Goal: Information Seeking & Learning: Learn about a topic

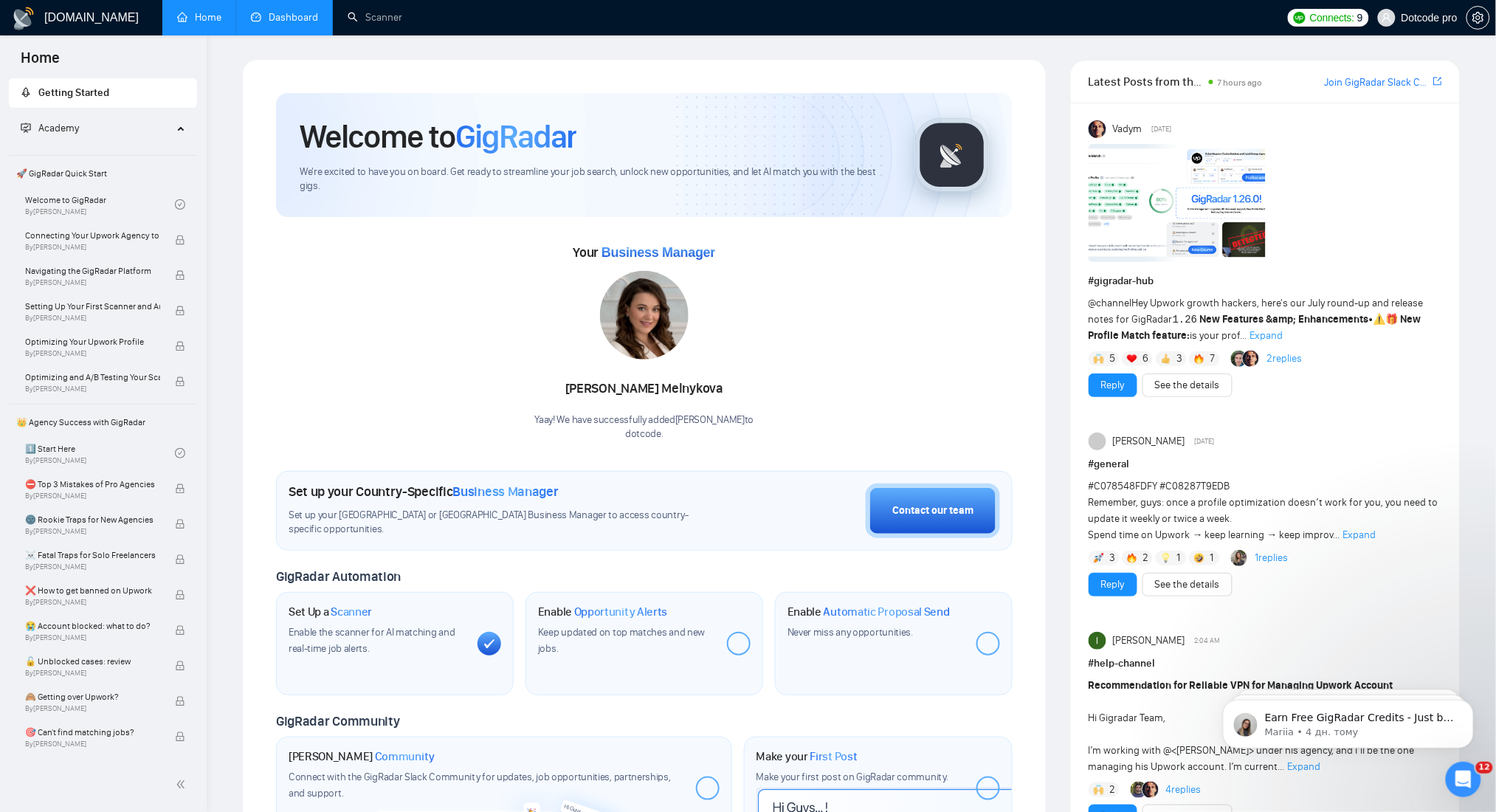
click at [279, 17] on link "Dashboard" at bounding box center [285, 17] width 67 height 13
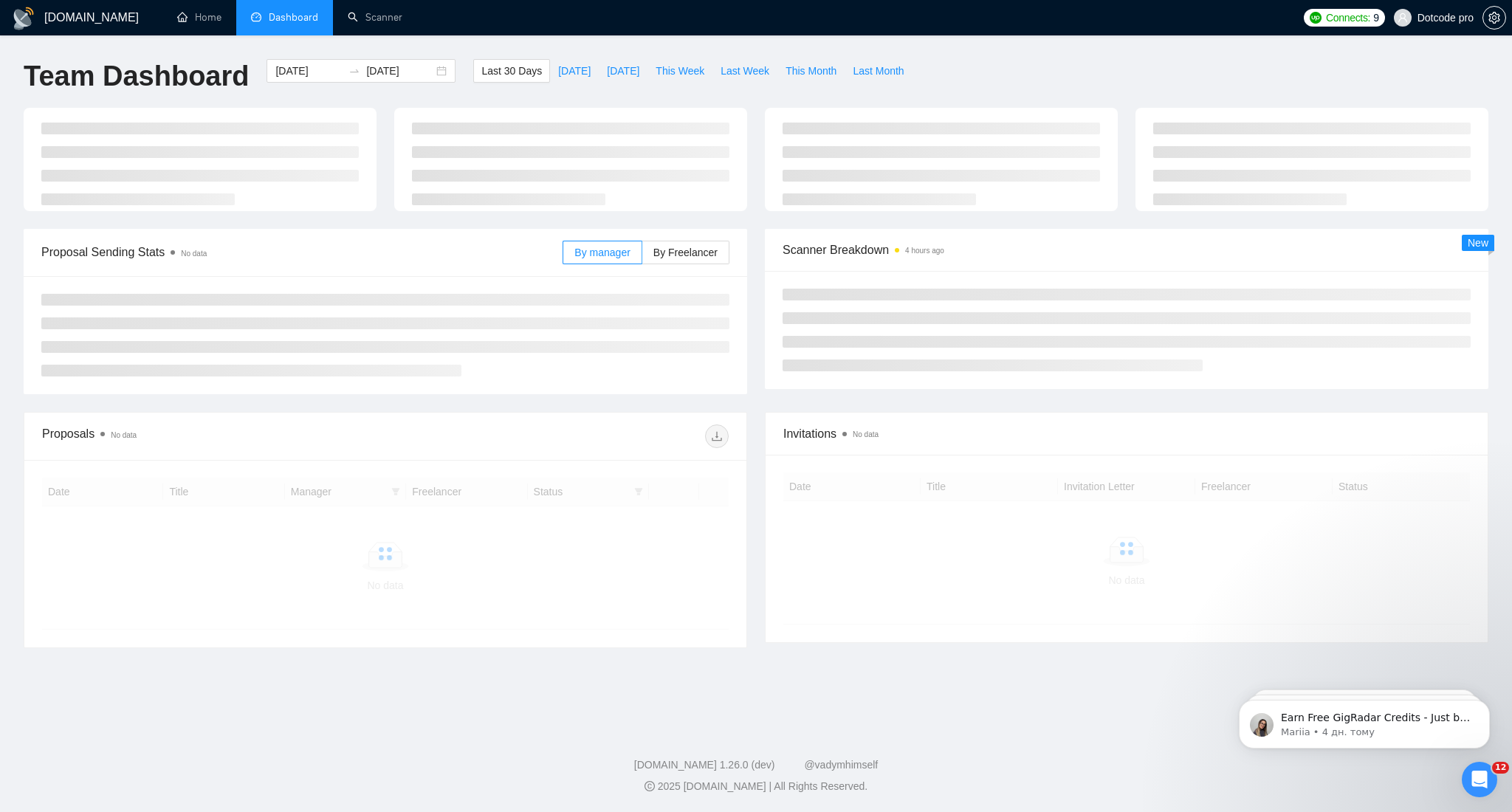
click at [313, 57] on div "[DOMAIN_NAME] Home Dashboard Scanner Connects: 9 Dotcode pro Team Dashboard [DA…" at bounding box center [756, 406] width 1512 height 812
click at [309, 70] on input "[DATE]" at bounding box center [309, 71] width 67 height 16
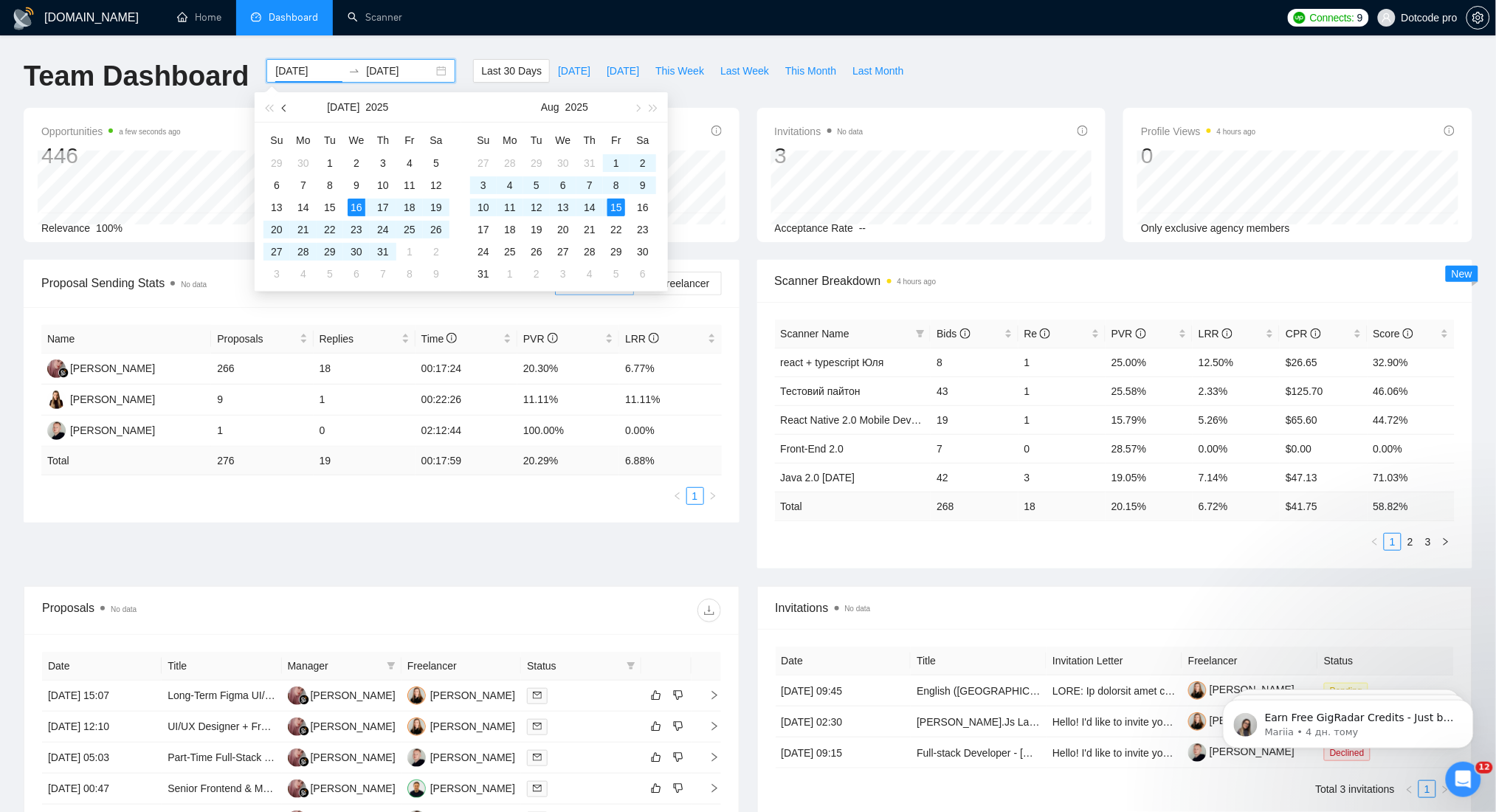
click at [285, 114] on button "button" at bounding box center [285, 107] width 16 height 29
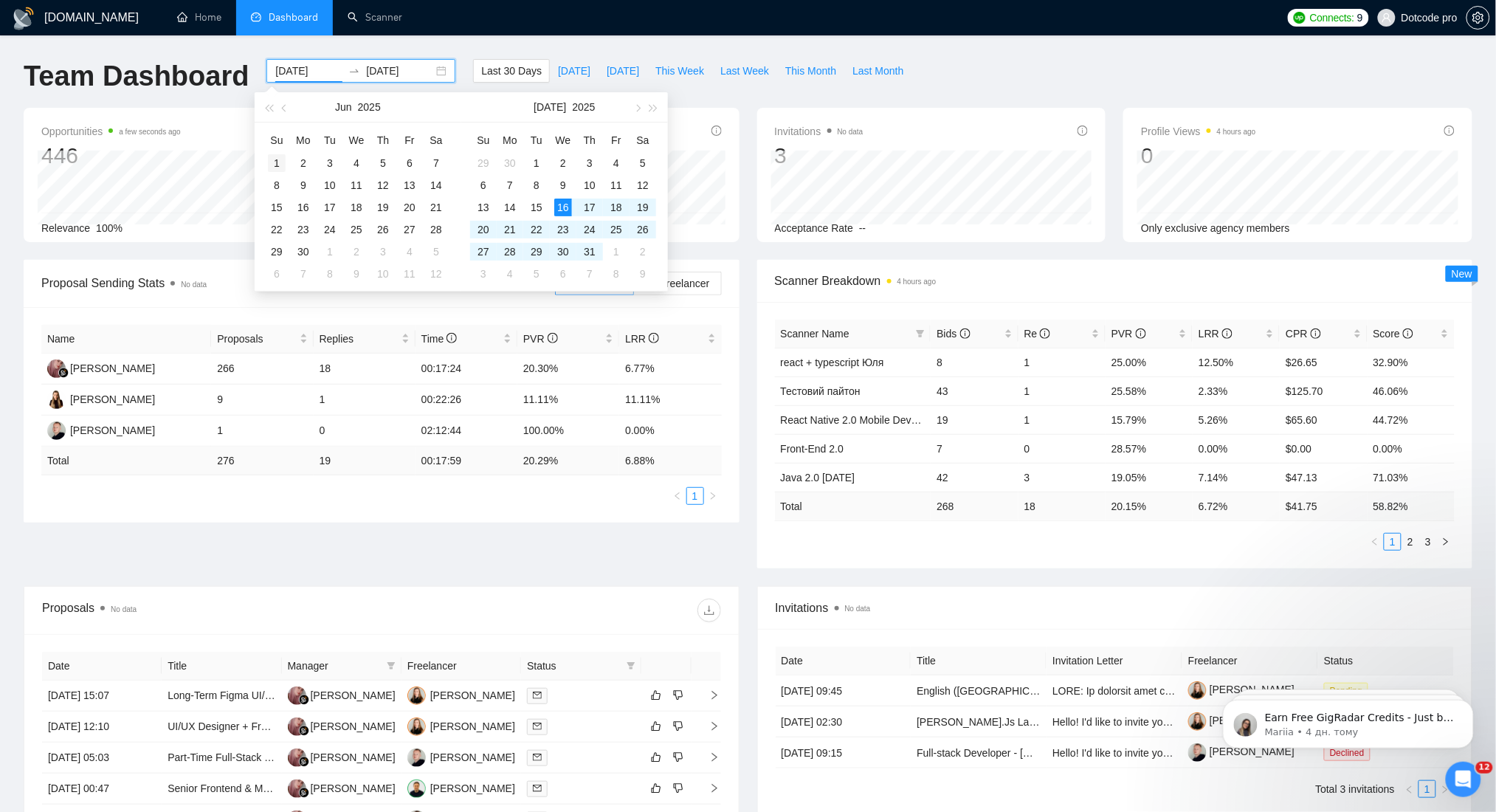
type input "[DATE]"
click at [281, 158] on div "1" at bounding box center [277, 163] width 18 height 18
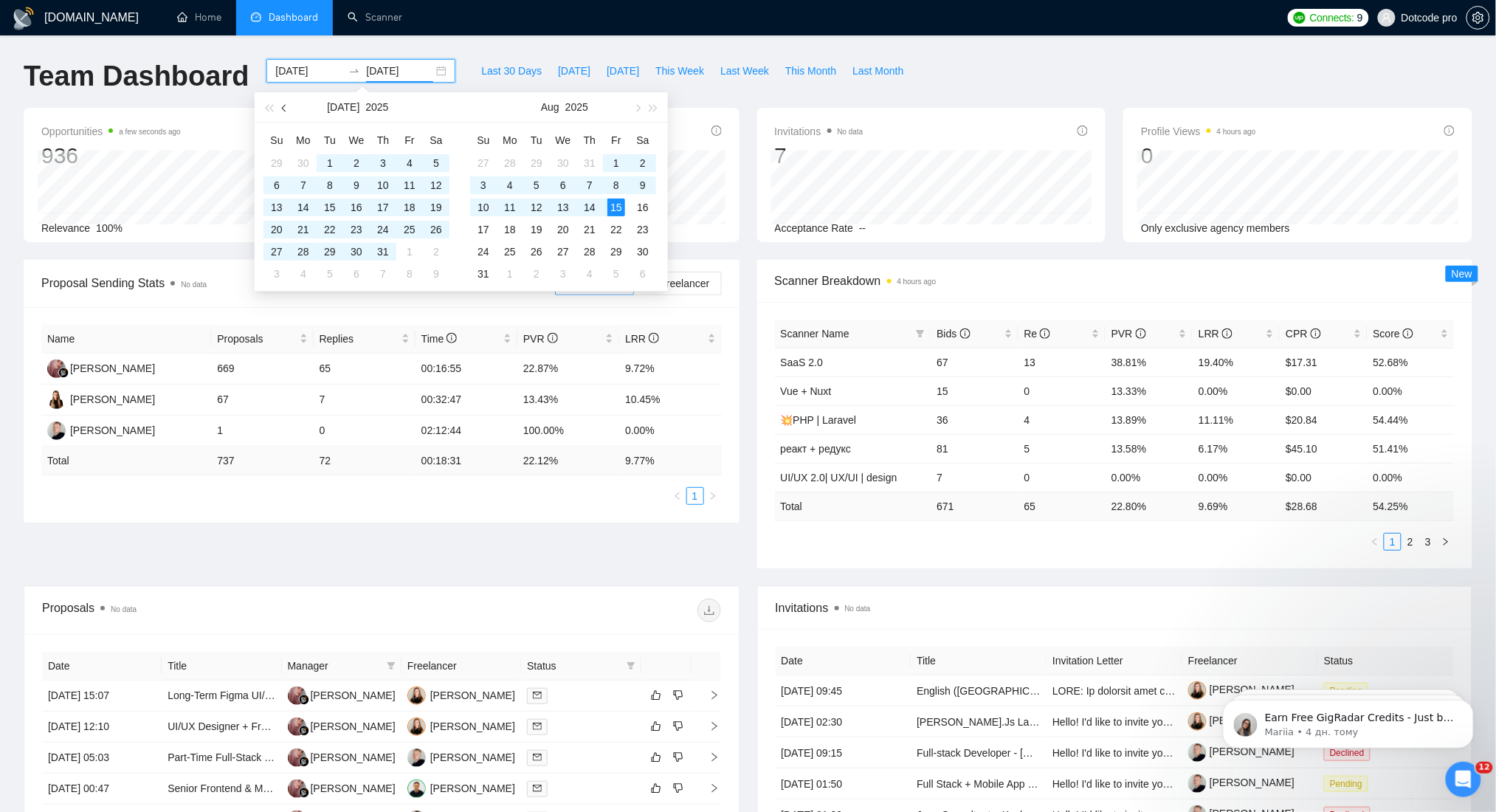
click at [282, 109] on span "button" at bounding box center [285, 108] width 8 height 8
type input "[DATE]"
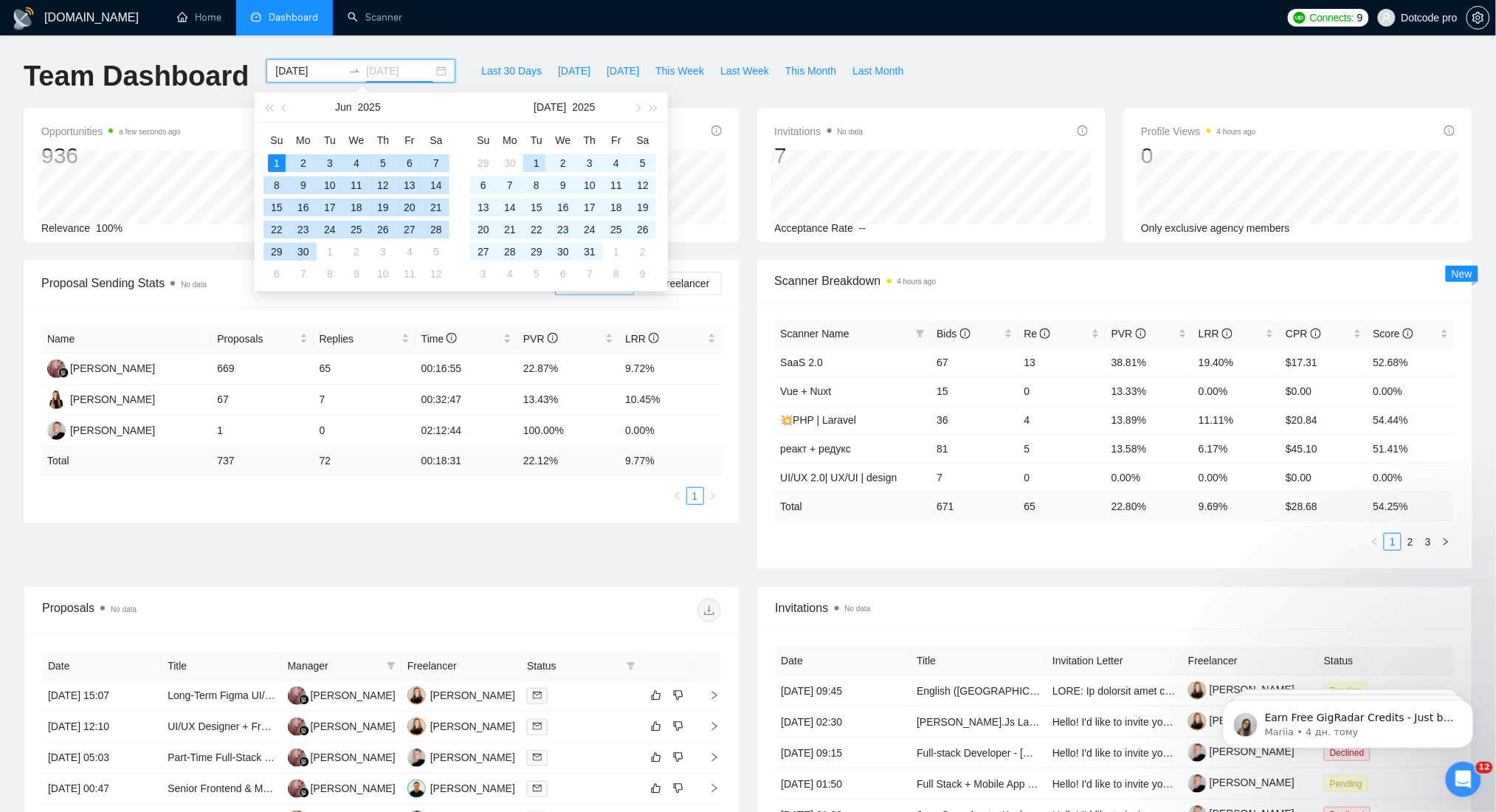
click at [529, 160] on div "1" at bounding box center [536, 163] width 18 height 18
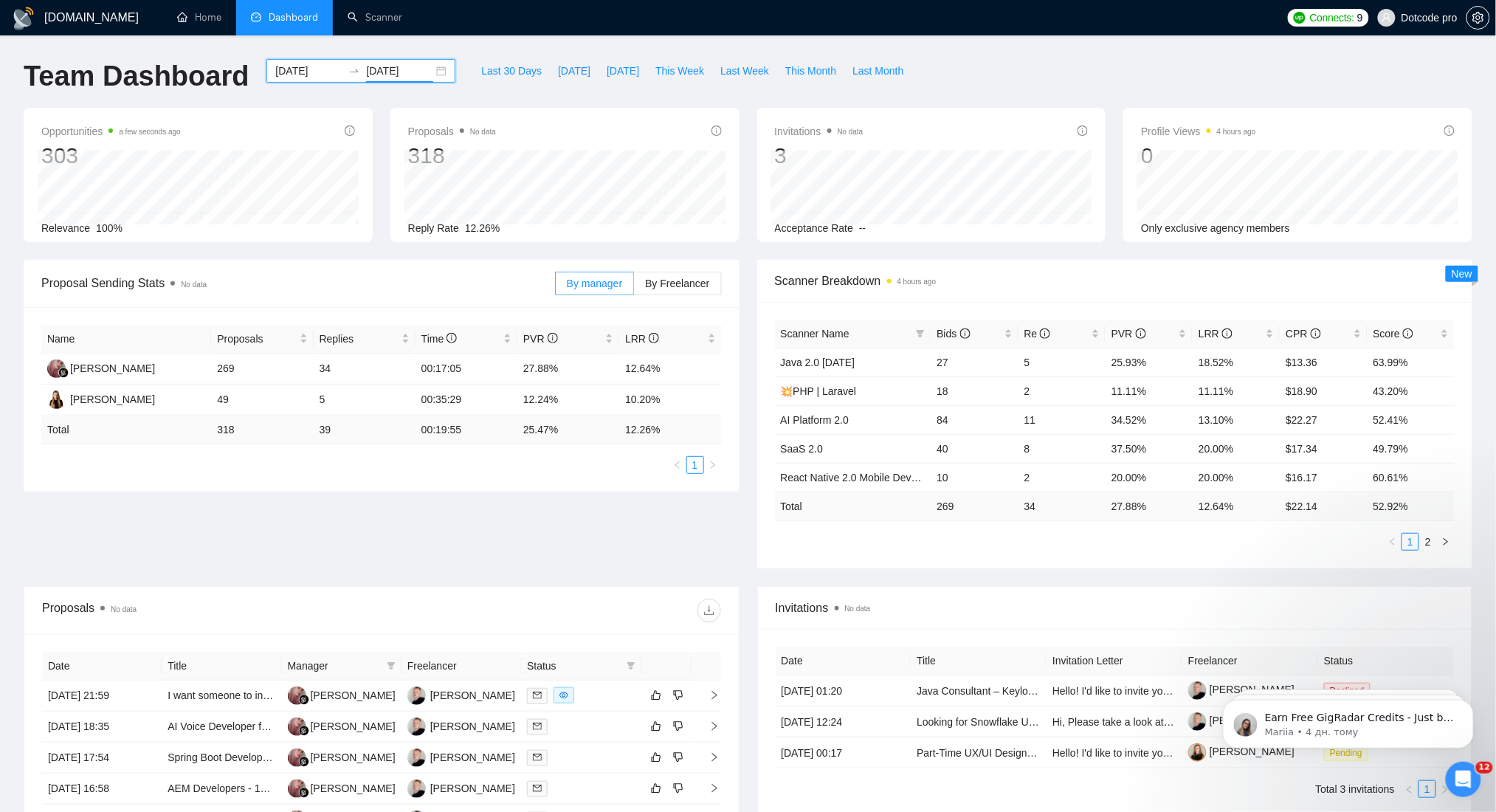
click at [307, 76] on input "[DATE]" at bounding box center [309, 71] width 67 height 16
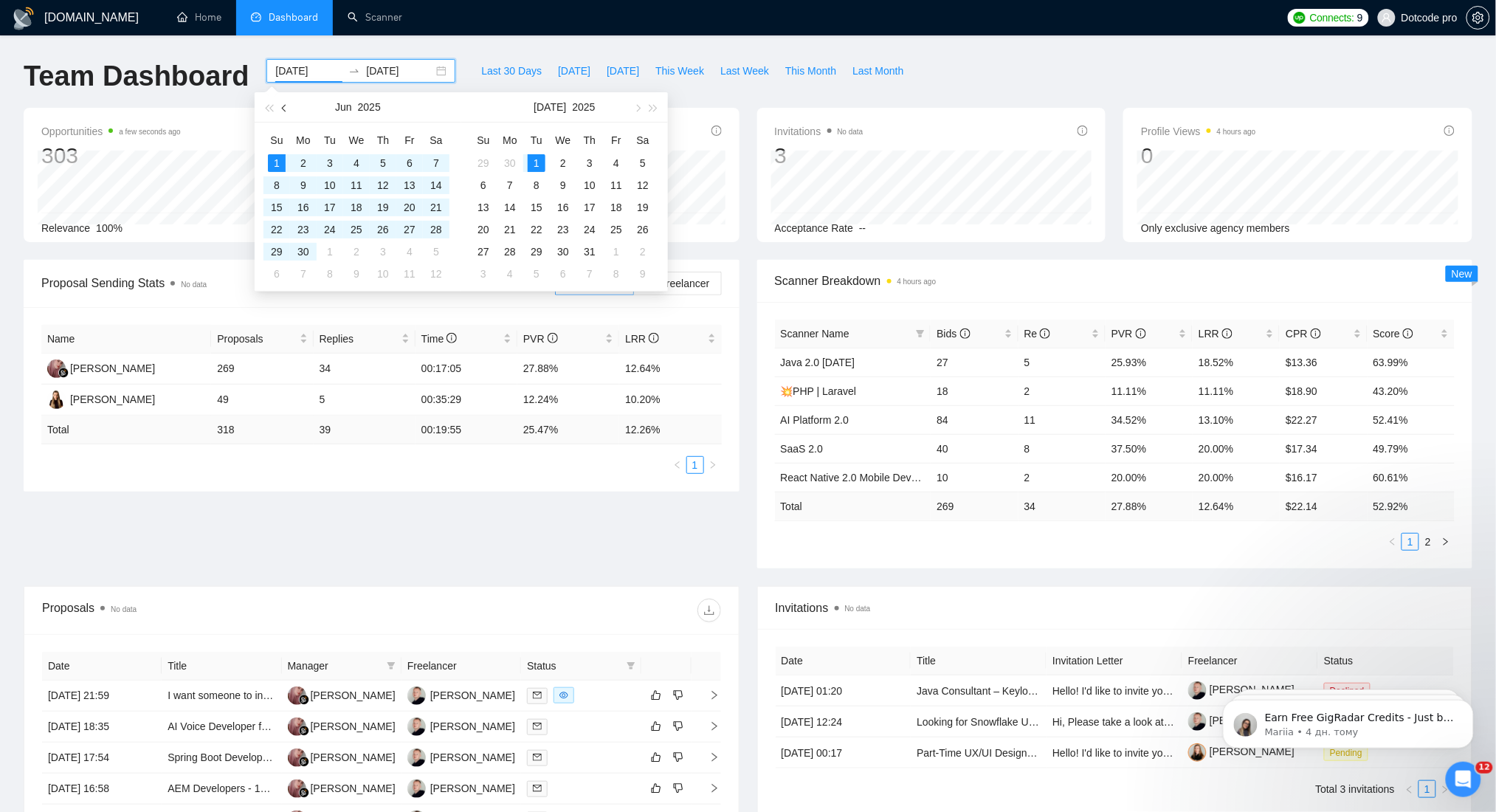
click at [285, 109] on span "button" at bounding box center [285, 108] width 8 height 8
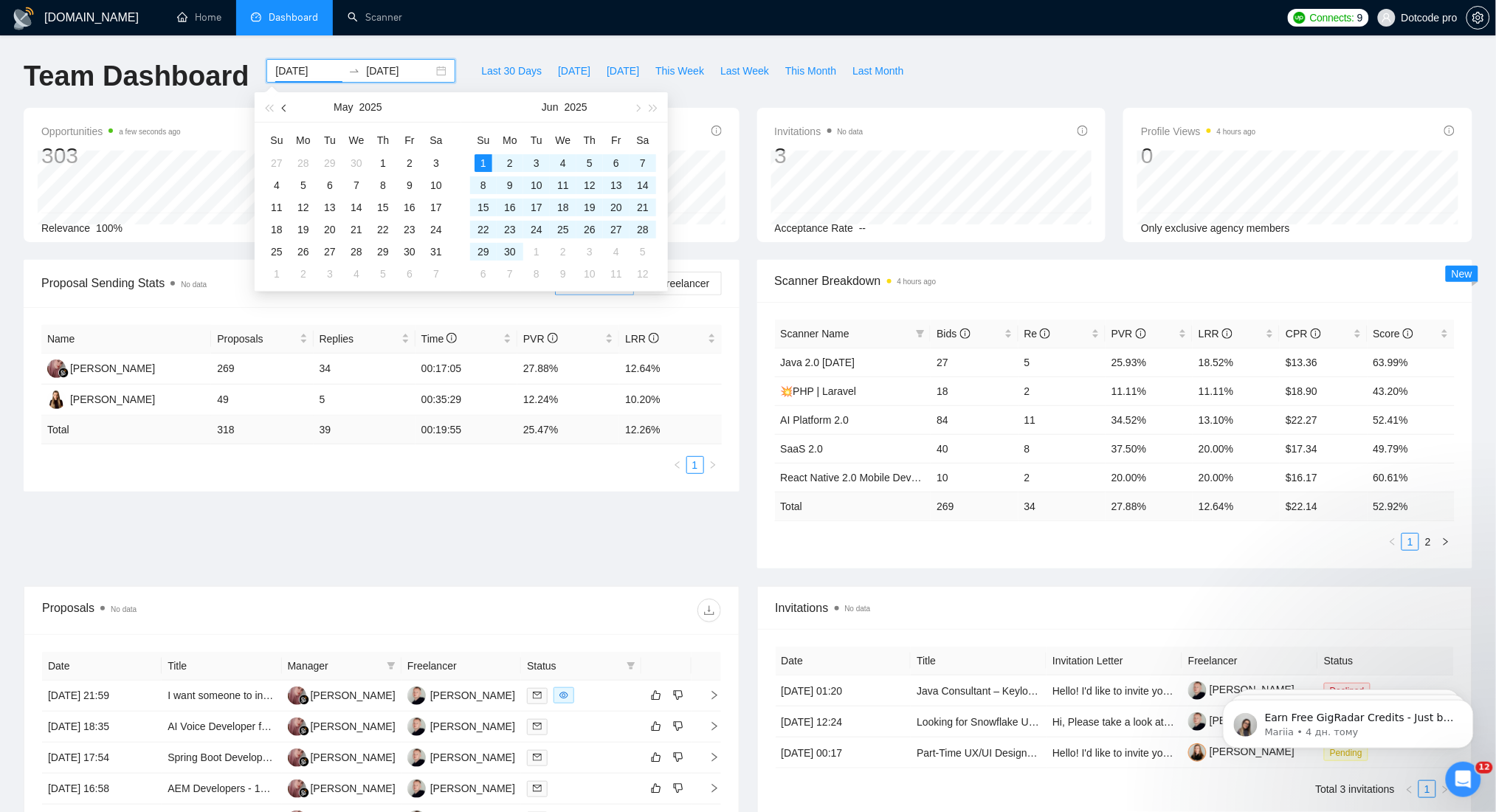
click at [284, 116] on button "button" at bounding box center [285, 107] width 16 height 29
click at [282, 116] on button "button" at bounding box center [285, 107] width 16 height 29
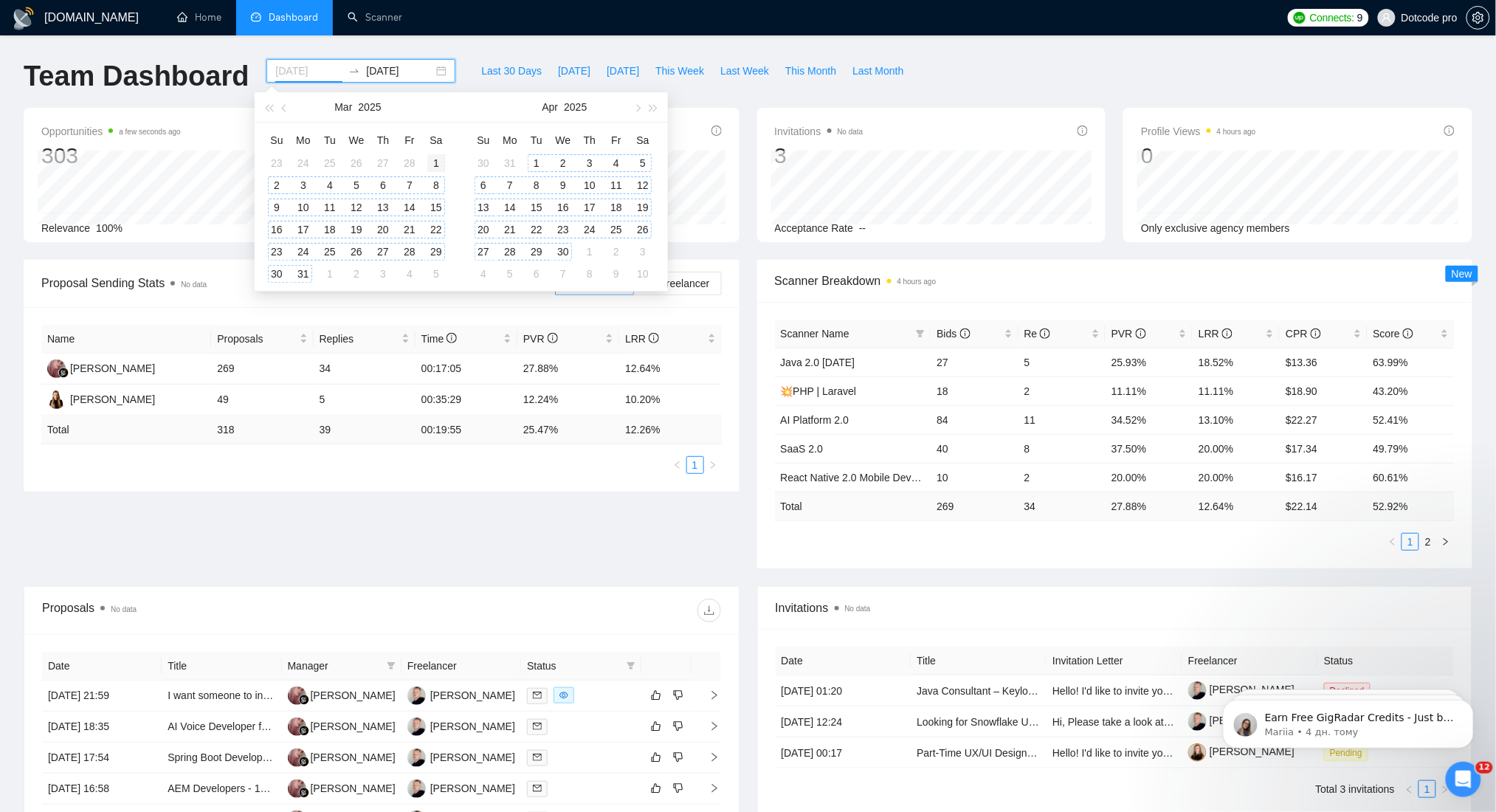
type input "[DATE]"
click at [433, 159] on div "1" at bounding box center [436, 163] width 18 height 18
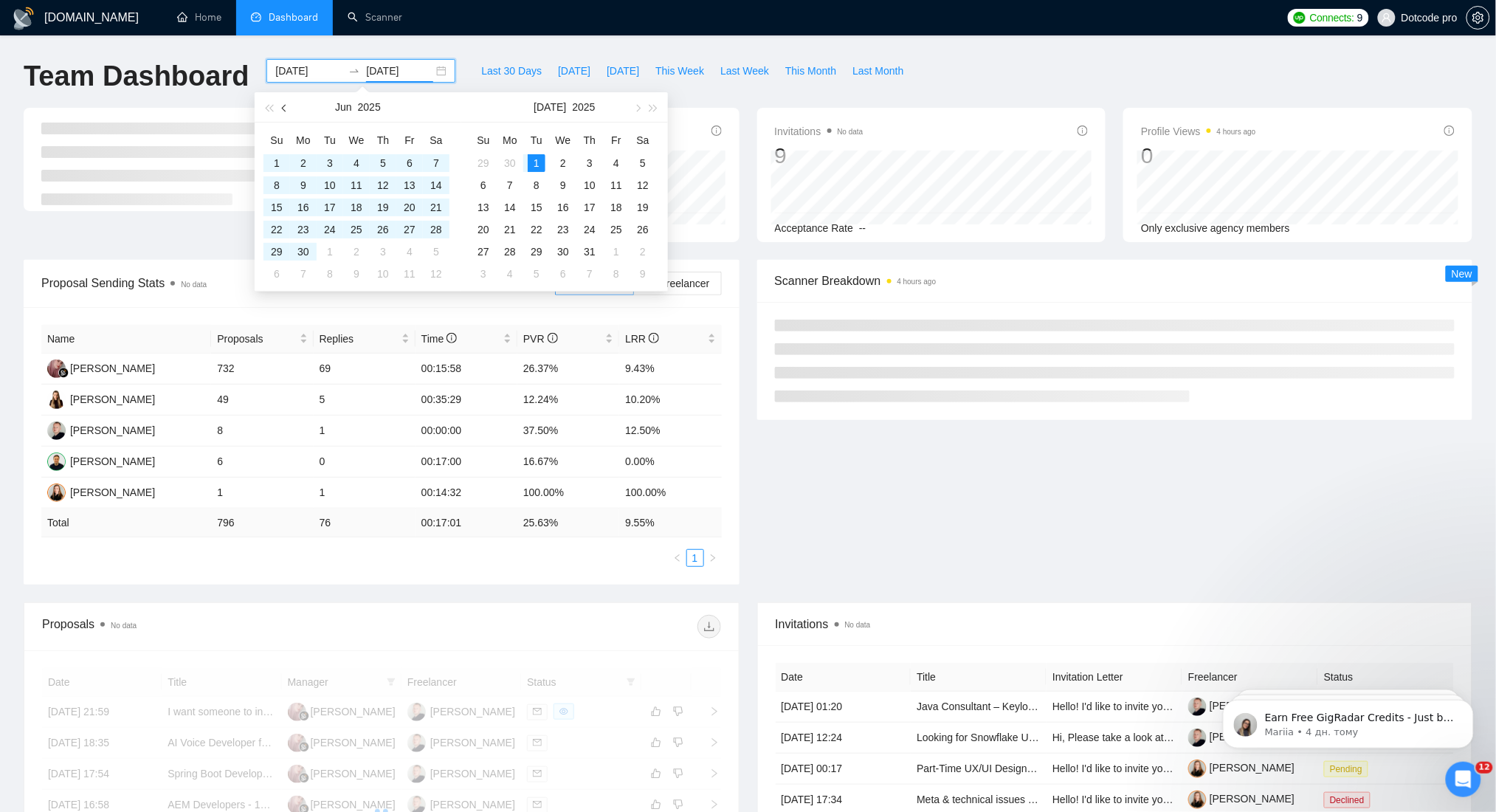
click at [288, 110] on button "button" at bounding box center [285, 107] width 16 height 29
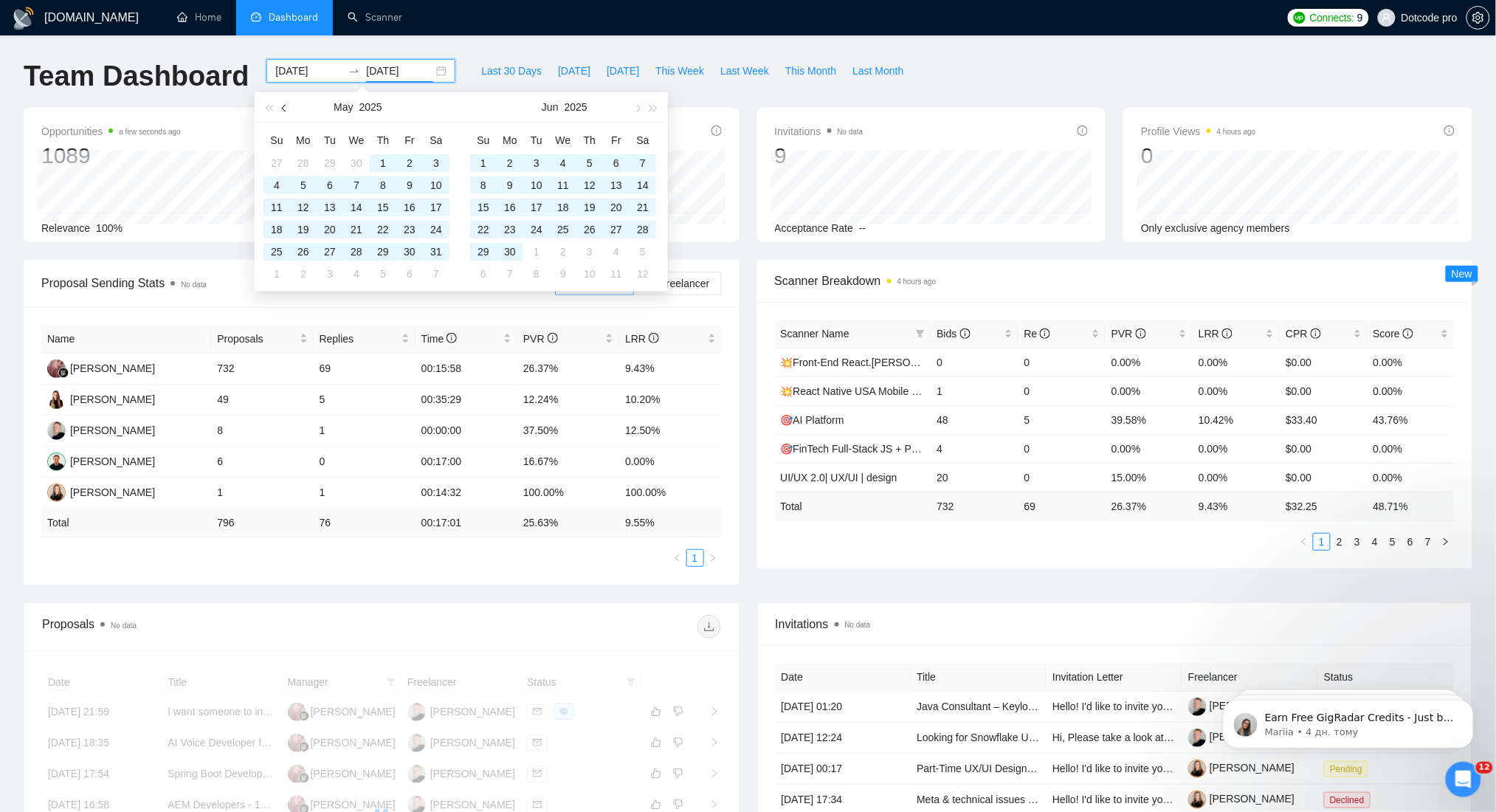
click at [288, 110] on button "button" at bounding box center [285, 107] width 16 height 29
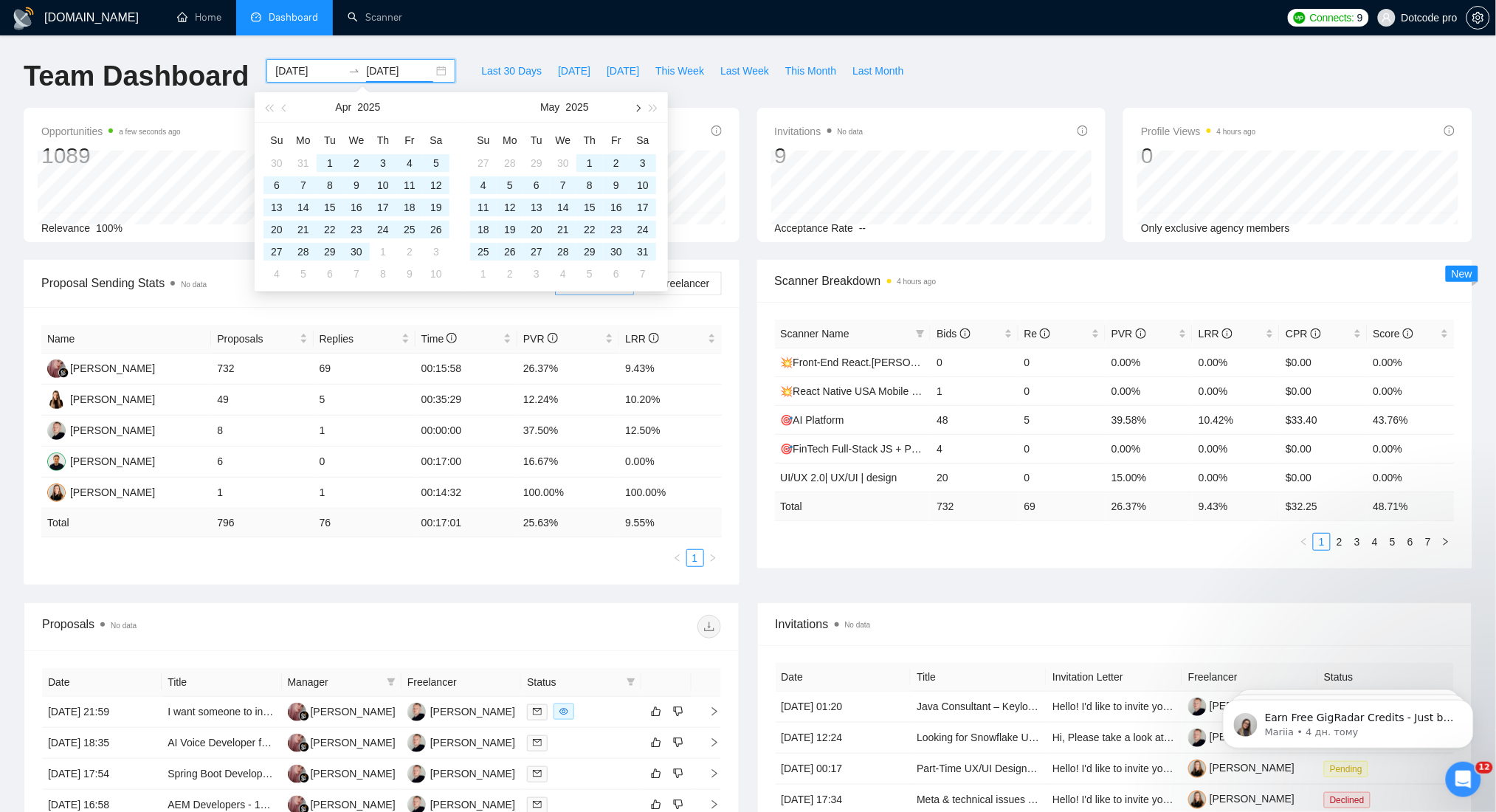
click at [642, 105] on button "button" at bounding box center [636, 107] width 16 height 29
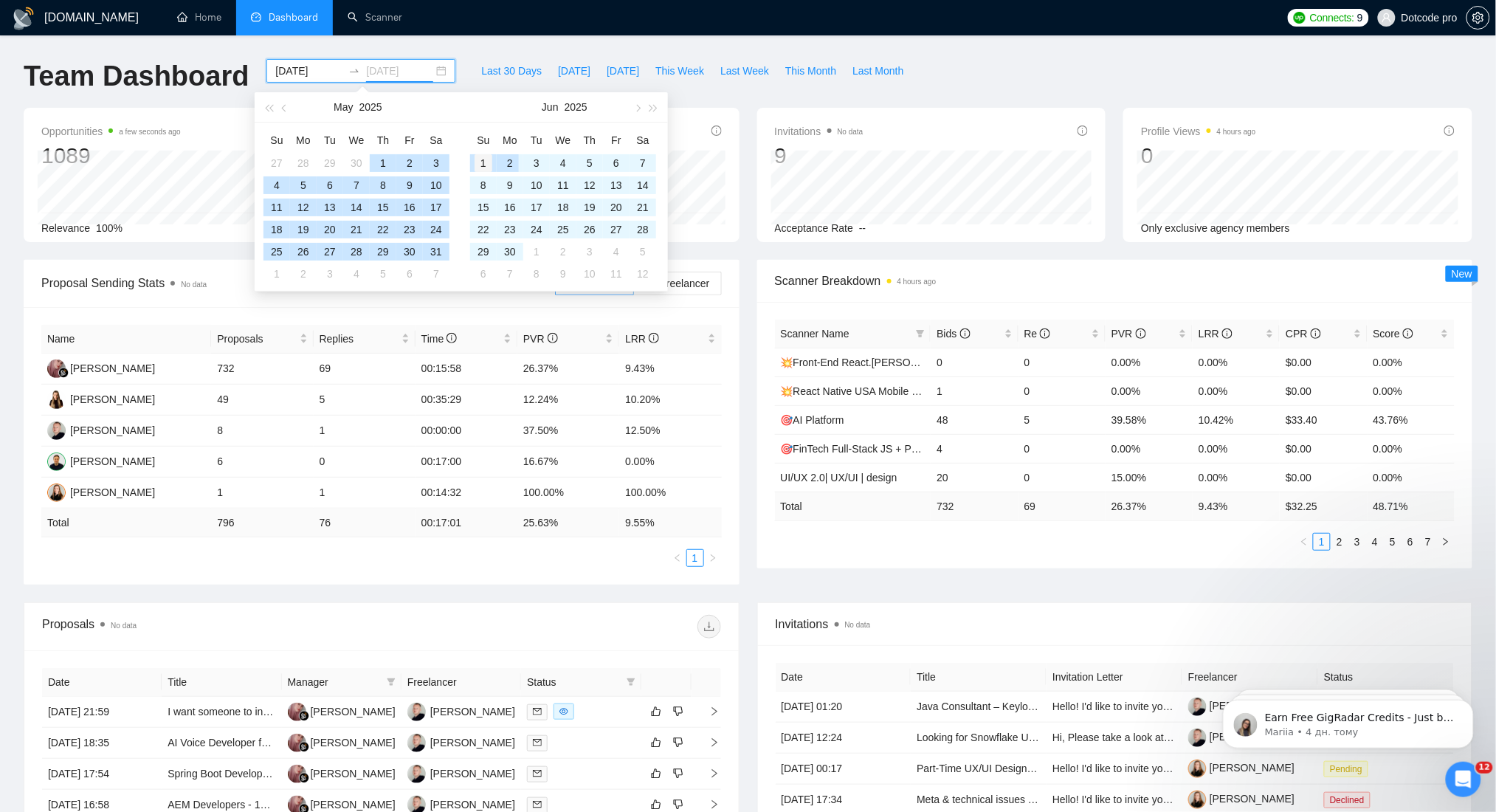
type input "[DATE]"
click at [485, 166] on div "1" at bounding box center [483, 163] width 18 height 18
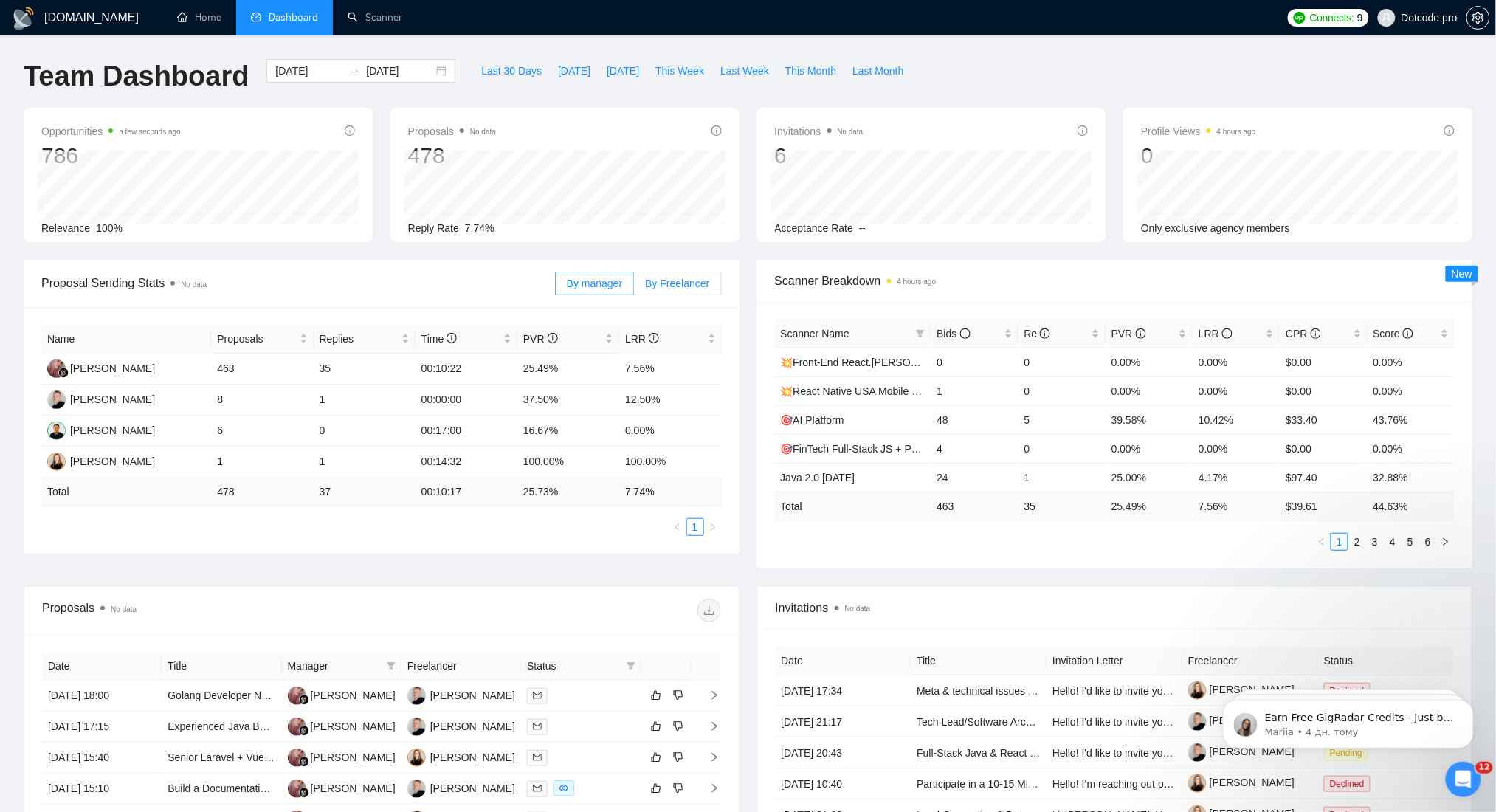
click at [657, 290] on label "By Freelancer" at bounding box center [677, 283] width 87 height 23
click at [634, 287] on input "By Freelancer" at bounding box center [634, 287] width 0 height 0
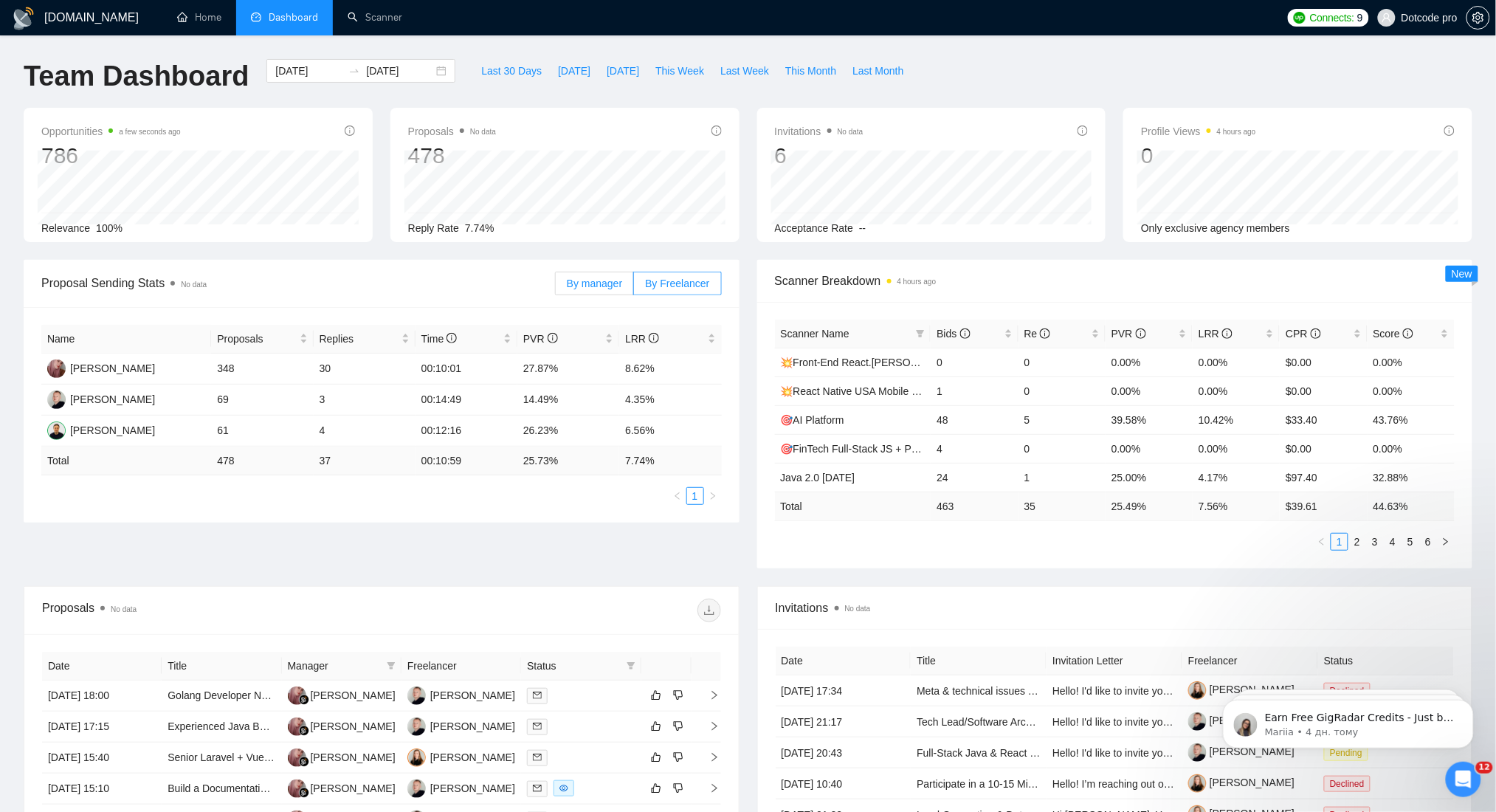
click at [622, 289] on span "By manager" at bounding box center [594, 284] width 55 height 12
click at [556, 287] on input "By manager" at bounding box center [556, 287] width 0 height 0
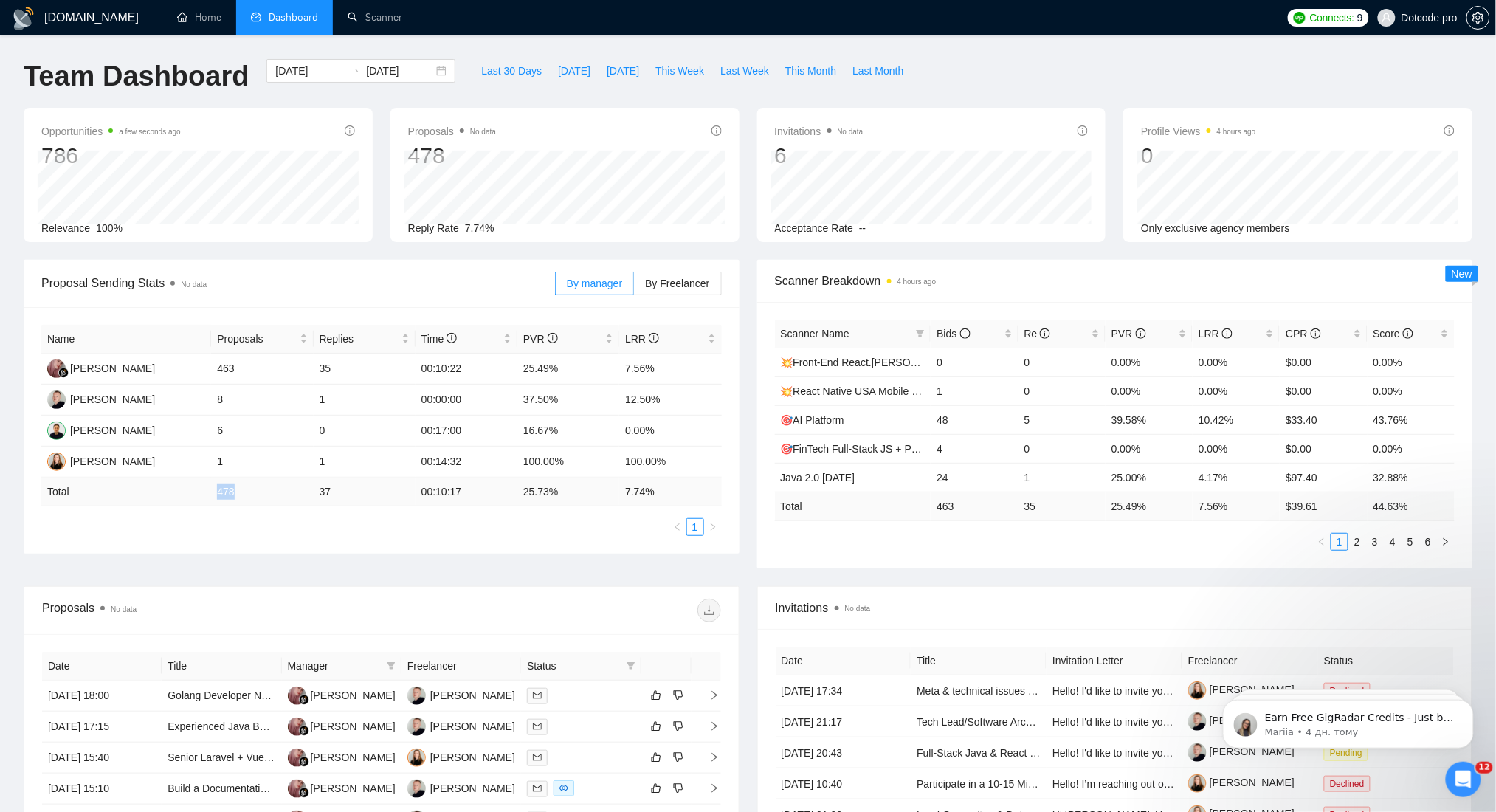
drag, startPoint x: 208, startPoint y: 497, endPoint x: 243, endPoint y: 500, distance: 35.1
click at [243, 500] on tr "Total 478 37 00:10:17 25.73 % 7.74 %" at bounding box center [381, 491] width 680 height 28
click at [297, 495] on td "478" at bounding box center [262, 491] width 102 height 28
drag, startPoint x: 325, startPoint y: 485, endPoint x: 335, endPoint y: 490, distance: 11.2
click at [335, 490] on td "37" at bounding box center [365, 491] width 102 height 28
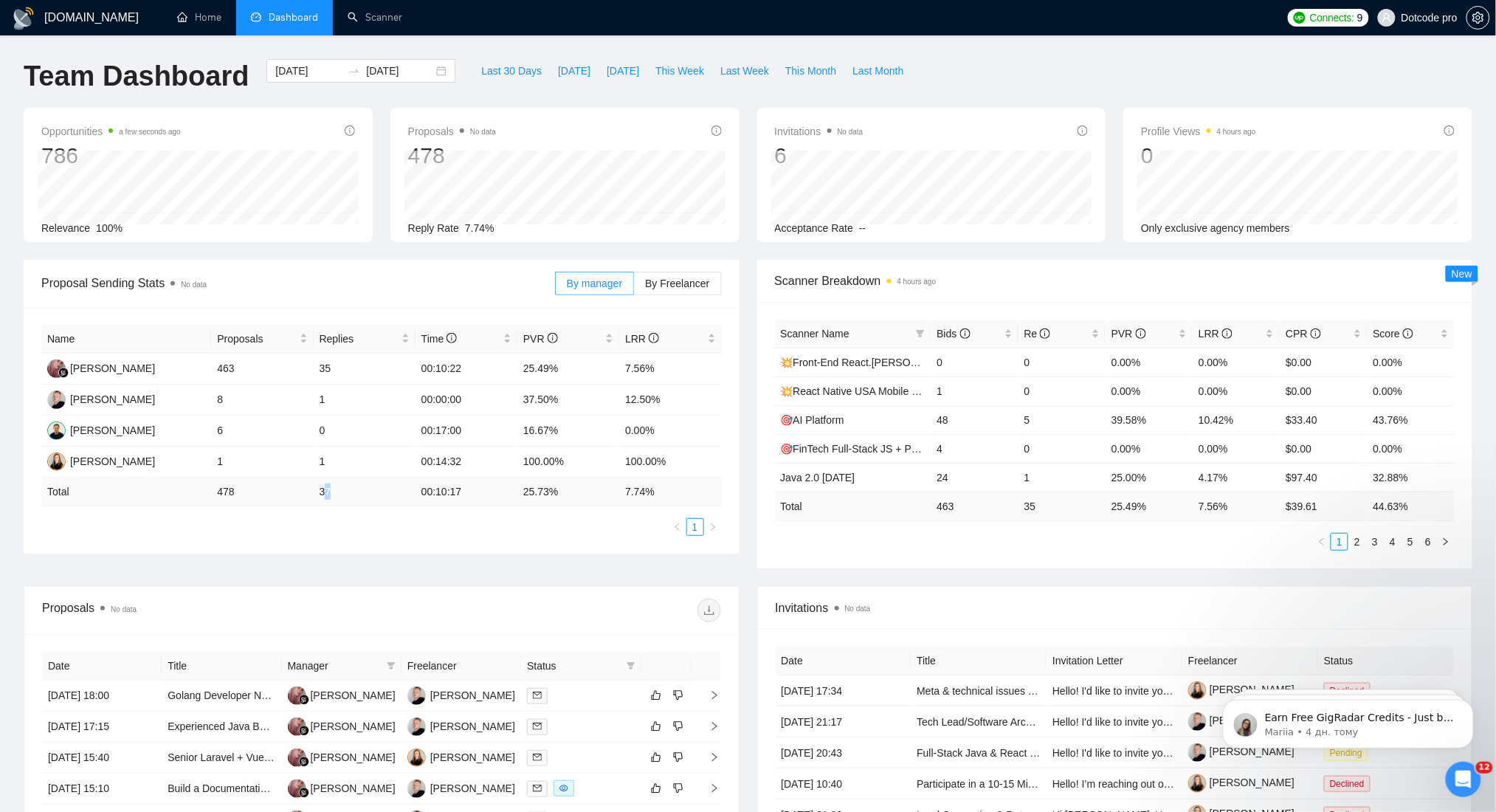
click at [329, 494] on td "37" at bounding box center [365, 491] width 102 height 28
drag, startPoint x: 313, startPoint y: 493, endPoint x: 370, endPoint y: 500, distance: 57.4
click at [361, 493] on td "37" at bounding box center [365, 491] width 102 height 28
click at [373, 500] on td "37" at bounding box center [365, 491] width 102 height 28
drag, startPoint x: 522, startPoint y: 495, endPoint x: 573, endPoint y: 495, distance: 51.0
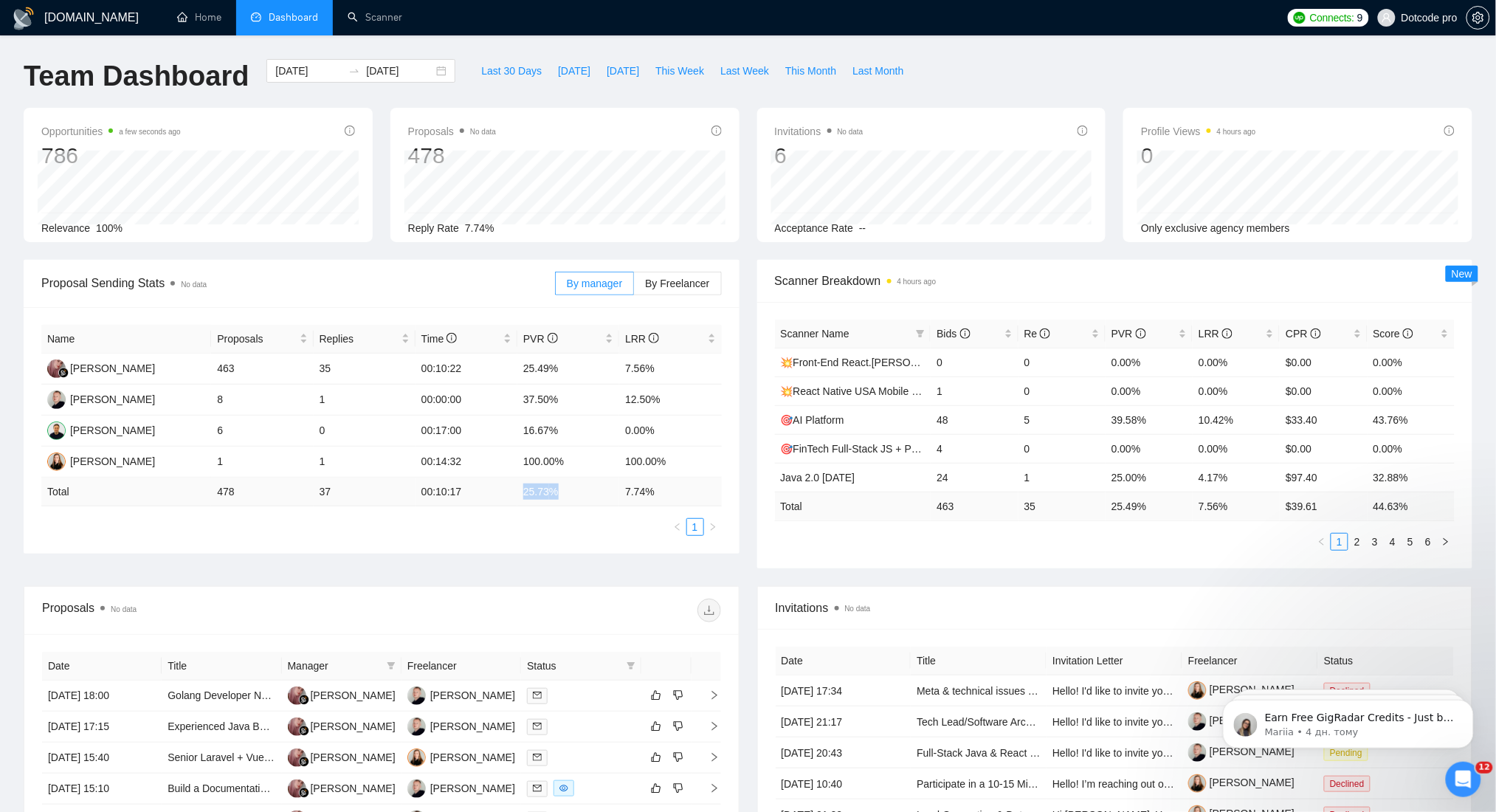
click at [573, 495] on td "25.73 %" at bounding box center [568, 491] width 102 height 28
click at [664, 497] on td "7.74 %" at bounding box center [670, 491] width 102 height 28
click at [615, 494] on tr "Total 478 37 00:10:17 25.73 % 7.74 %" at bounding box center [381, 491] width 680 height 28
click at [629, 510] on div "Name Proposals Replies Time PVR LRR [PERSON_NAME] 463 35 00:10:22 25.49% 7.56% …" at bounding box center [381, 430] width 680 height 211
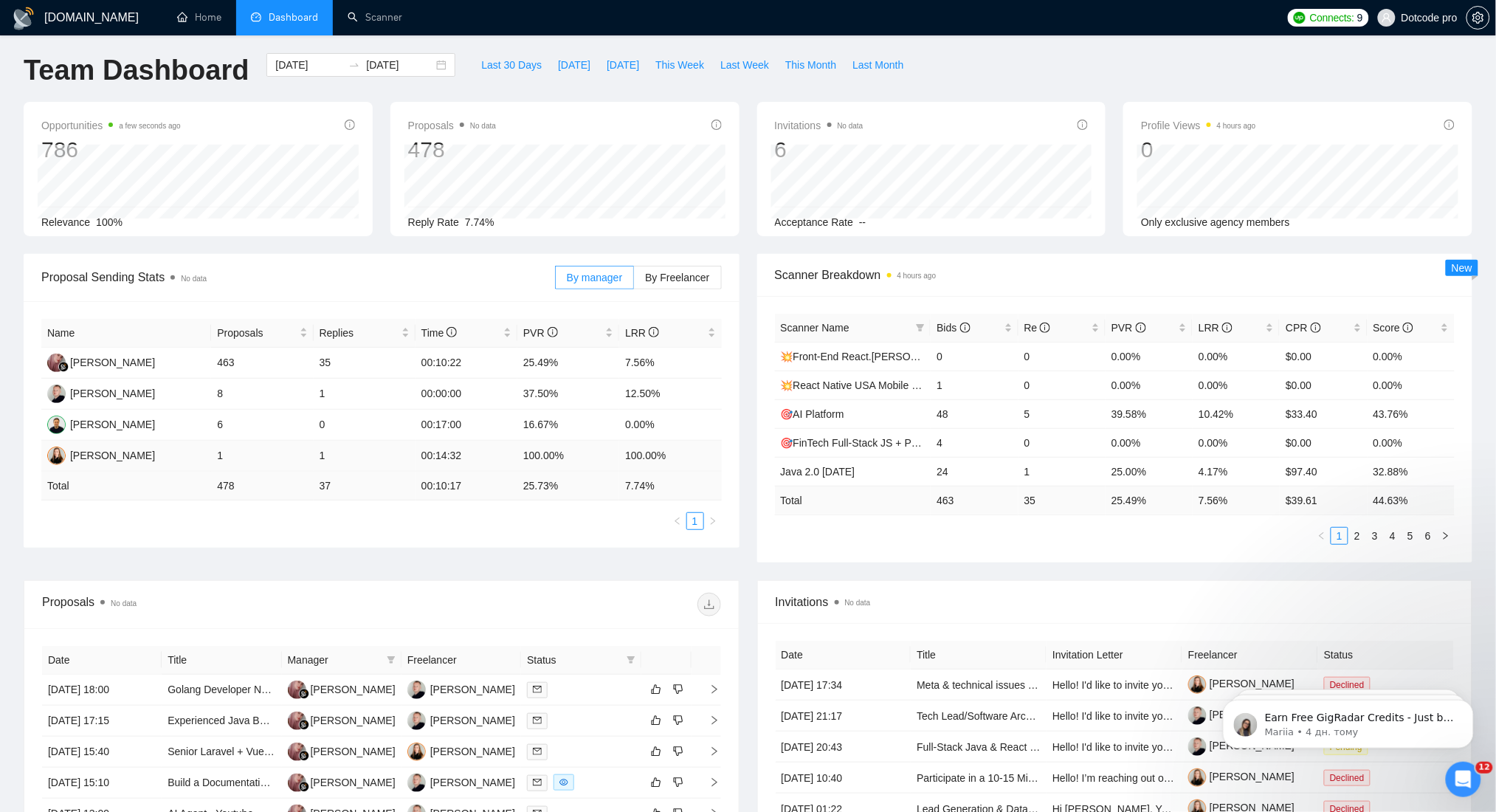
scroll to position [98, 0]
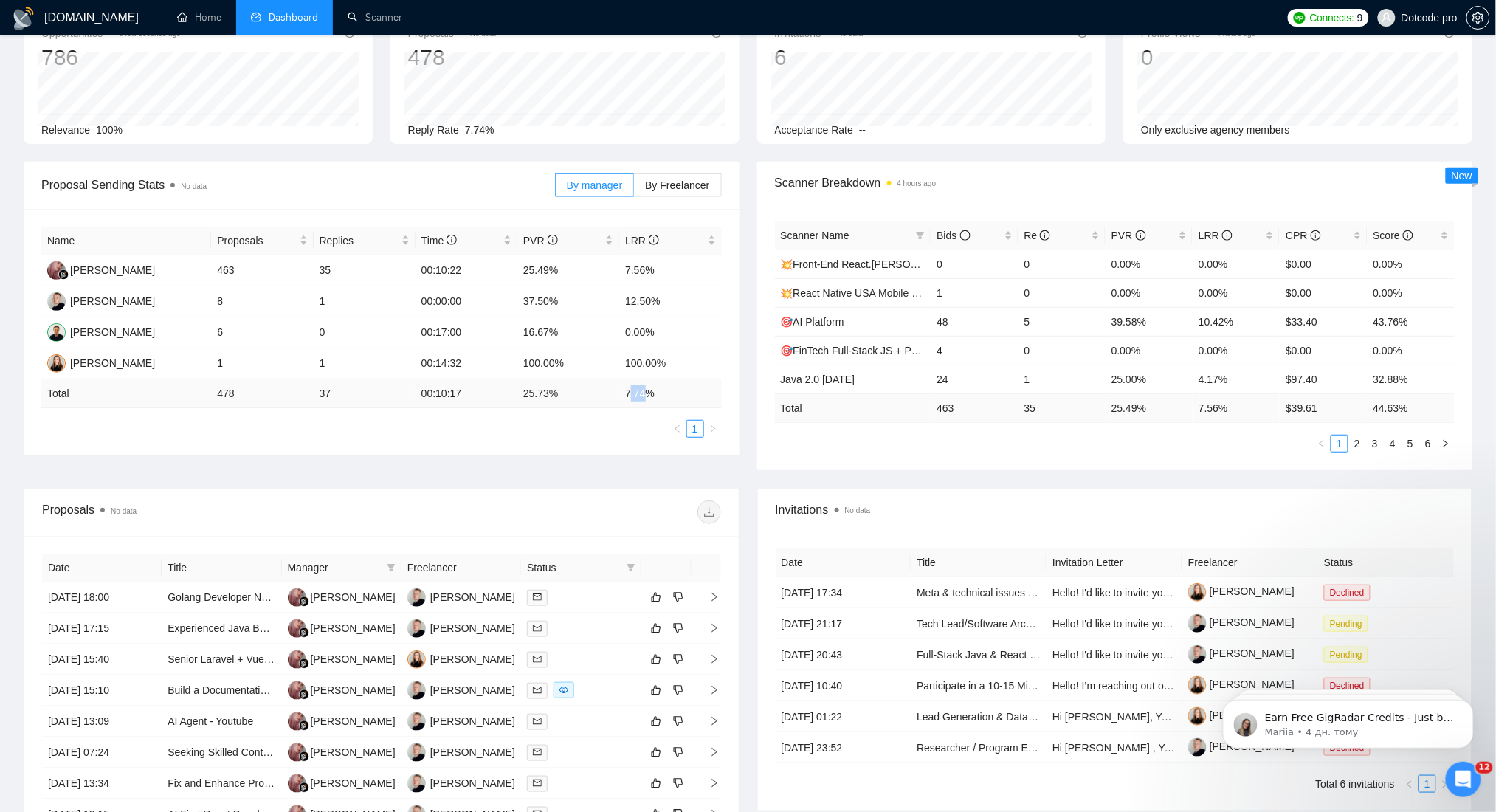
click at [628, 393] on td "7.74 %" at bounding box center [670, 393] width 102 height 28
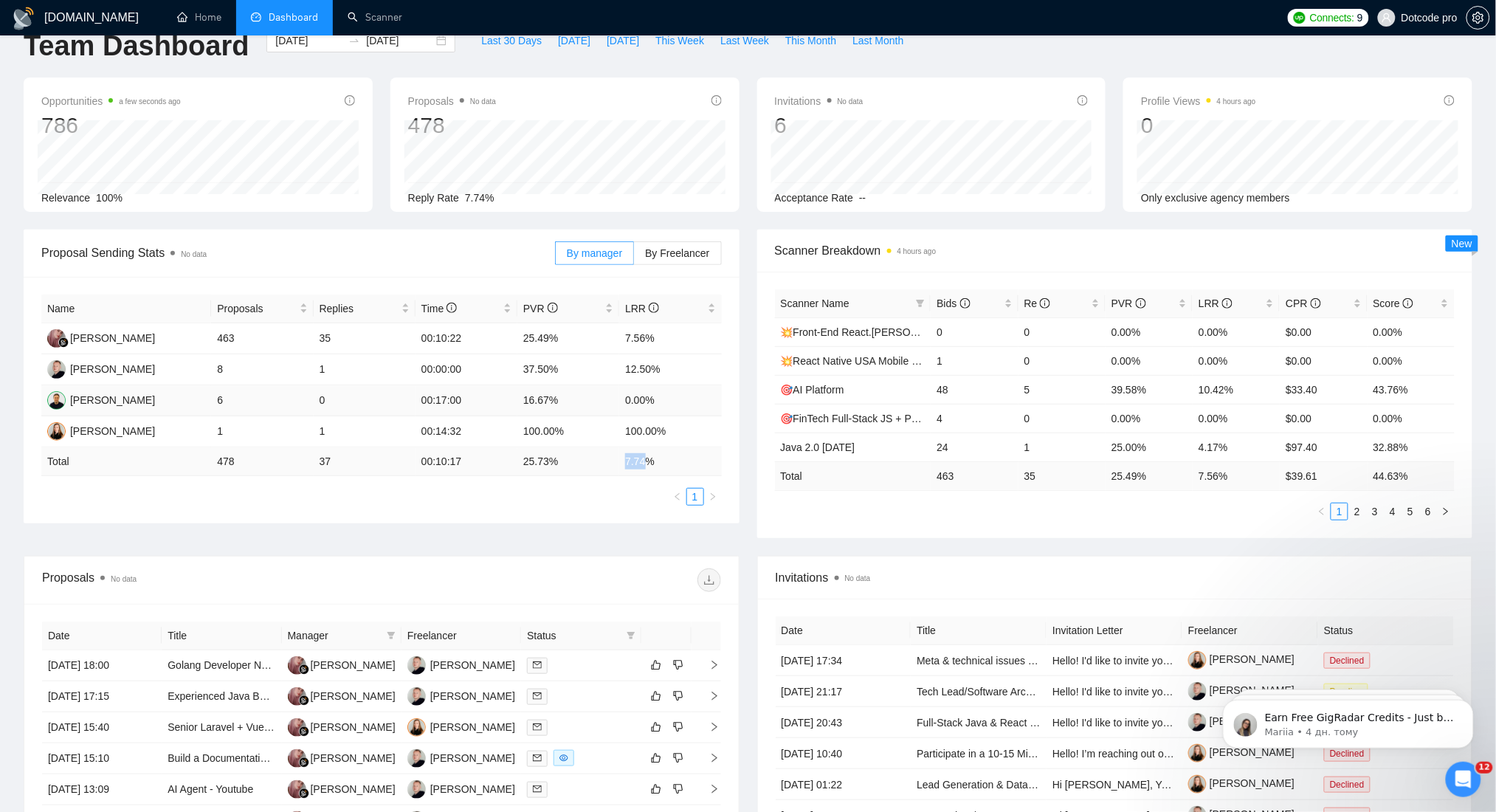
scroll to position [0, 0]
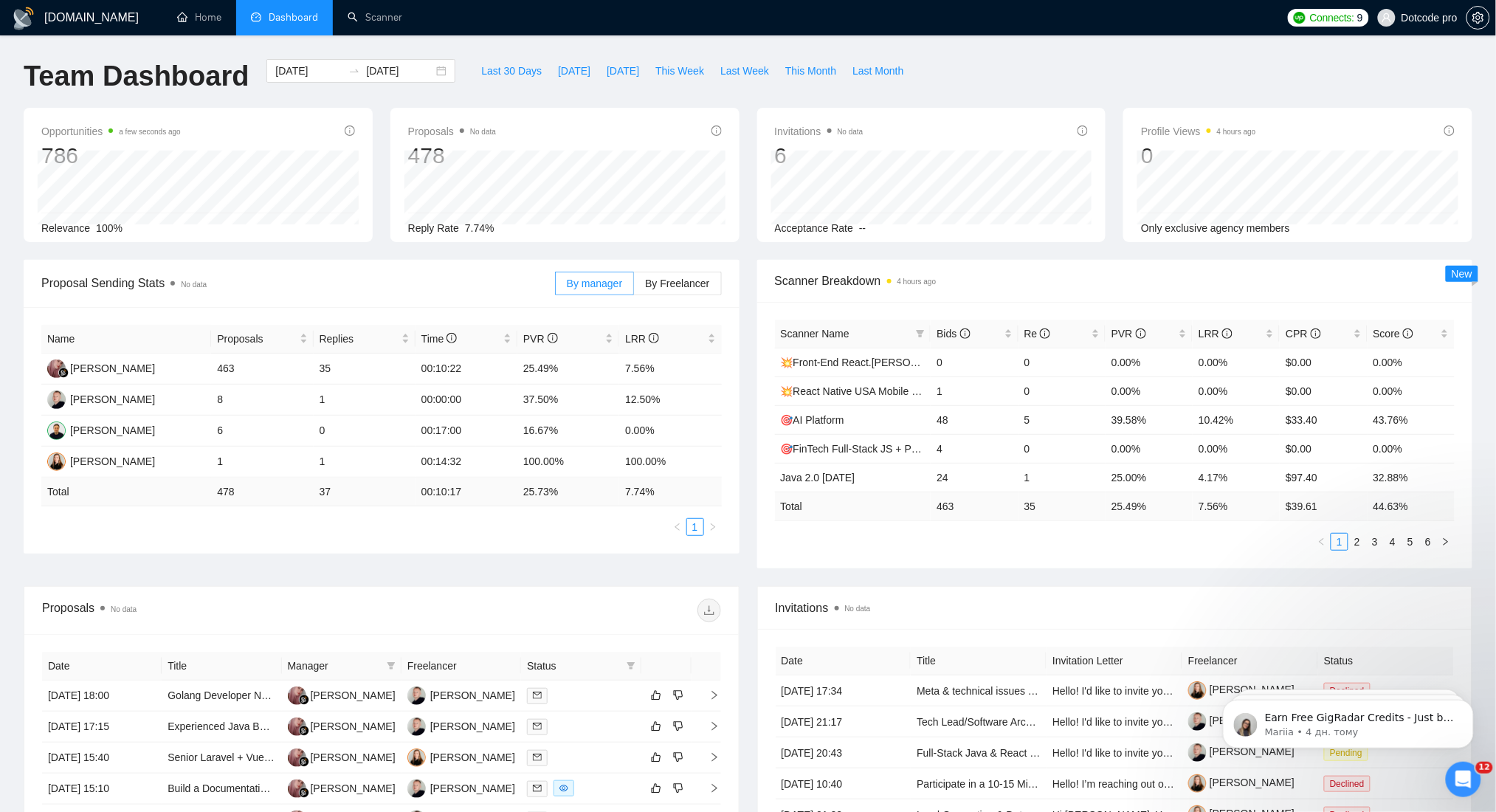
click at [598, 521] on ul "1" at bounding box center [381, 527] width 680 height 18
click at [281, 63] on input "[DATE]" at bounding box center [309, 71] width 67 height 16
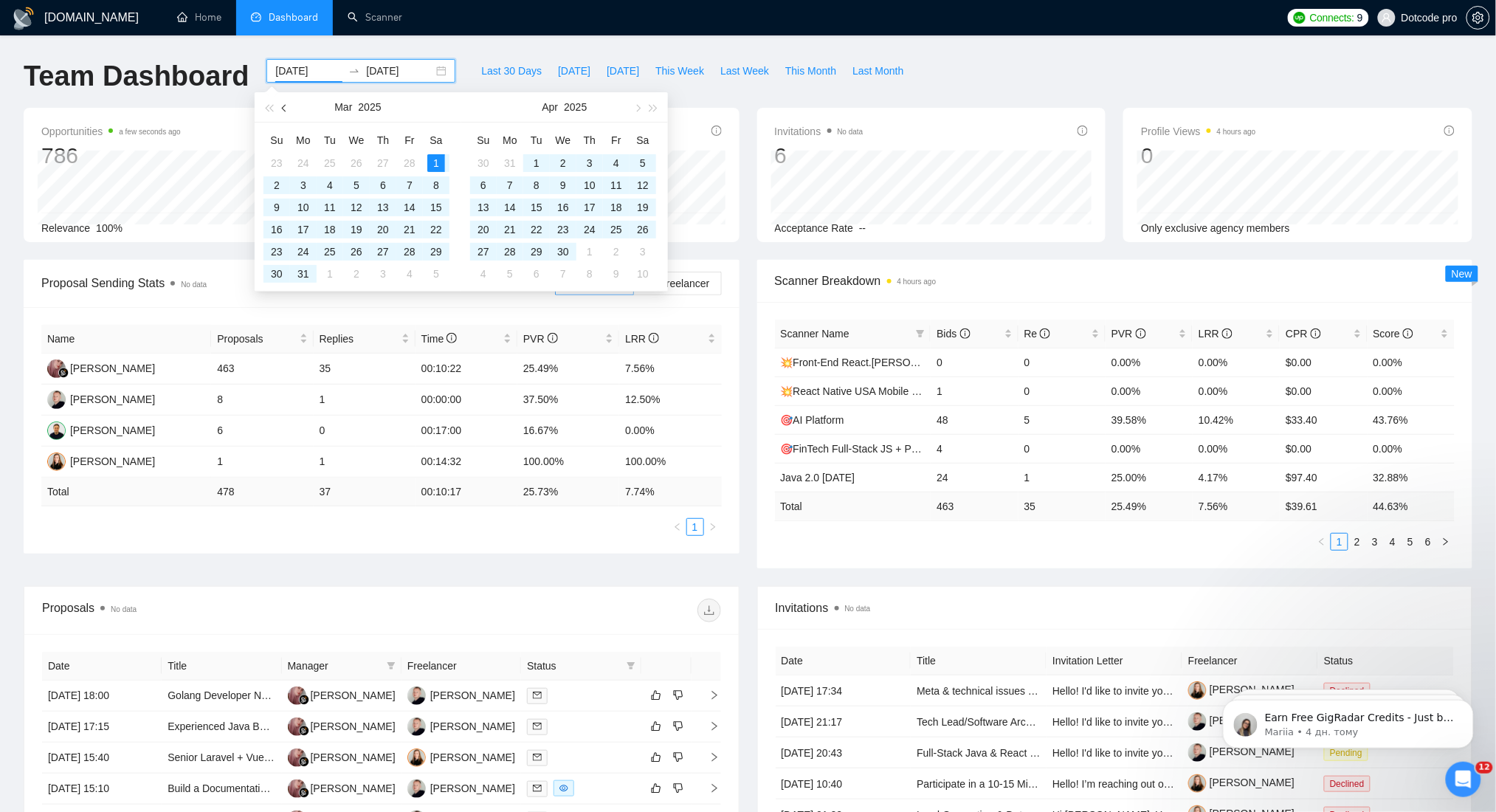
click at [288, 107] on span "button" at bounding box center [285, 108] width 8 height 8
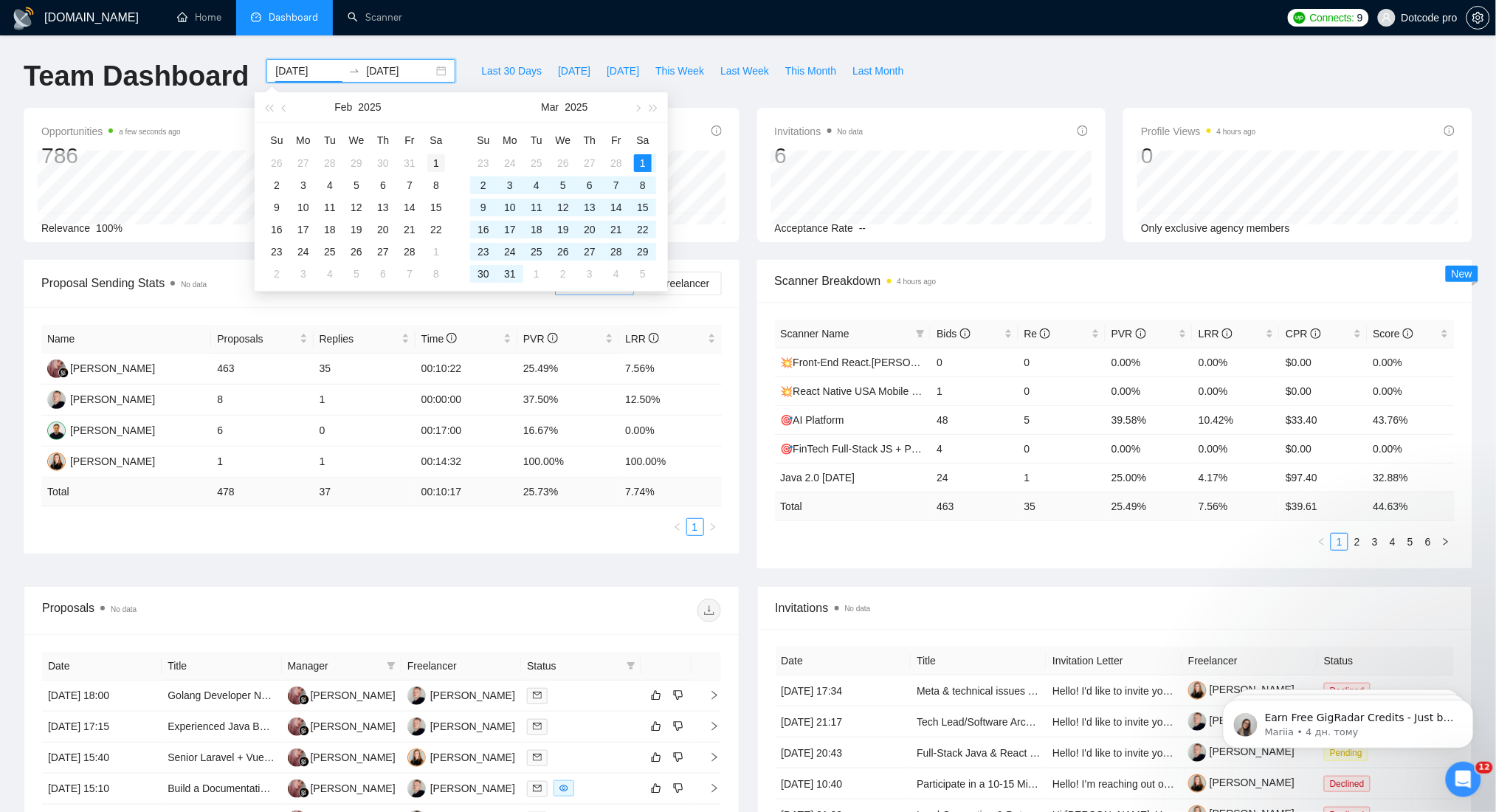
type input "[DATE]"
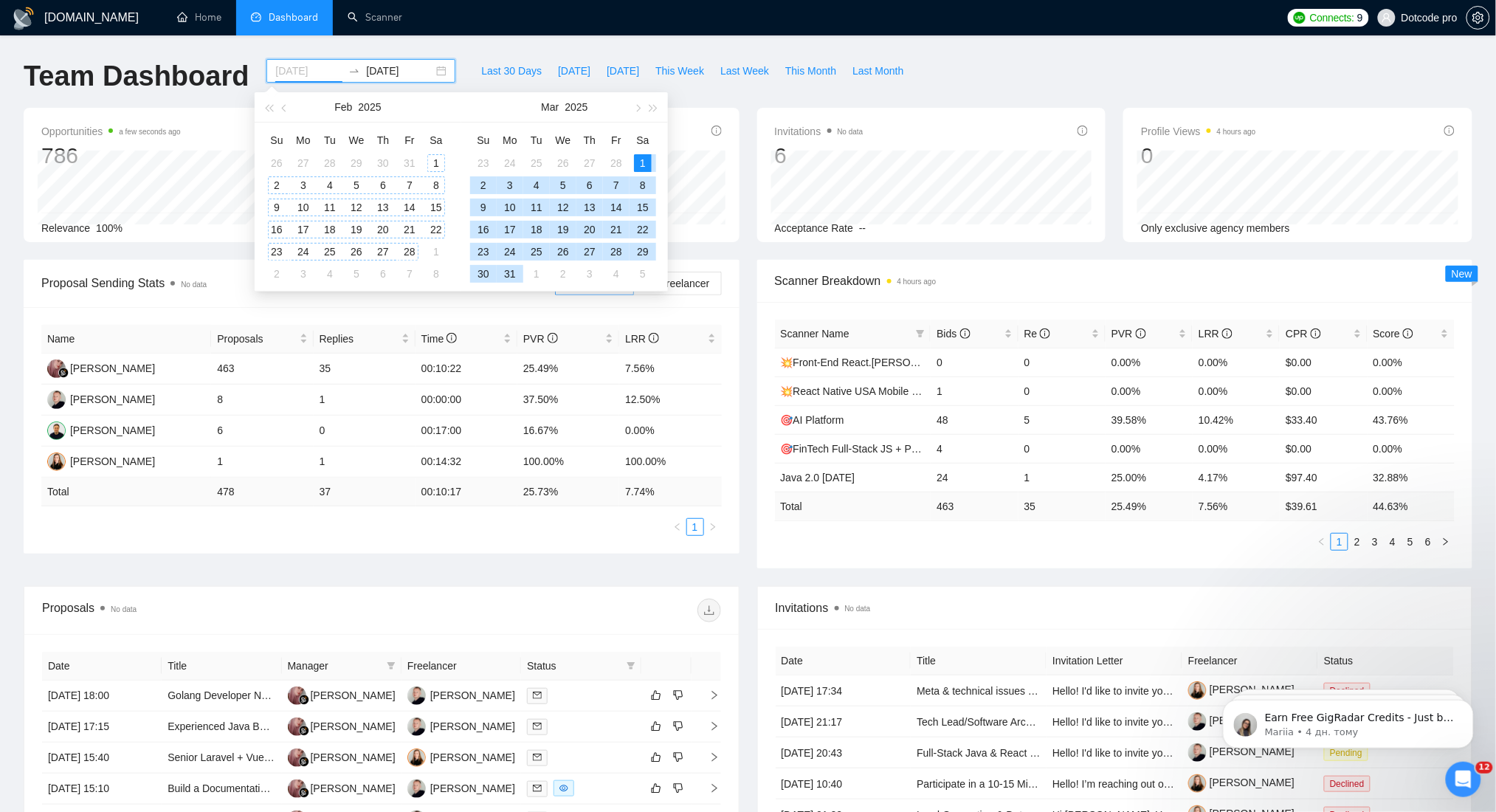
click at [439, 163] on div "1" at bounding box center [436, 163] width 18 height 18
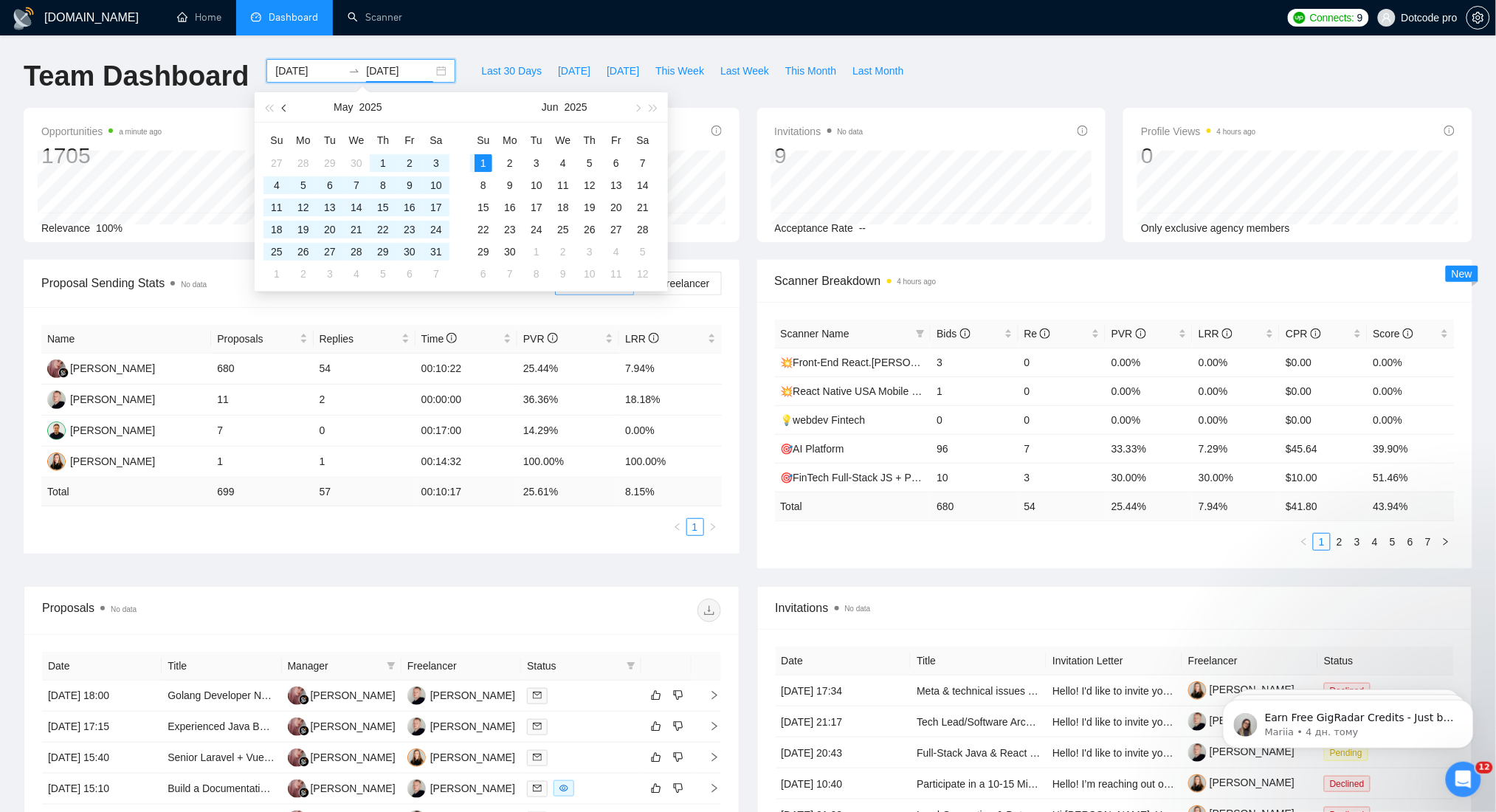
click at [285, 107] on span "button" at bounding box center [285, 108] width 8 height 8
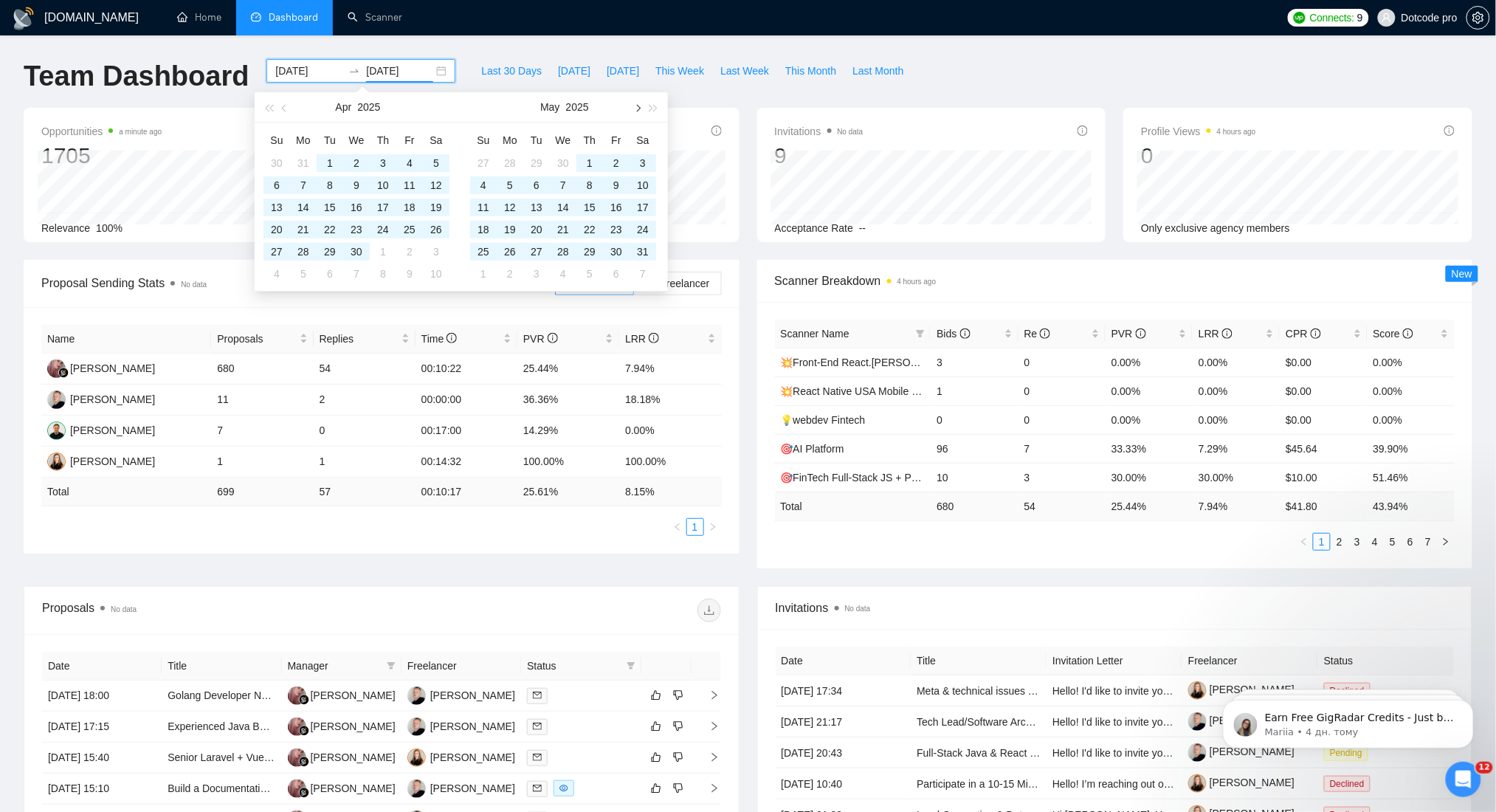
click at [640, 100] on button "button" at bounding box center [636, 107] width 16 height 29
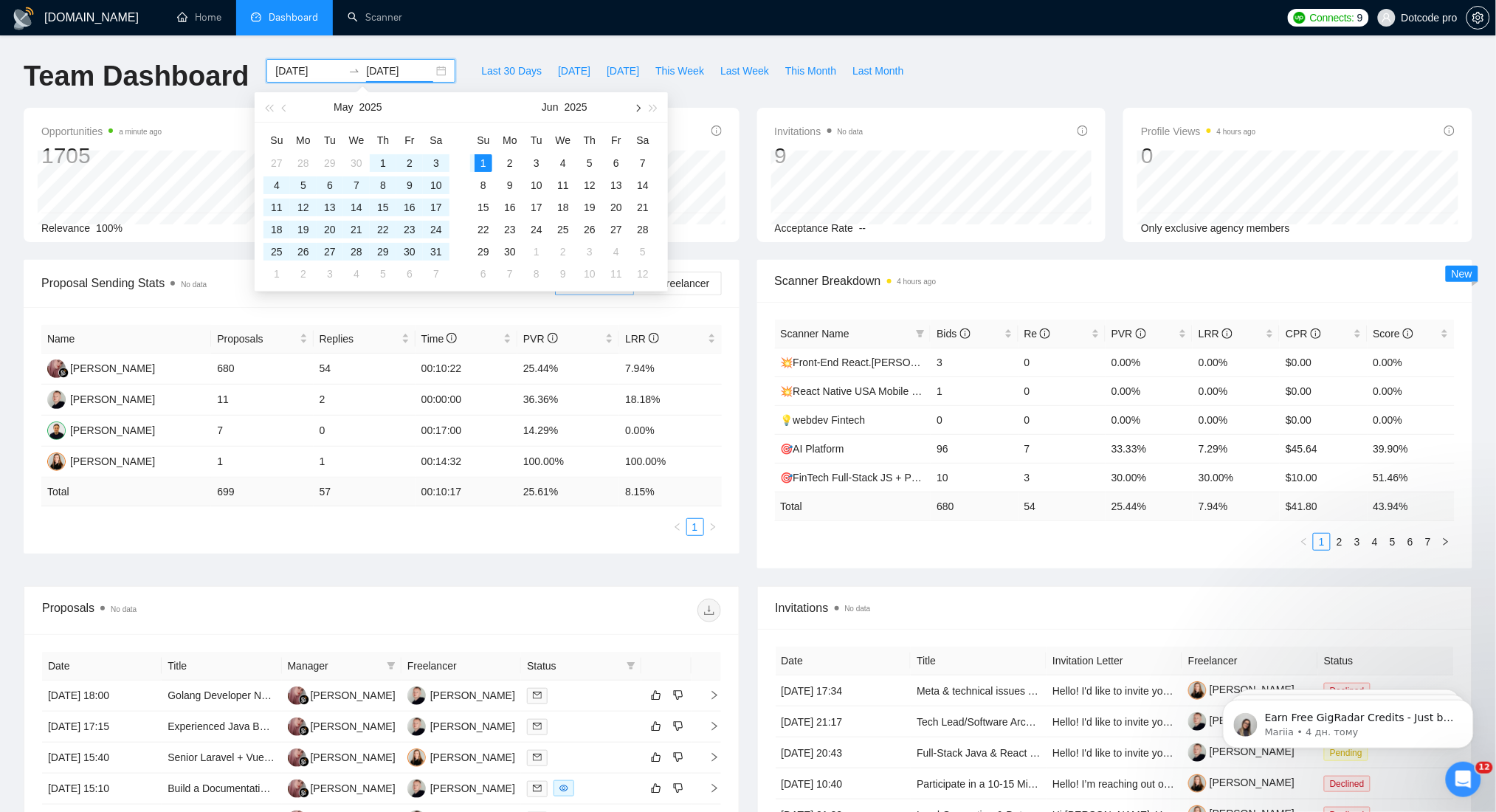
click at [640, 100] on button "button" at bounding box center [636, 107] width 16 height 29
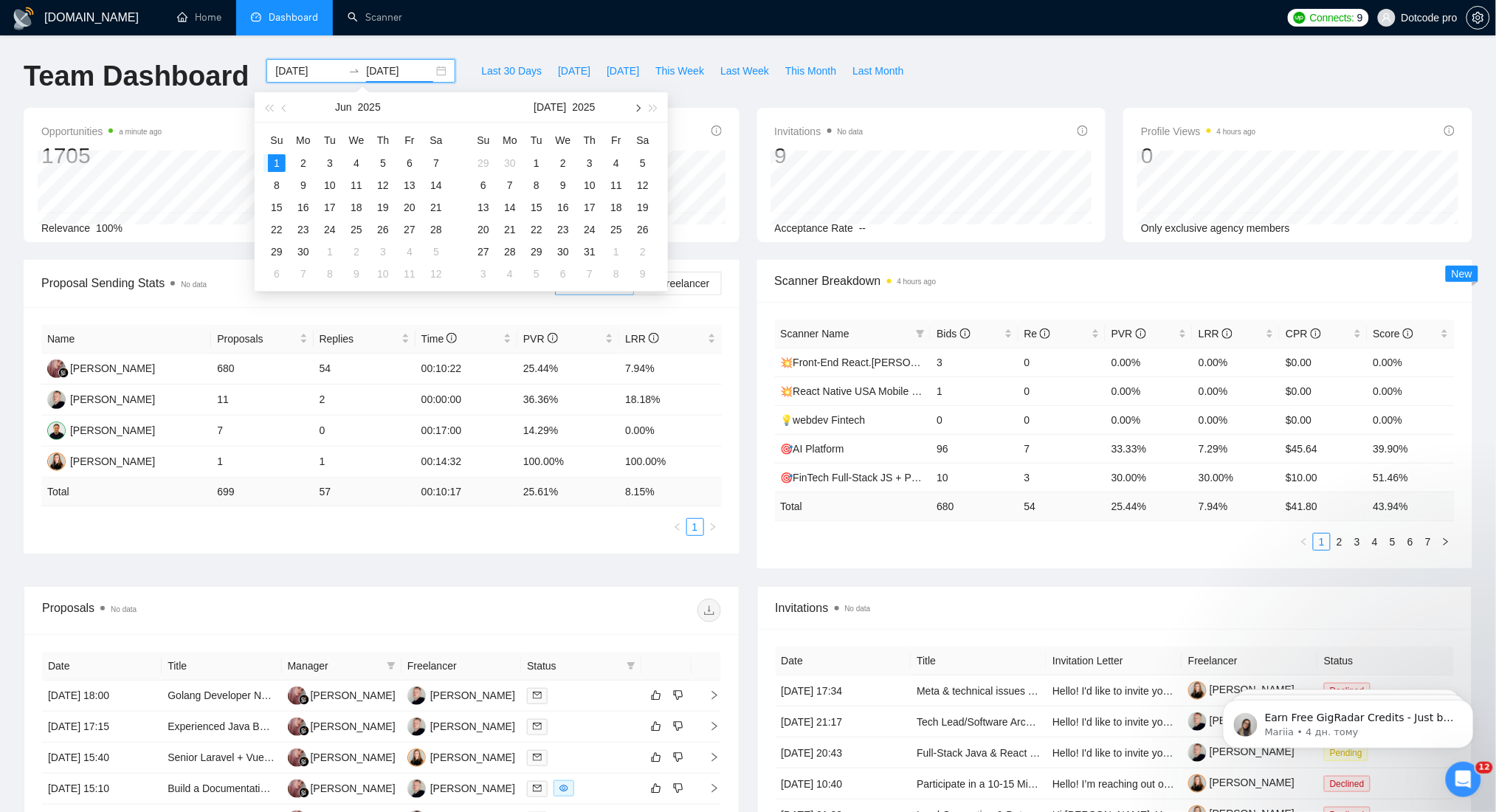
click at [640, 100] on button "button" at bounding box center [636, 107] width 16 height 29
click at [329, 160] on div "1" at bounding box center [329, 163] width 18 height 18
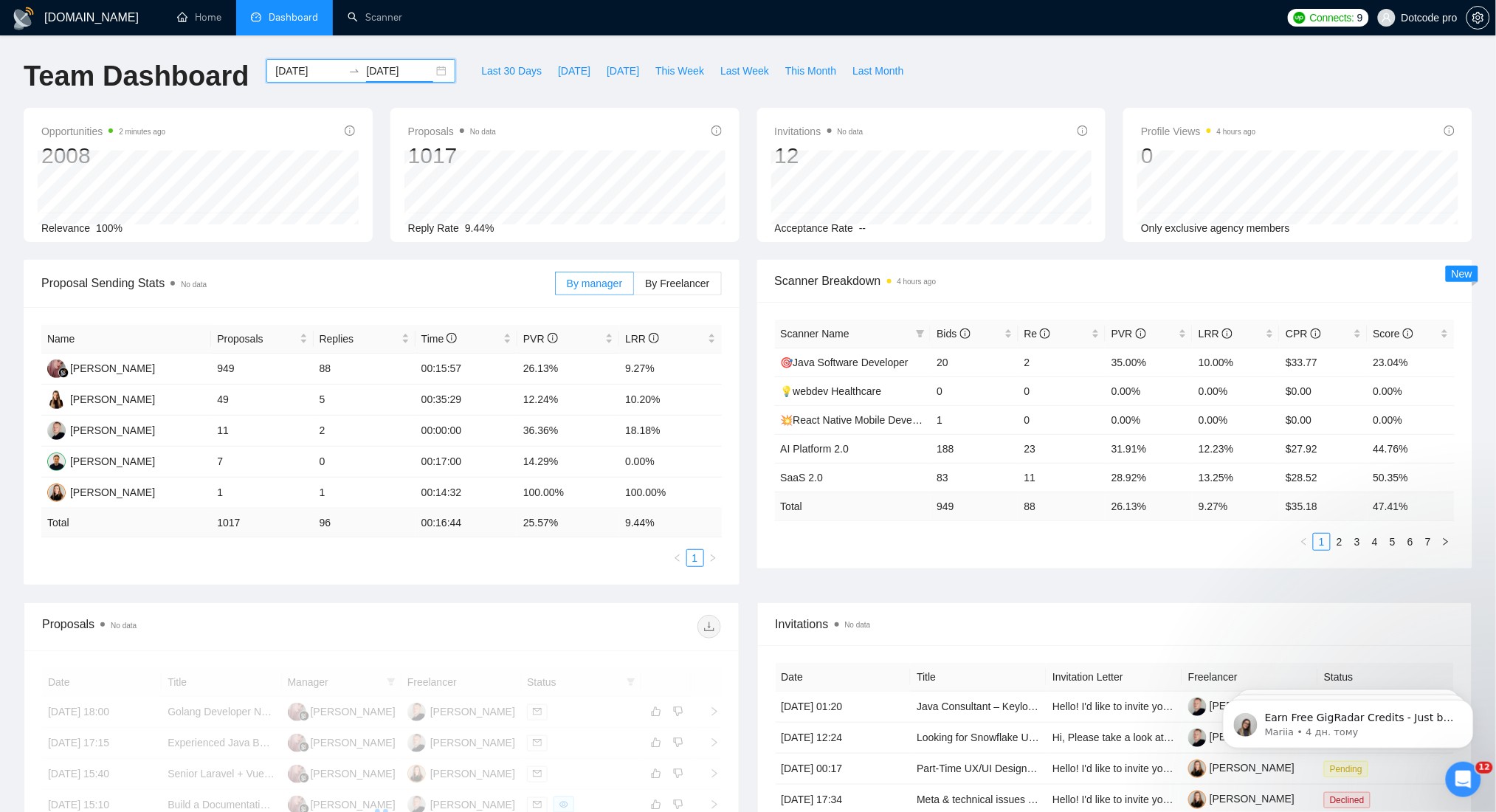
click at [382, 78] on input "[DATE]" at bounding box center [400, 71] width 67 height 16
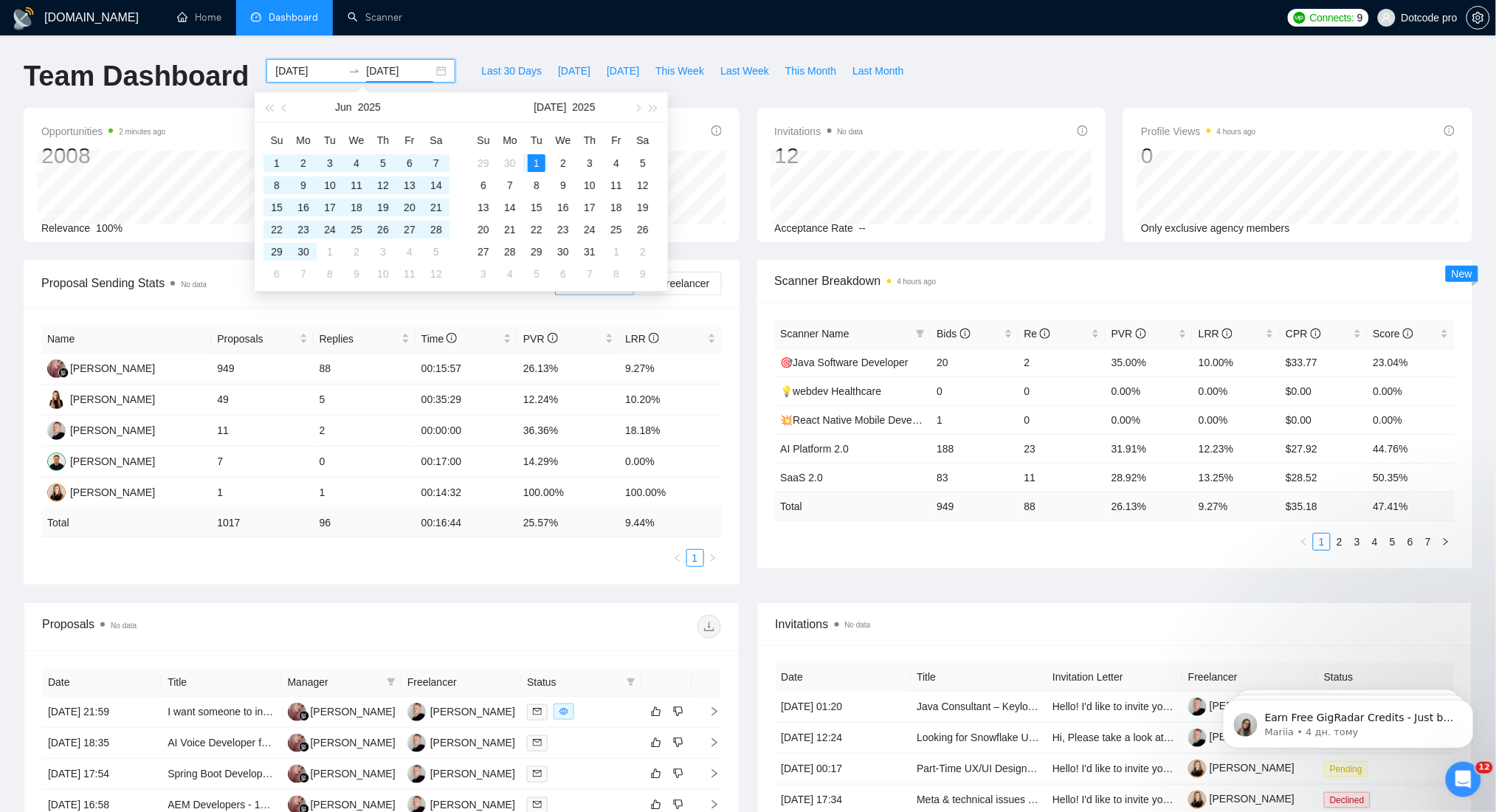
click at [383, 65] on input "[DATE]" at bounding box center [400, 71] width 67 height 16
click at [639, 110] on button "button" at bounding box center [636, 107] width 16 height 29
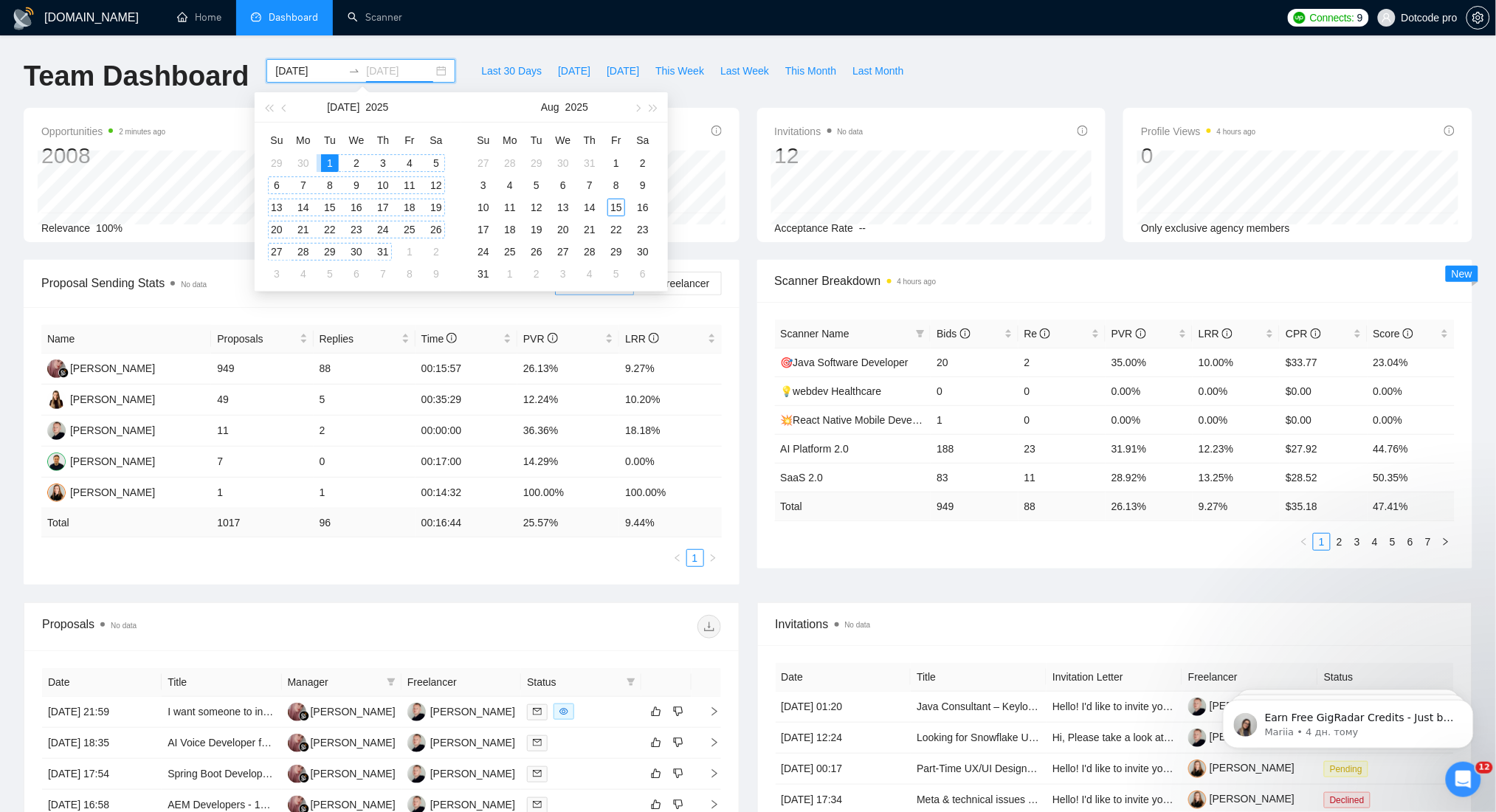
type input "[DATE]"
click at [385, 247] on div "31" at bounding box center [383, 252] width 18 height 18
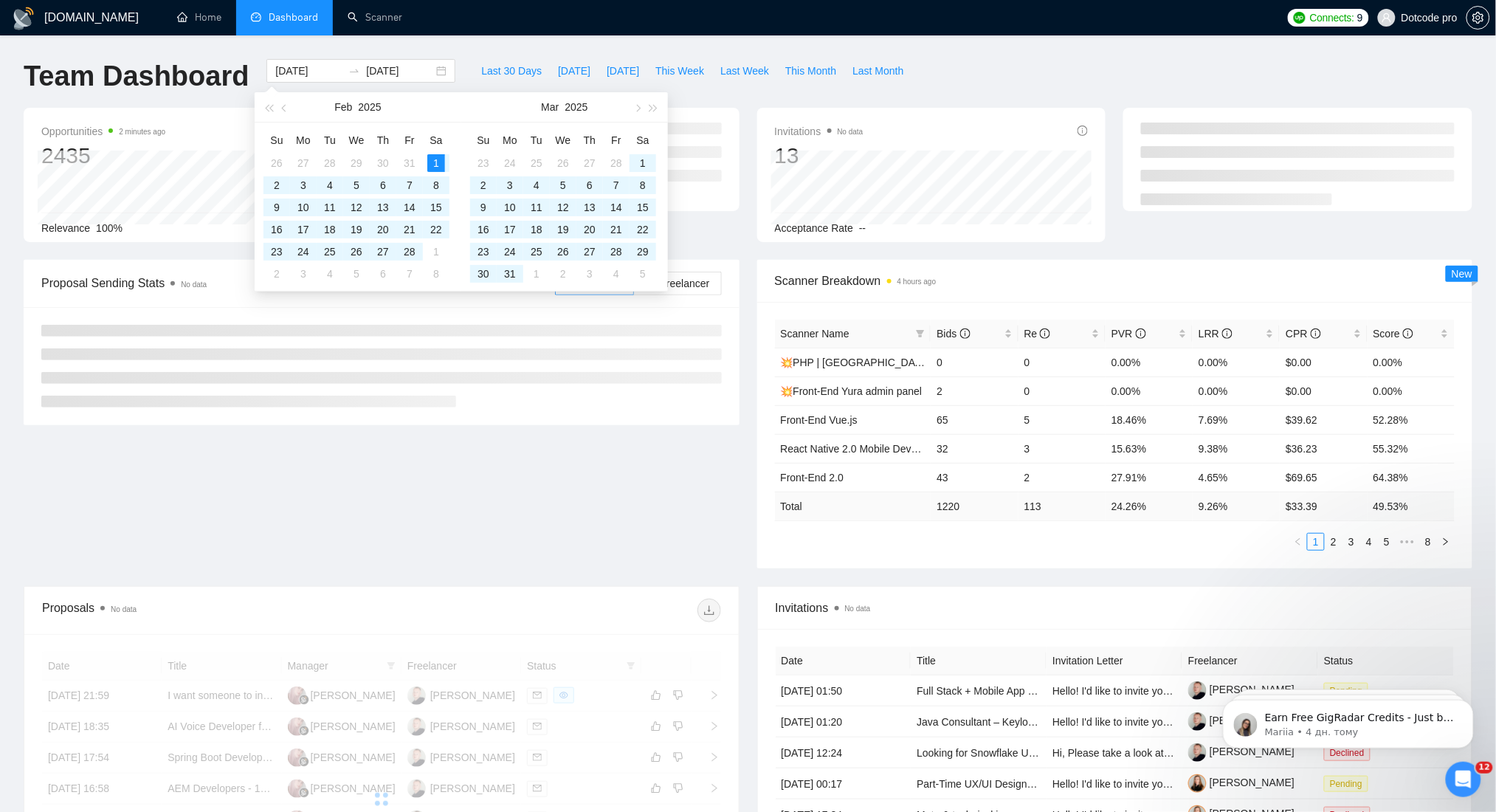
click at [214, 101] on div "Team Dashboard" at bounding box center [136, 83] width 243 height 49
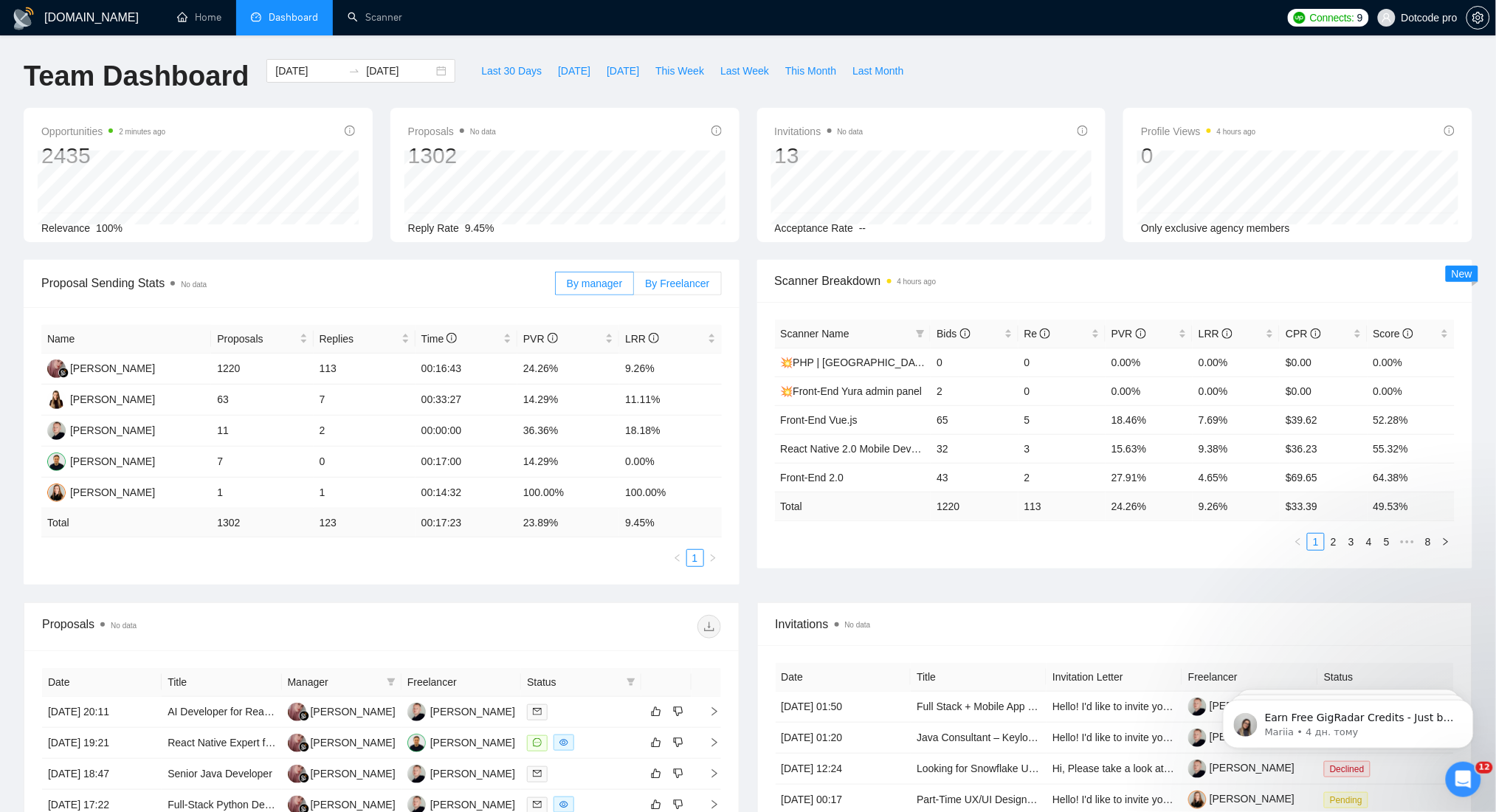
click at [642, 282] on label "By Freelancer" at bounding box center [677, 283] width 87 height 23
click at [634, 287] on input "By Freelancer" at bounding box center [634, 287] width 0 height 0
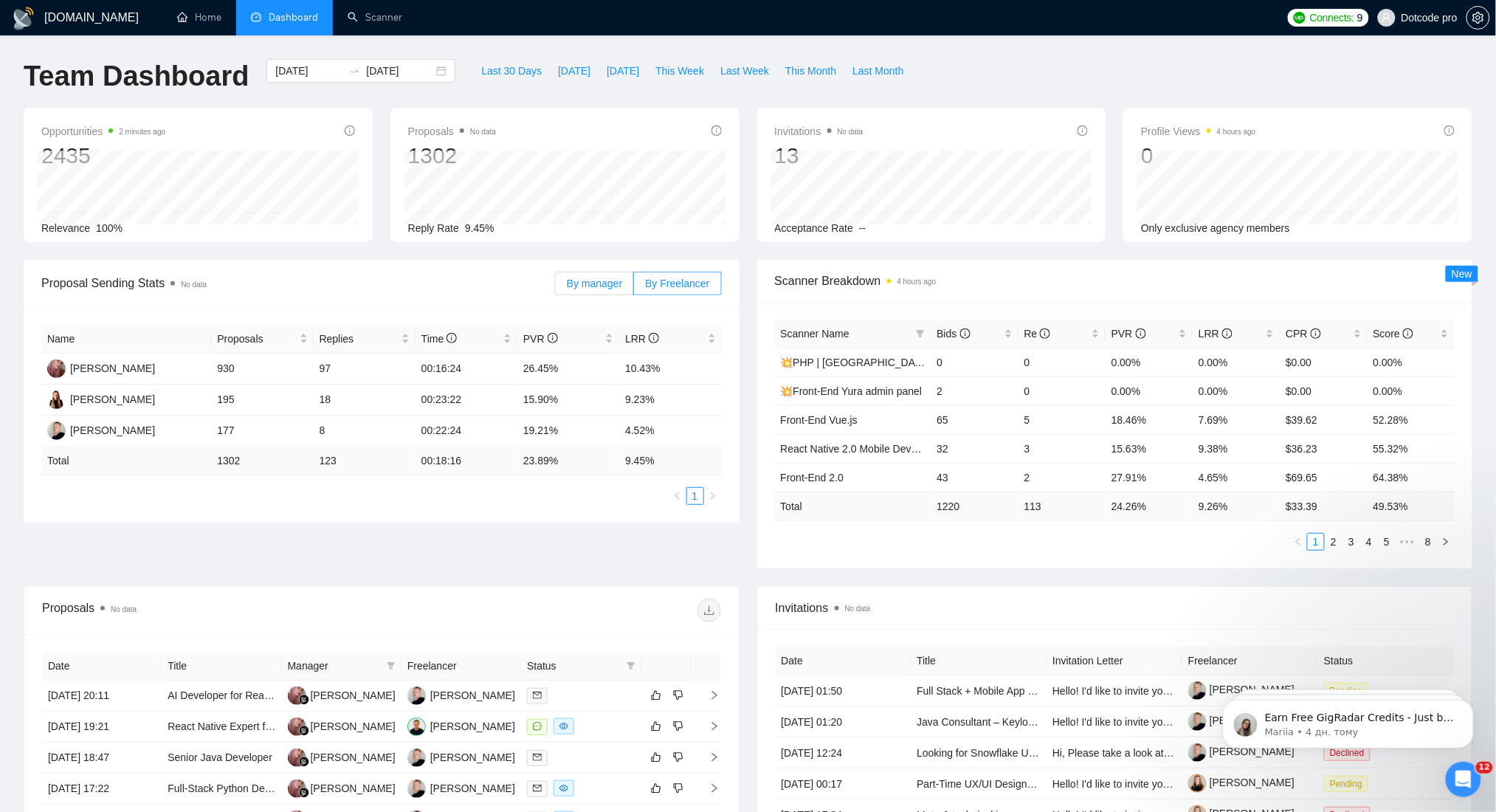
click at [601, 284] on span "By manager" at bounding box center [594, 284] width 55 height 12
click at [556, 287] on input "By manager" at bounding box center [556, 287] width 0 height 0
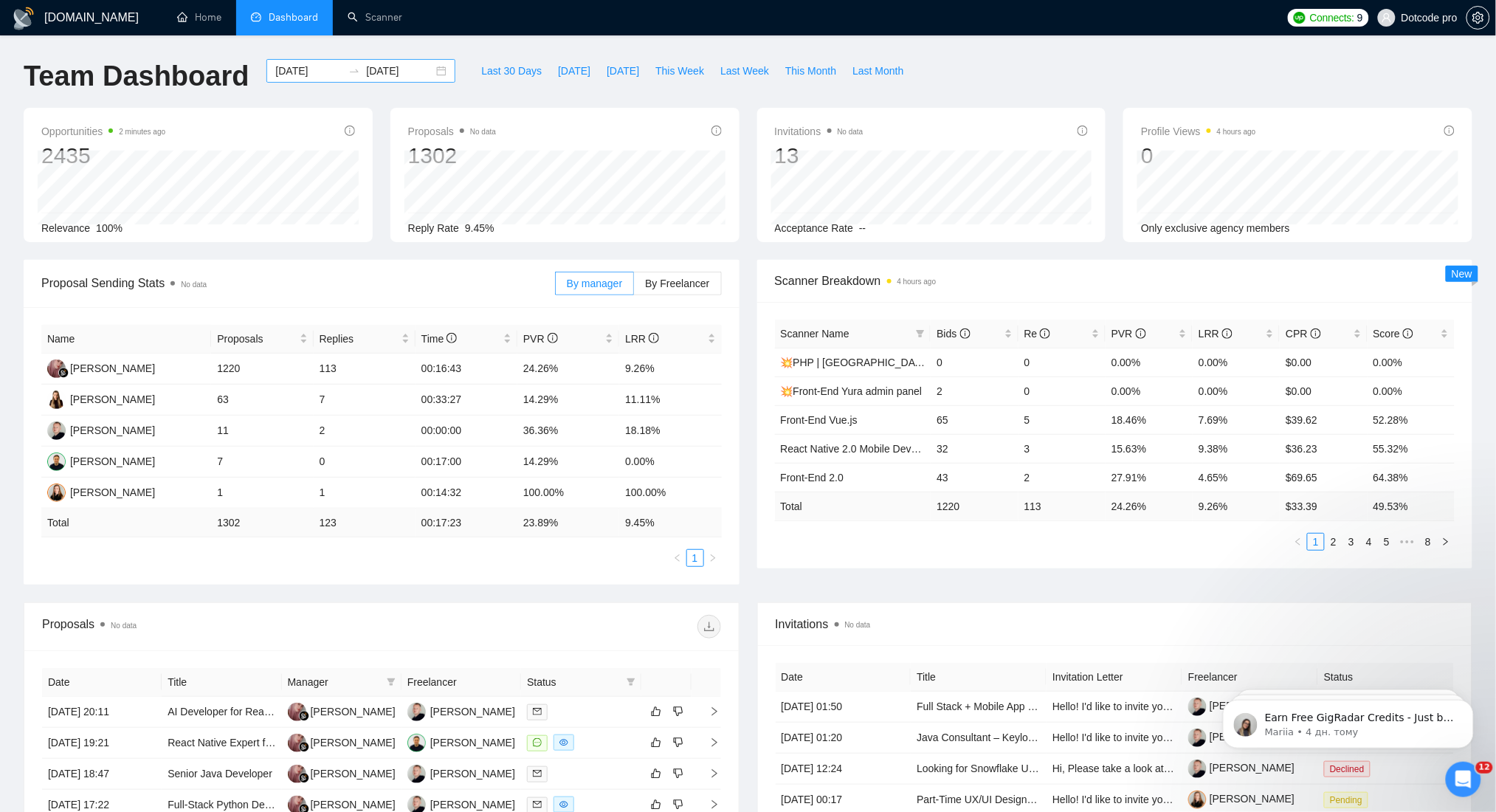
click at [309, 63] on input "[DATE]" at bounding box center [309, 71] width 67 height 16
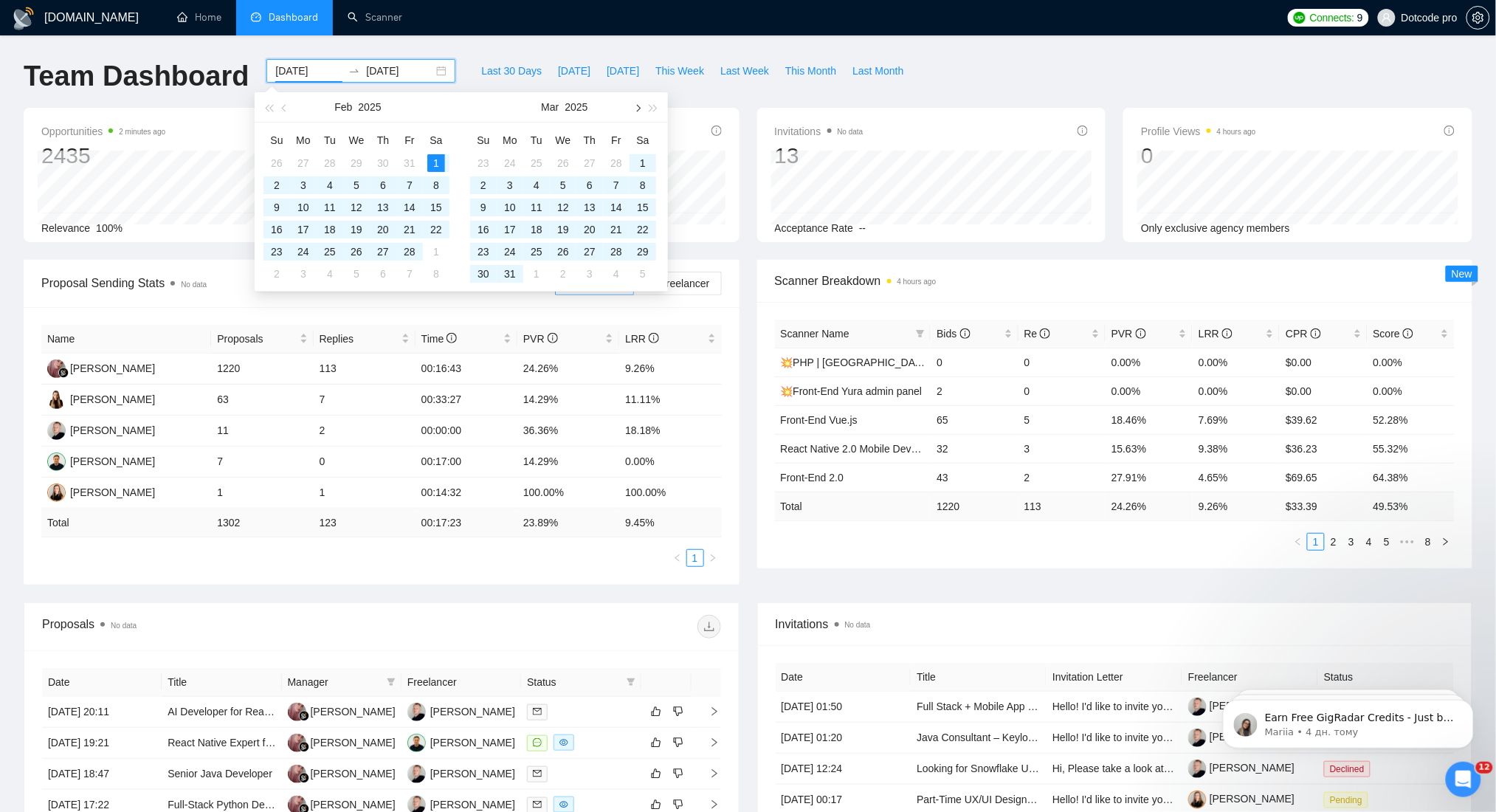
click at [636, 109] on span "button" at bounding box center [637, 108] width 8 height 8
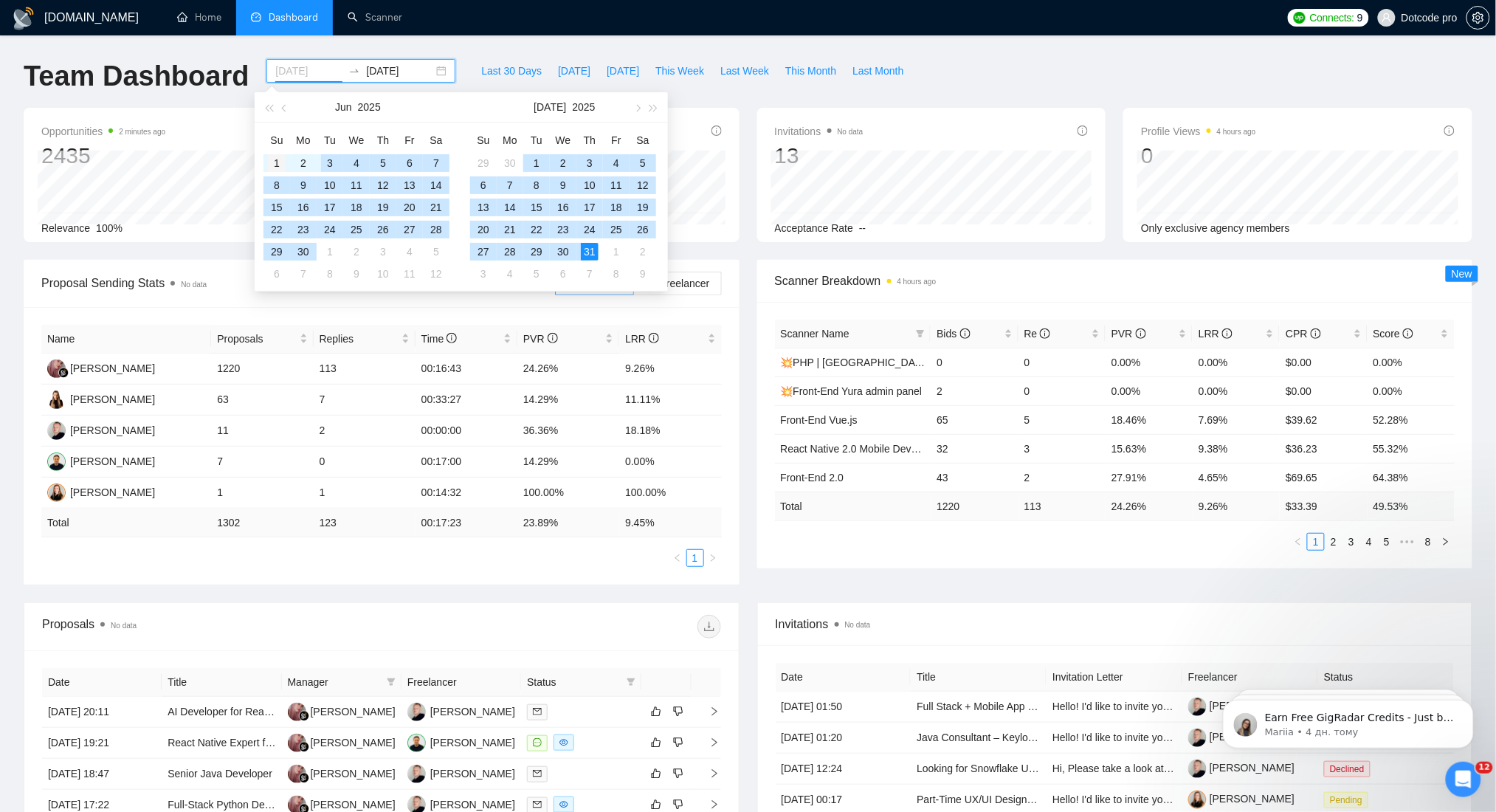
type input "[DATE]"
click at [272, 156] on div "1" at bounding box center [277, 163] width 18 height 18
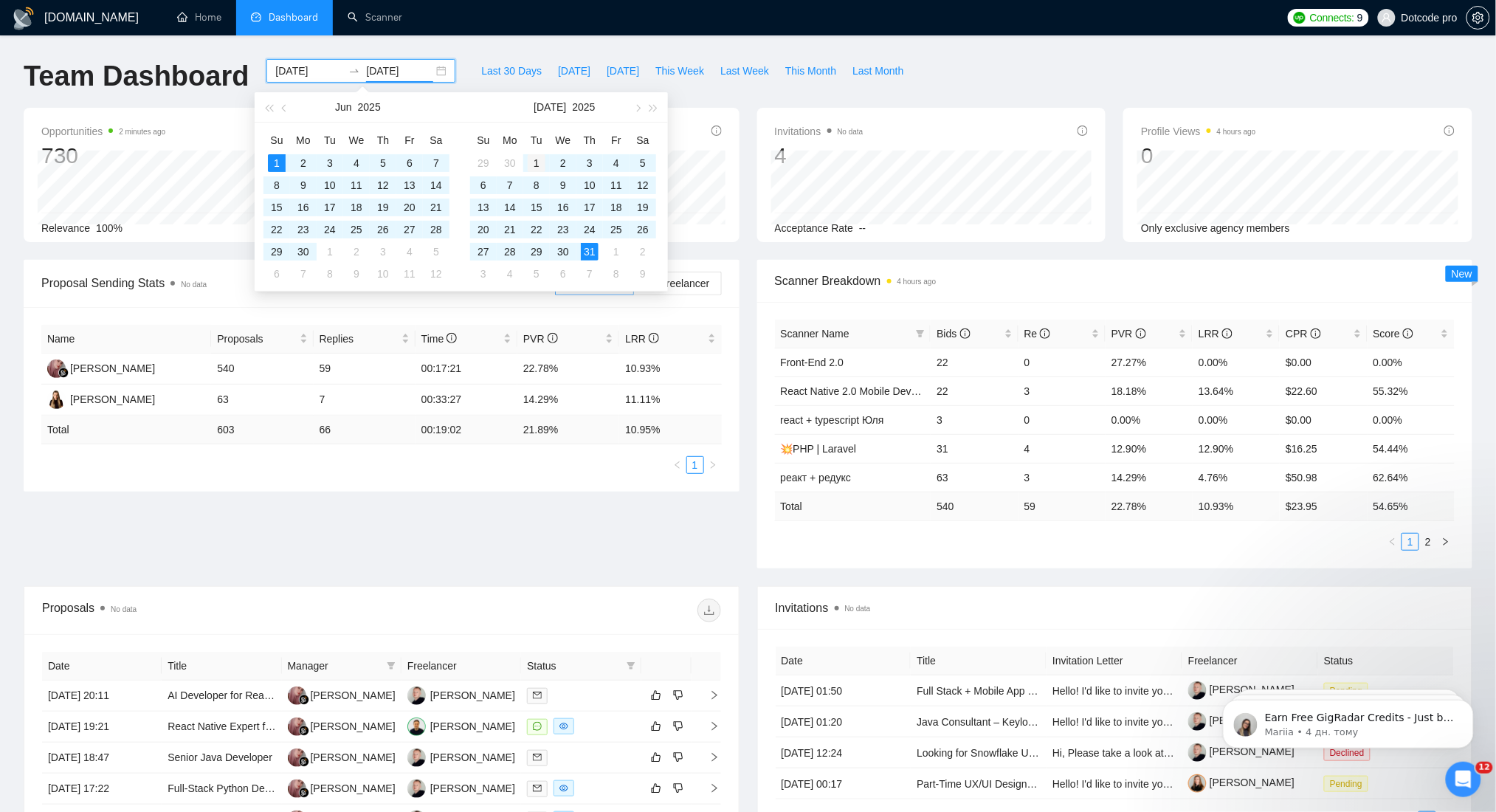
type input "[DATE]"
click at [527, 153] on td "1" at bounding box center [536, 163] width 27 height 22
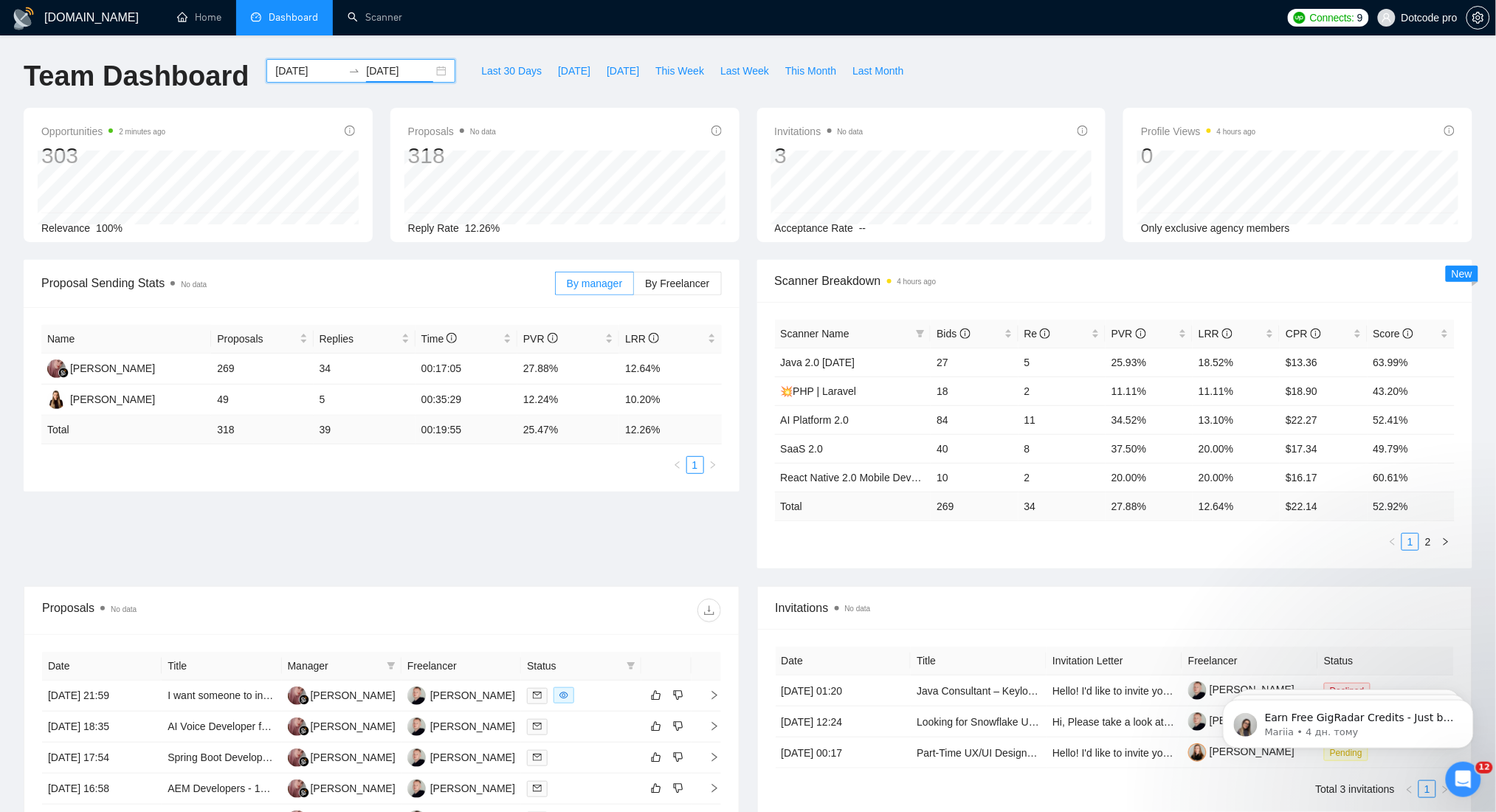
click at [349, 69] on div "[DATE] [DATE]" at bounding box center [360, 70] width 189 height 23
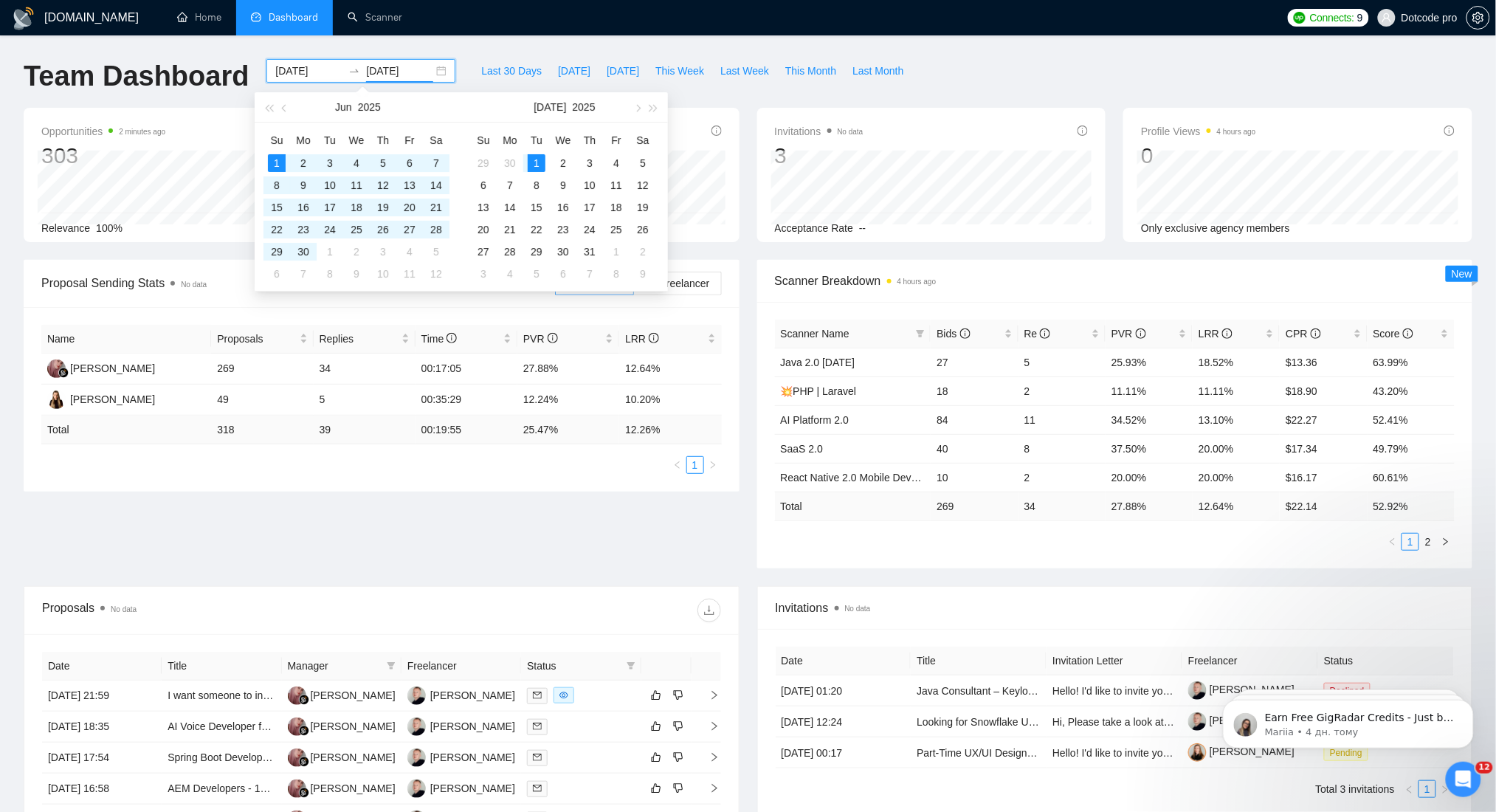
click at [309, 69] on input "[DATE]" at bounding box center [309, 71] width 67 height 16
type input "[DATE]"
click at [541, 159] on div "1" at bounding box center [536, 163] width 18 height 18
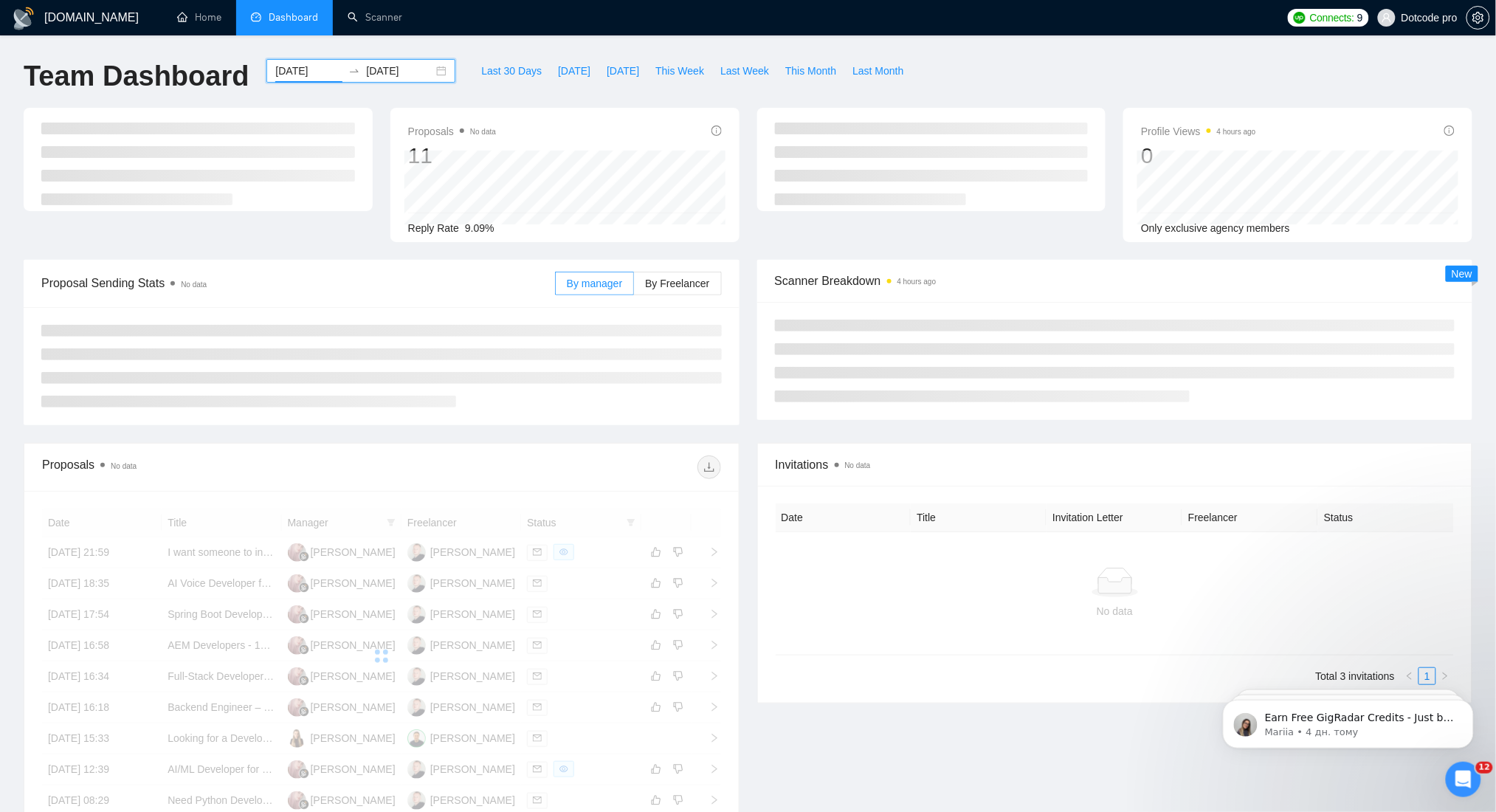
click at [395, 69] on input "[DATE]" at bounding box center [400, 71] width 67 height 16
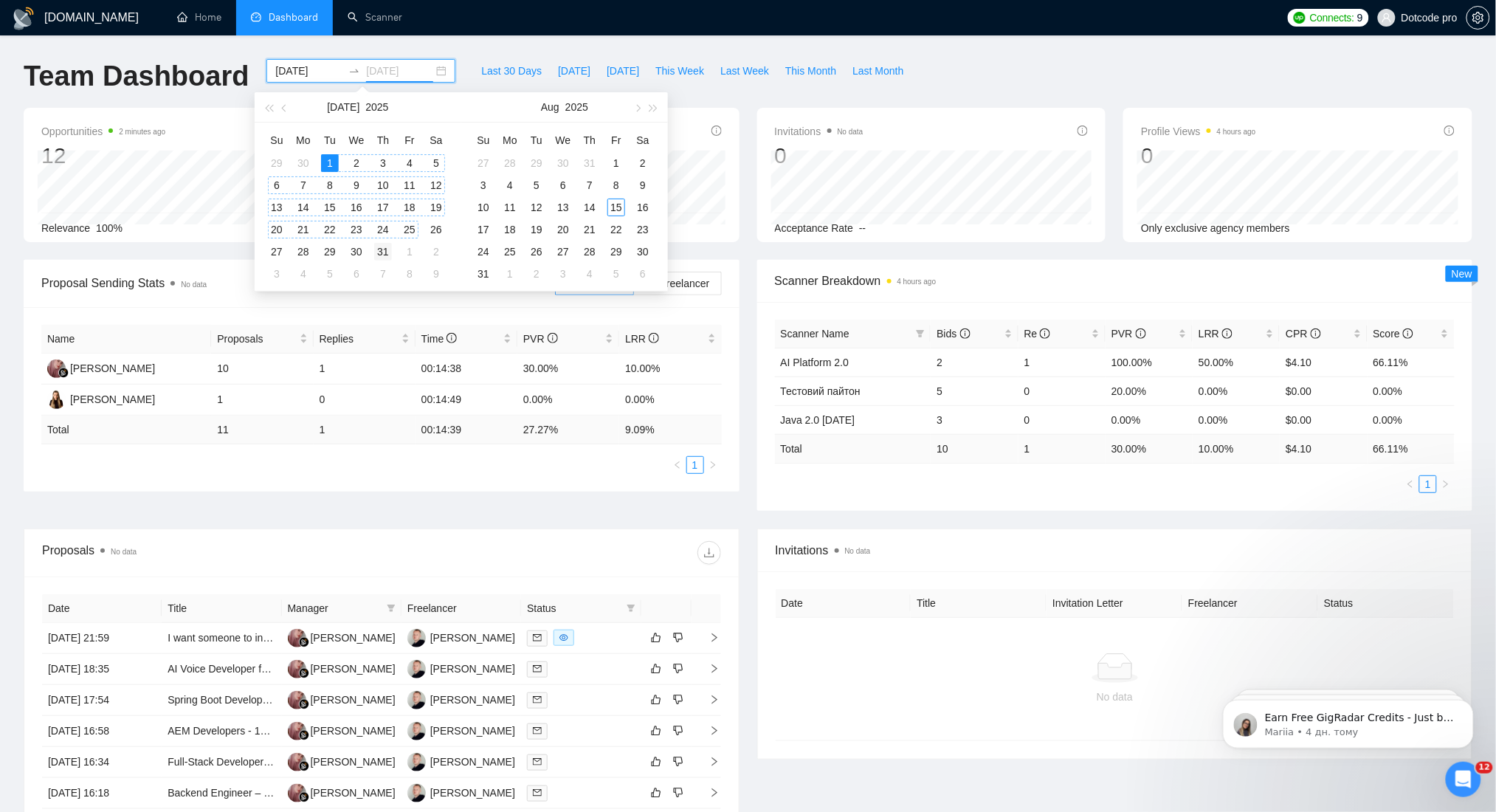
type input "[DATE]"
click at [391, 250] on div "31" at bounding box center [383, 252] width 18 height 18
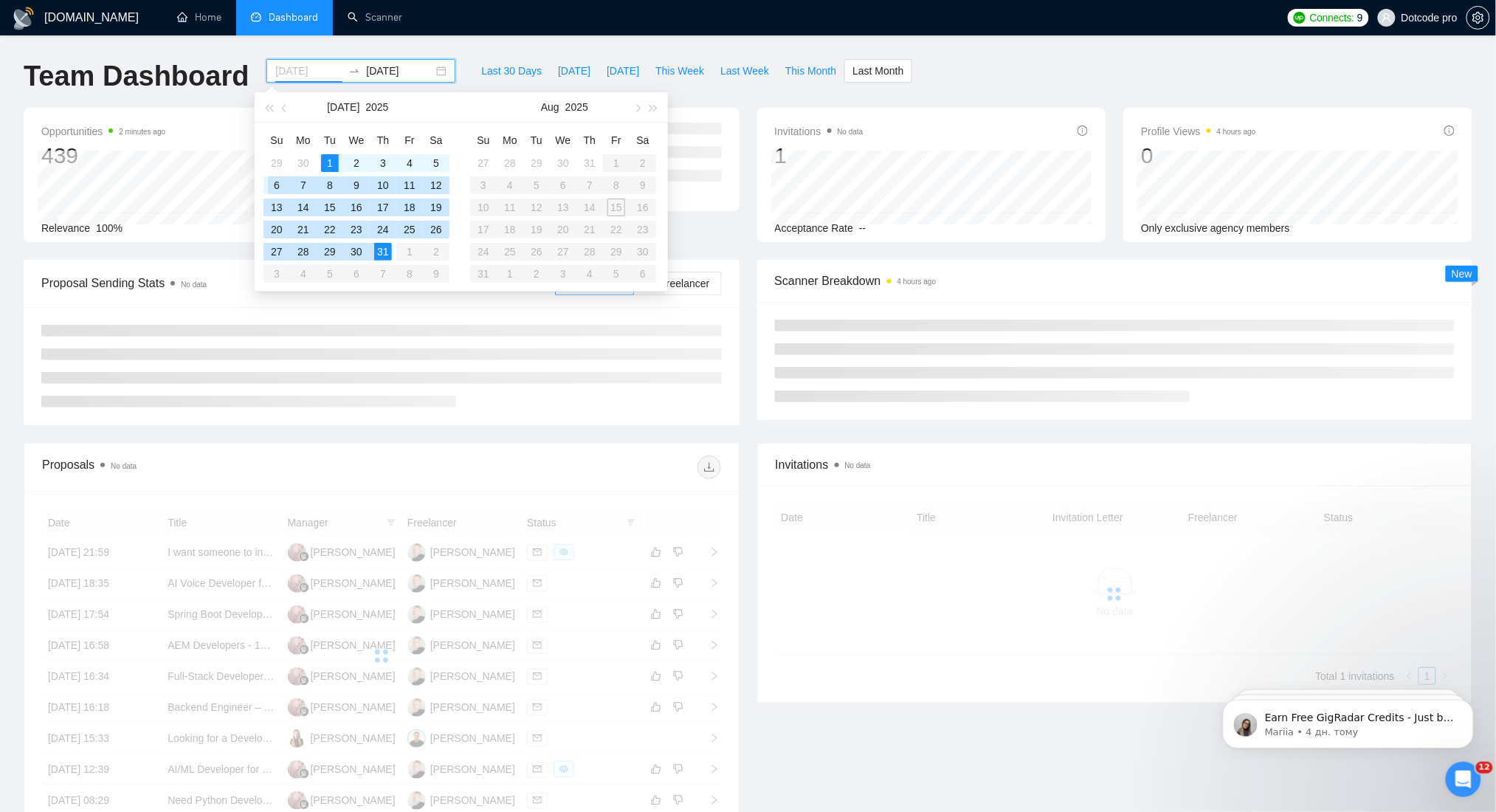
type input "[DATE]"
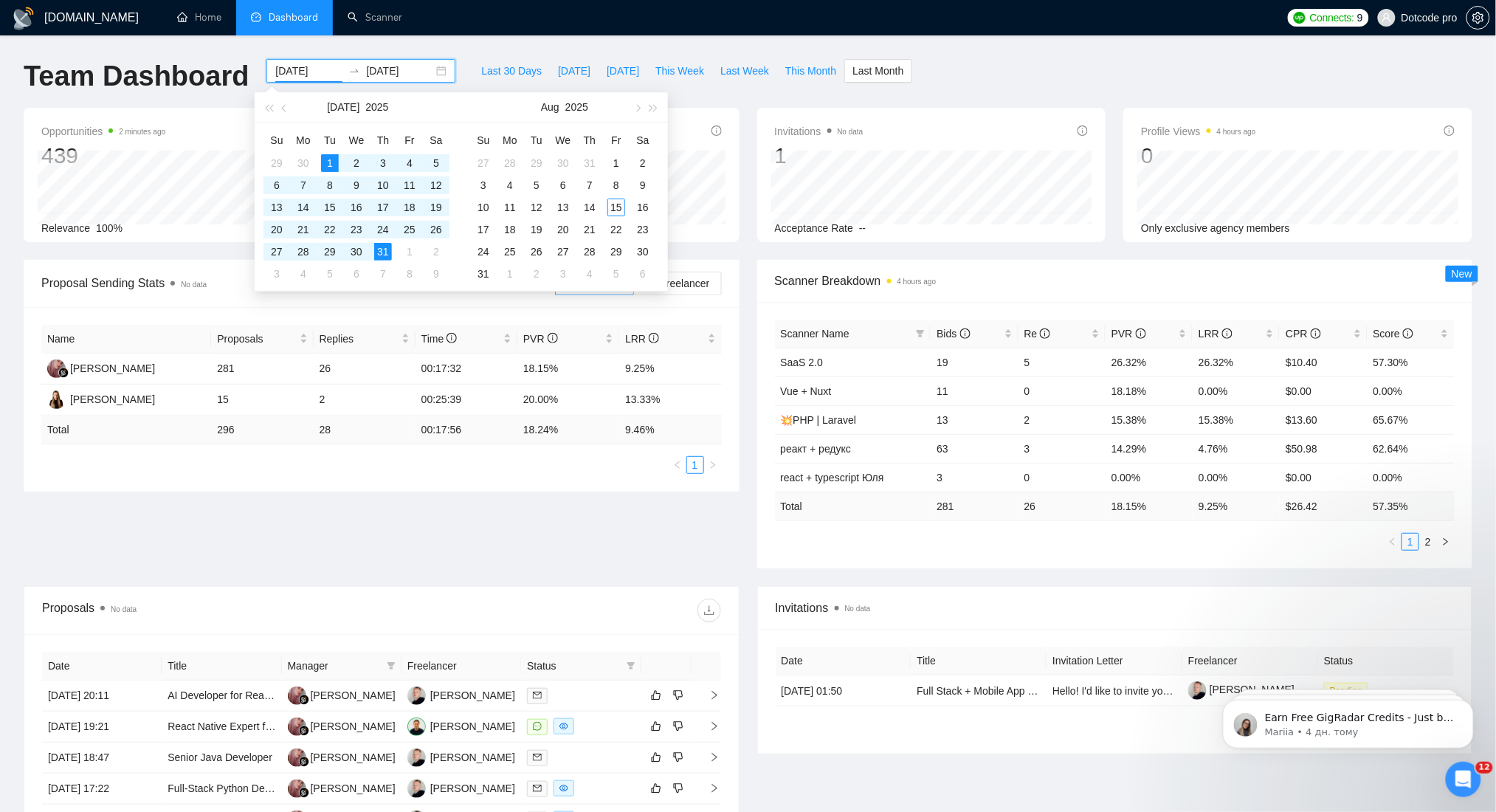
click at [192, 50] on div "[DOMAIN_NAME] Home Dashboard Scanner Connects: 9 Dotcode pro Team Dashboard [DA…" at bounding box center [748, 584] width 1496 height 1170
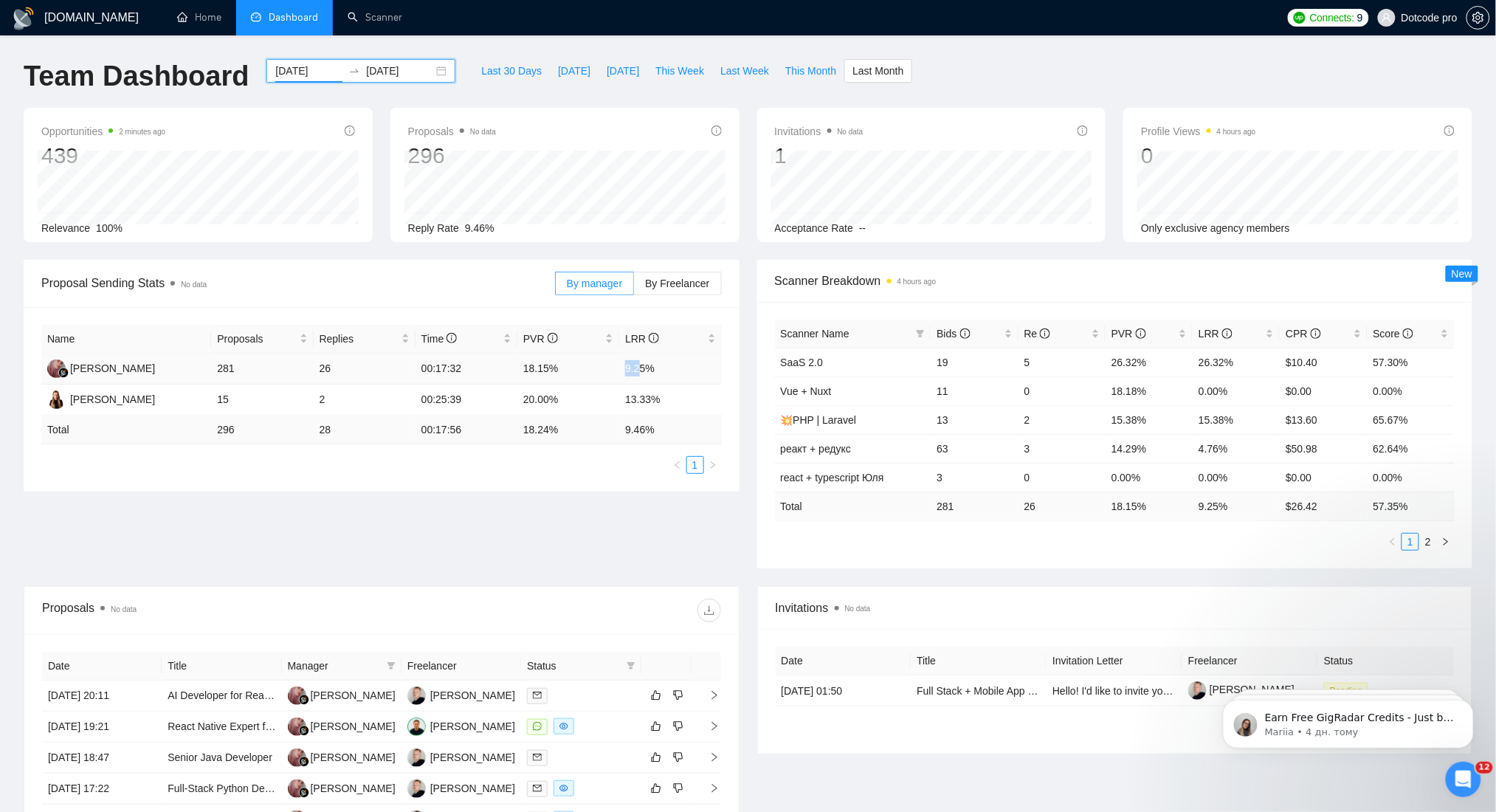
drag, startPoint x: 623, startPoint y: 370, endPoint x: 640, endPoint y: 368, distance: 17.1
click at [640, 368] on td "9.25%" at bounding box center [670, 369] width 102 height 31
click at [598, 364] on td "18.15%" at bounding box center [568, 369] width 102 height 31
click at [381, 72] on input "[DATE]" at bounding box center [400, 71] width 67 height 16
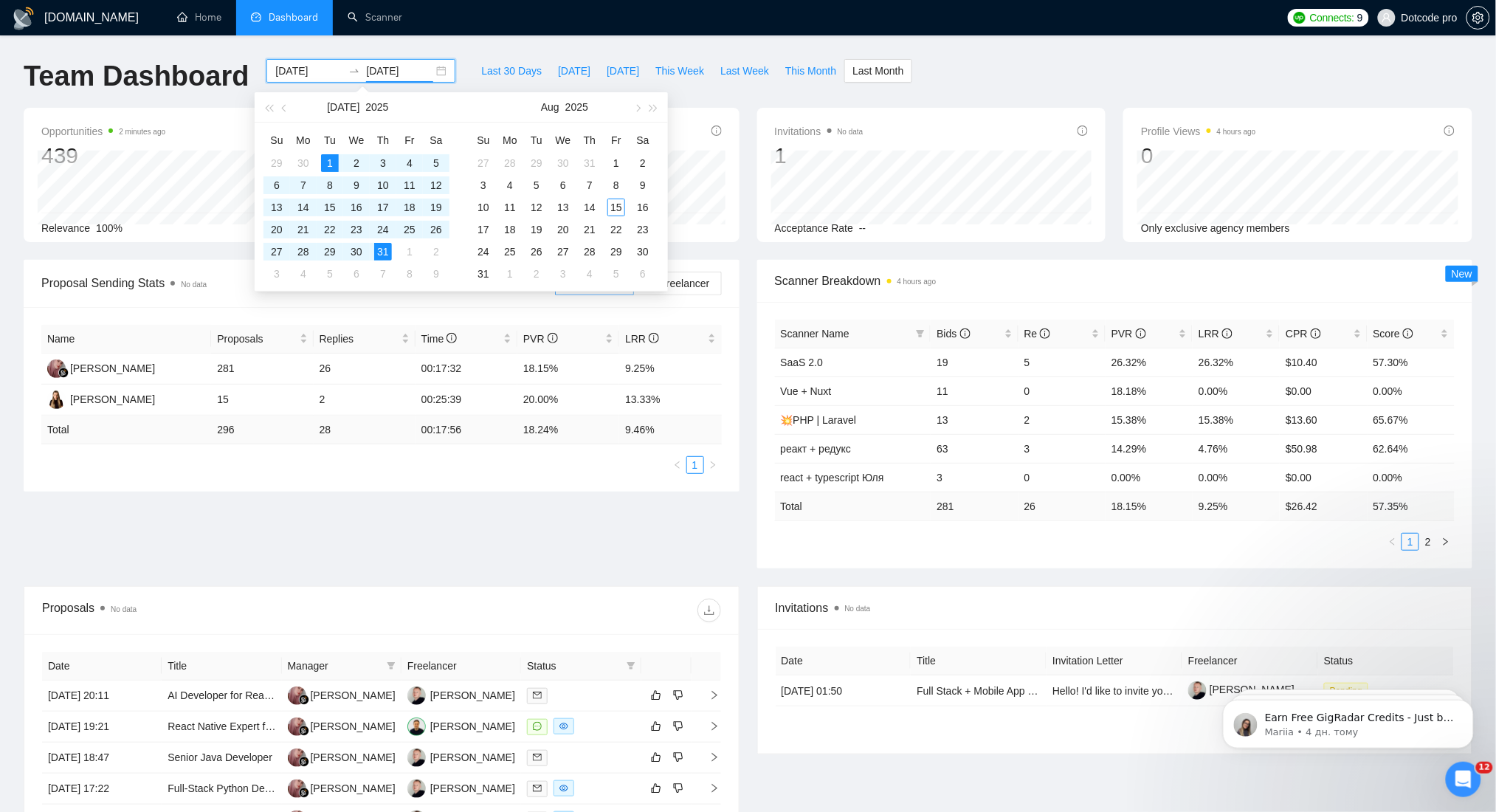
type input "[DATE]"
click at [513, 511] on div "Proposal Sending Stats No data By manager By Freelancer Name Proposals Replies …" at bounding box center [748, 422] width 1467 height 326
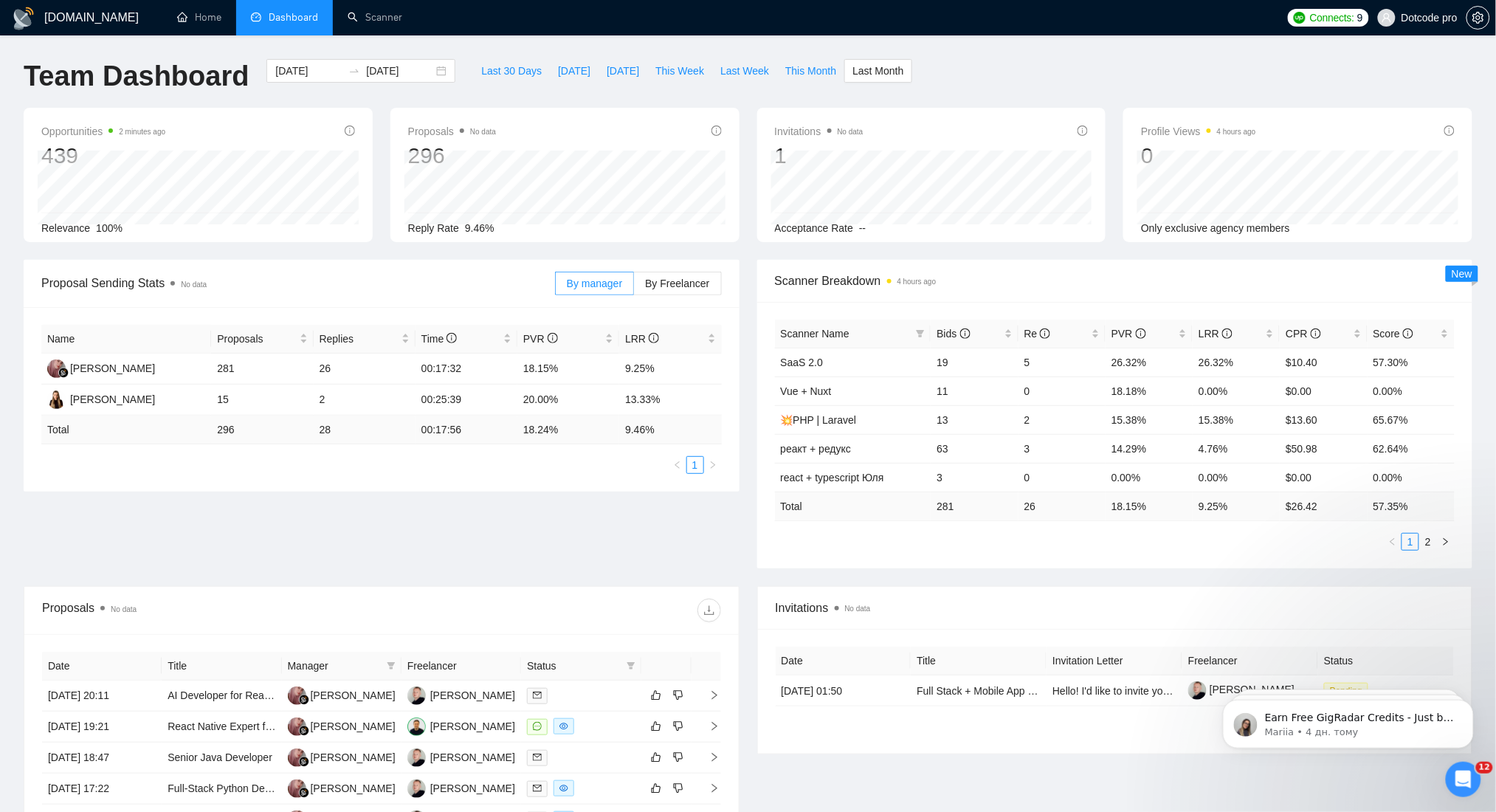
click at [552, 491] on div "Proposal Sending Stats No data By manager By Freelancer Name Proposals Replies …" at bounding box center [748, 422] width 1467 height 326
click at [371, 19] on link "Scanner" at bounding box center [374, 17] width 54 height 13
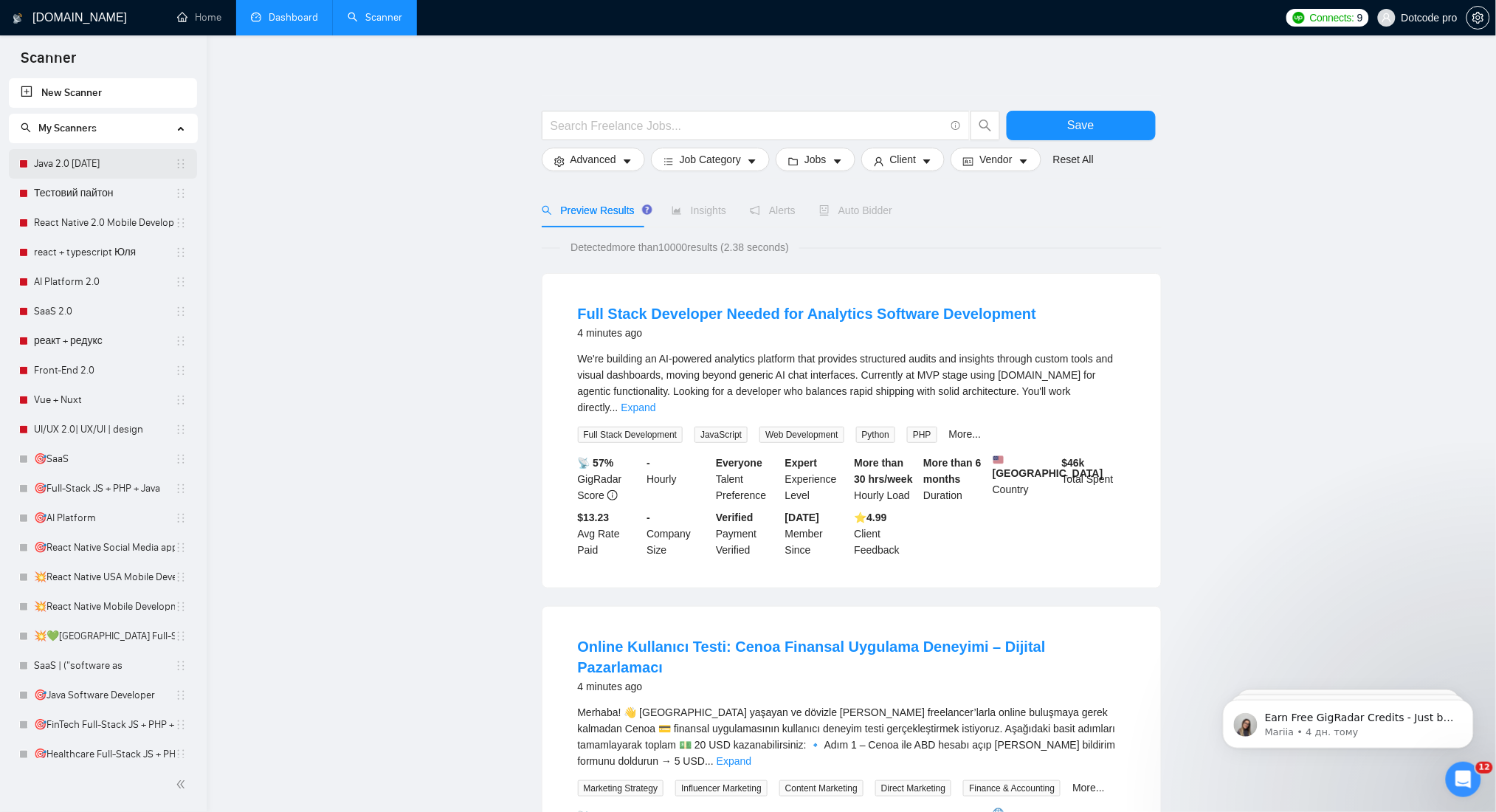
click at [52, 162] on link "Java 2.0 [DATE]" at bounding box center [104, 164] width 141 height 29
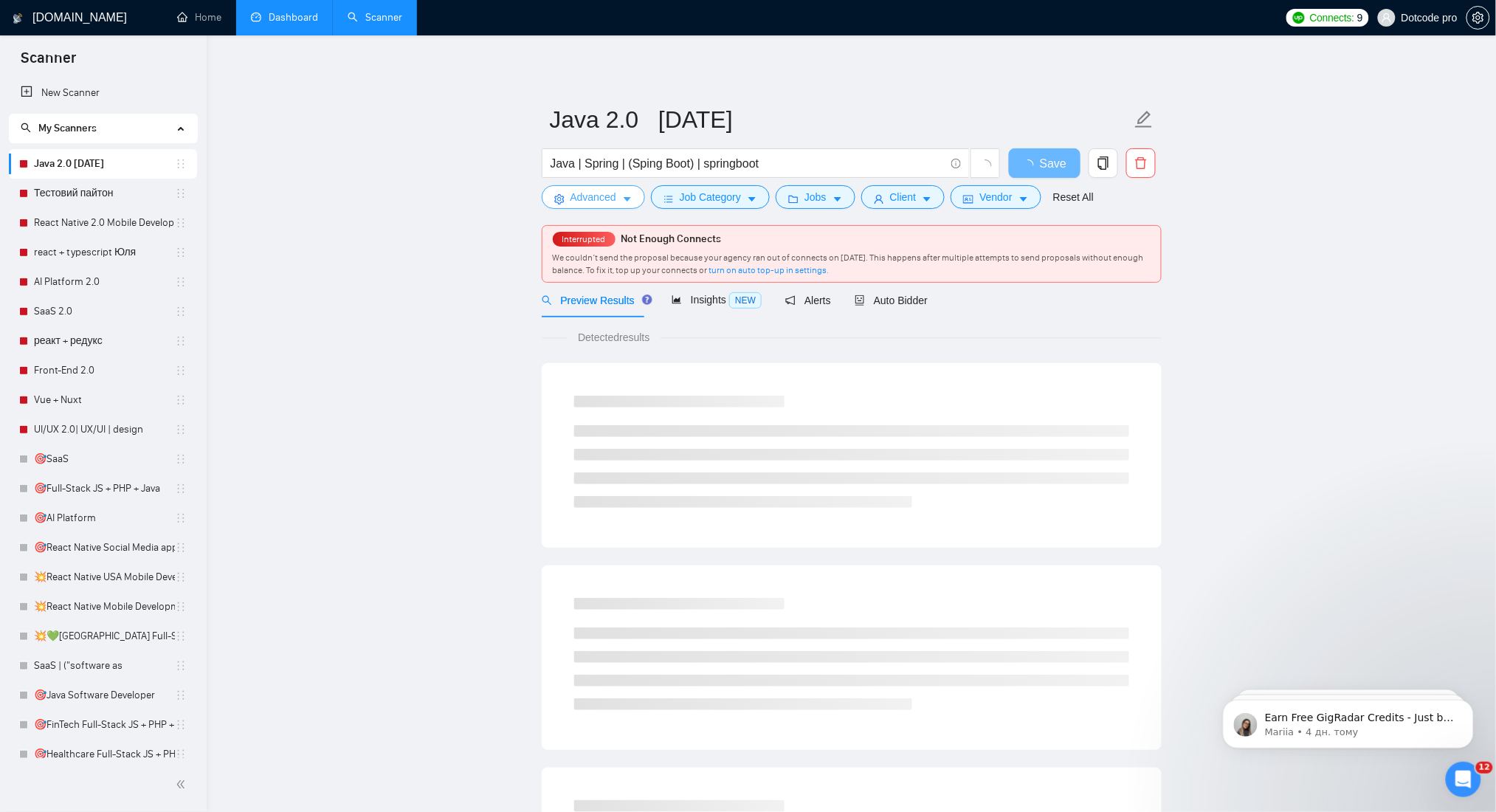
click at [623, 189] on button "Advanced" at bounding box center [593, 197] width 103 height 23
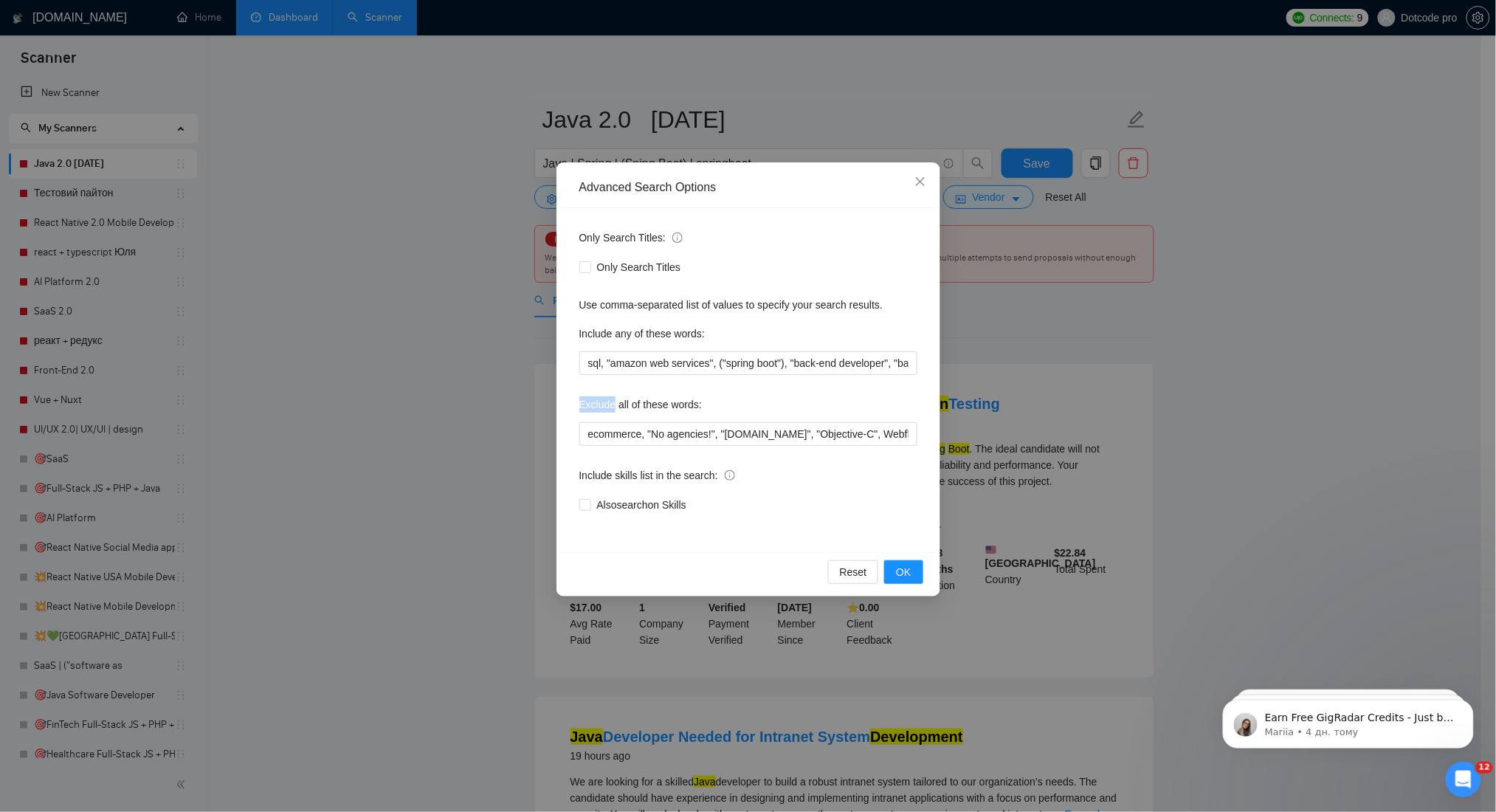
drag, startPoint x: 574, startPoint y: 405, endPoint x: 613, endPoint y: 408, distance: 39.1
click at [613, 408] on div "Only Search Titles: Only Search Titles Use comma-separated list of values to sp…" at bounding box center [748, 379] width 373 height 344
drag, startPoint x: 577, startPoint y: 334, endPoint x: 615, endPoint y: 342, distance: 38.8
click at [615, 342] on div "Only Search Titles: Only Search Titles Use comma-separated list of values to sp…" at bounding box center [748, 379] width 373 height 344
click at [672, 434] on input "ecommerce, "No agencies!", "[DOMAIN_NAME]", "Objective-C", Webflow, Ruby, WordP…" at bounding box center [748, 434] width 338 height 23
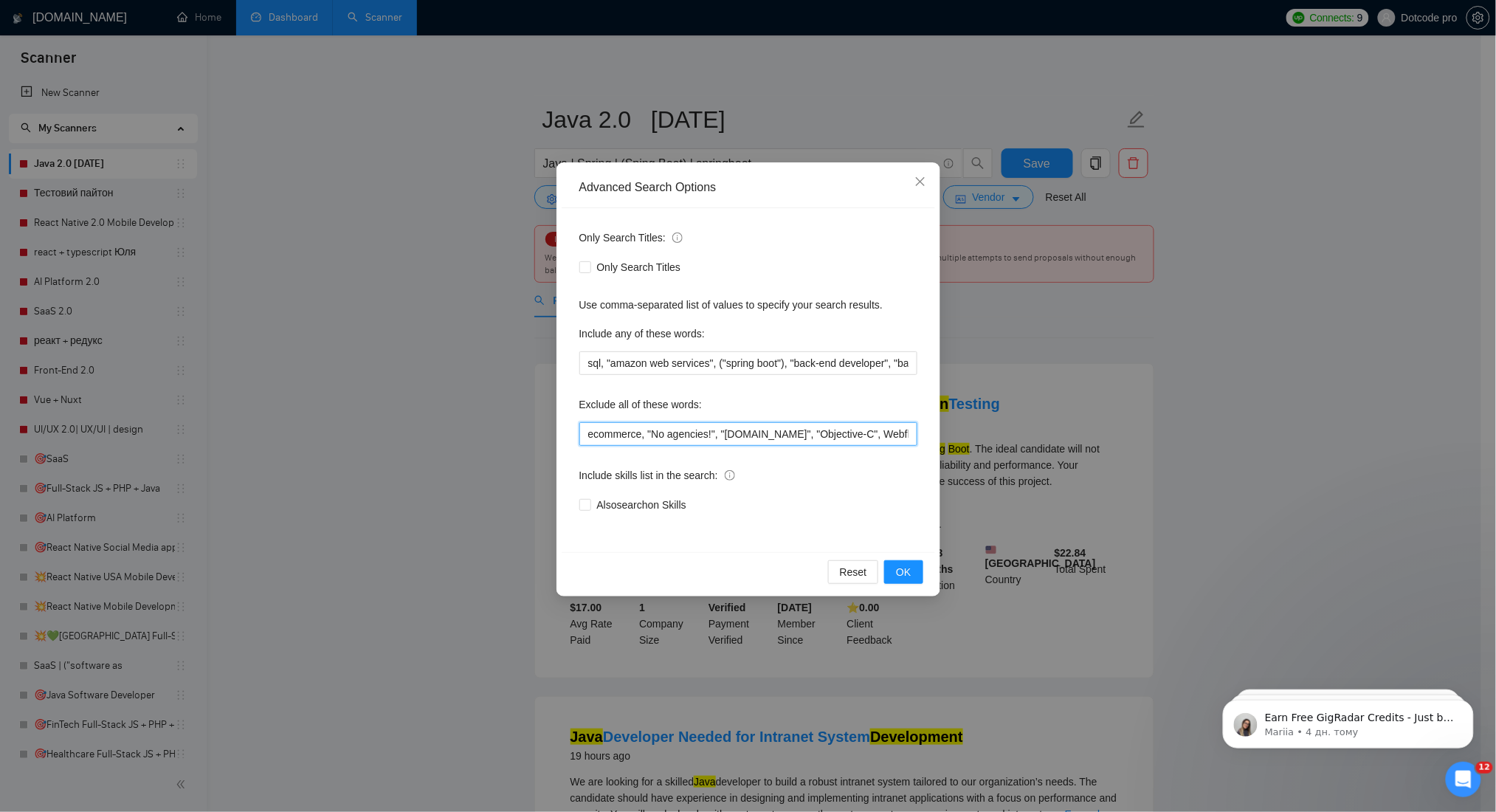
drag, startPoint x: 752, startPoint y: 429, endPoint x: 821, endPoint y: 429, distance: 69.0
click at [821, 429] on input "ecommerce, "No agencies!", "[DOMAIN_NAME]", "Objective-C", Webflow, Ruby, WordP…" at bounding box center [748, 434] width 338 height 23
click at [913, 430] on input "ecommerce, "No agencies!", "[DOMAIN_NAME]", "Objective-C", Webflow, Ruby, WordP…" at bounding box center [748, 434] width 338 height 23
click at [701, 434] on input "ecommerce, "No agencies!", "[DOMAIN_NAME]", "Objective-C", Webflow, Ruby, WordP…" at bounding box center [748, 434] width 338 height 23
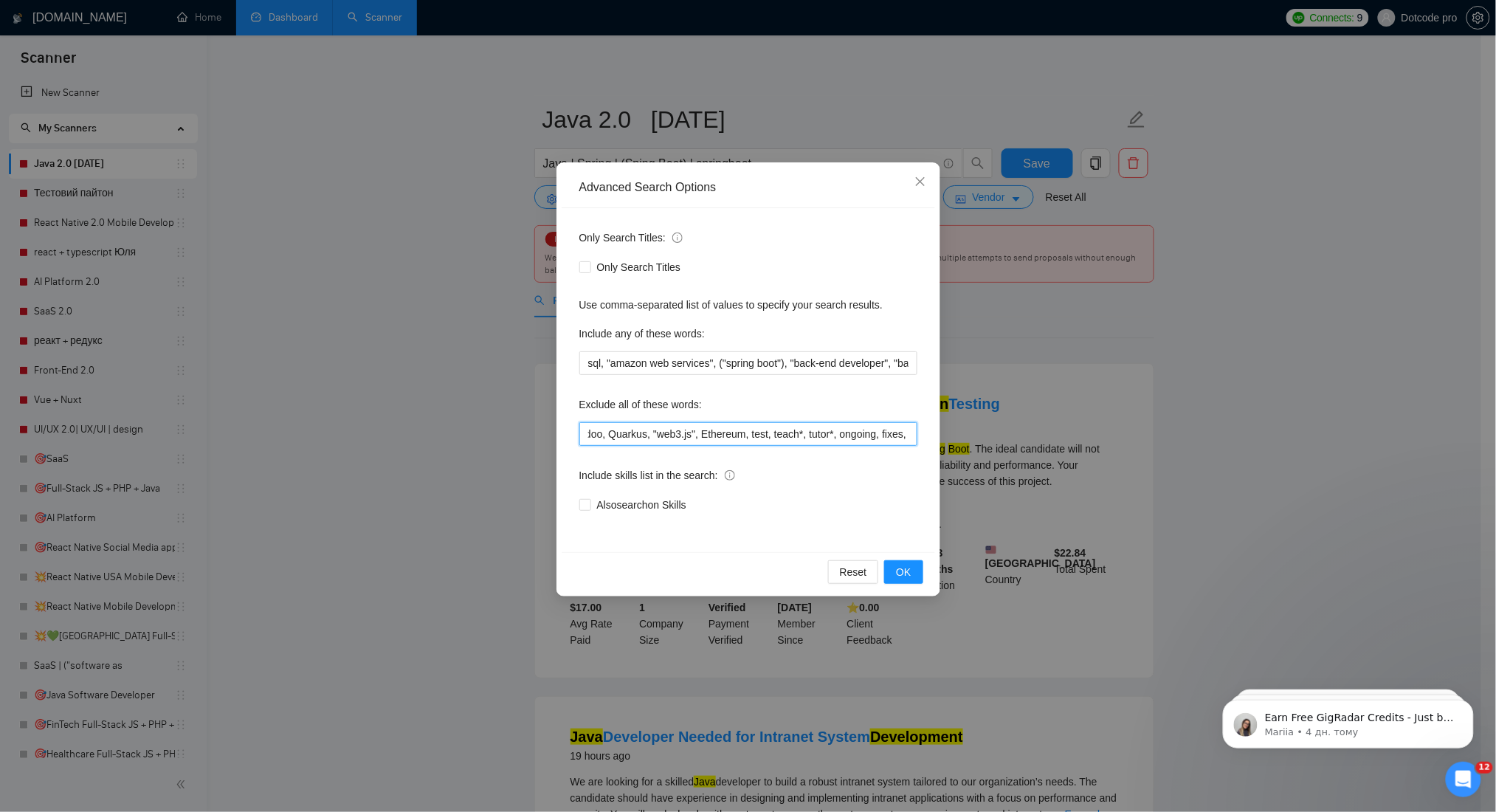
click at [610, 435] on input "ecommerce, "No agencies!", "[DOMAIN_NAME]", "Objective-C", Webflow, Ruby, WordP…" at bounding box center [748, 434] width 338 height 23
click at [610, 434] on input "ecommerce, "No agencies!", "[DOMAIN_NAME]", "Objective-C", Webflow, Ruby, WordP…" at bounding box center [748, 434] width 338 height 23
click at [612, 433] on input "ecommerce, "No agencies!", "[DOMAIN_NAME]", "Objective-C", Webflow, Ruby, WordP…" at bounding box center [748, 434] width 338 height 23
click at [648, 433] on input "ecommerce, "No agencies!", "[DOMAIN_NAME]", "Objective-C", Webflow, Ruby, WordP…" at bounding box center [748, 434] width 338 height 23
click at [781, 434] on input "ecommerce, "No agencies!", "[DOMAIN_NAME]", "Objective-C", Webflow, Ruby, WordP…" at bounding box center [748, 434] width 338 height 23
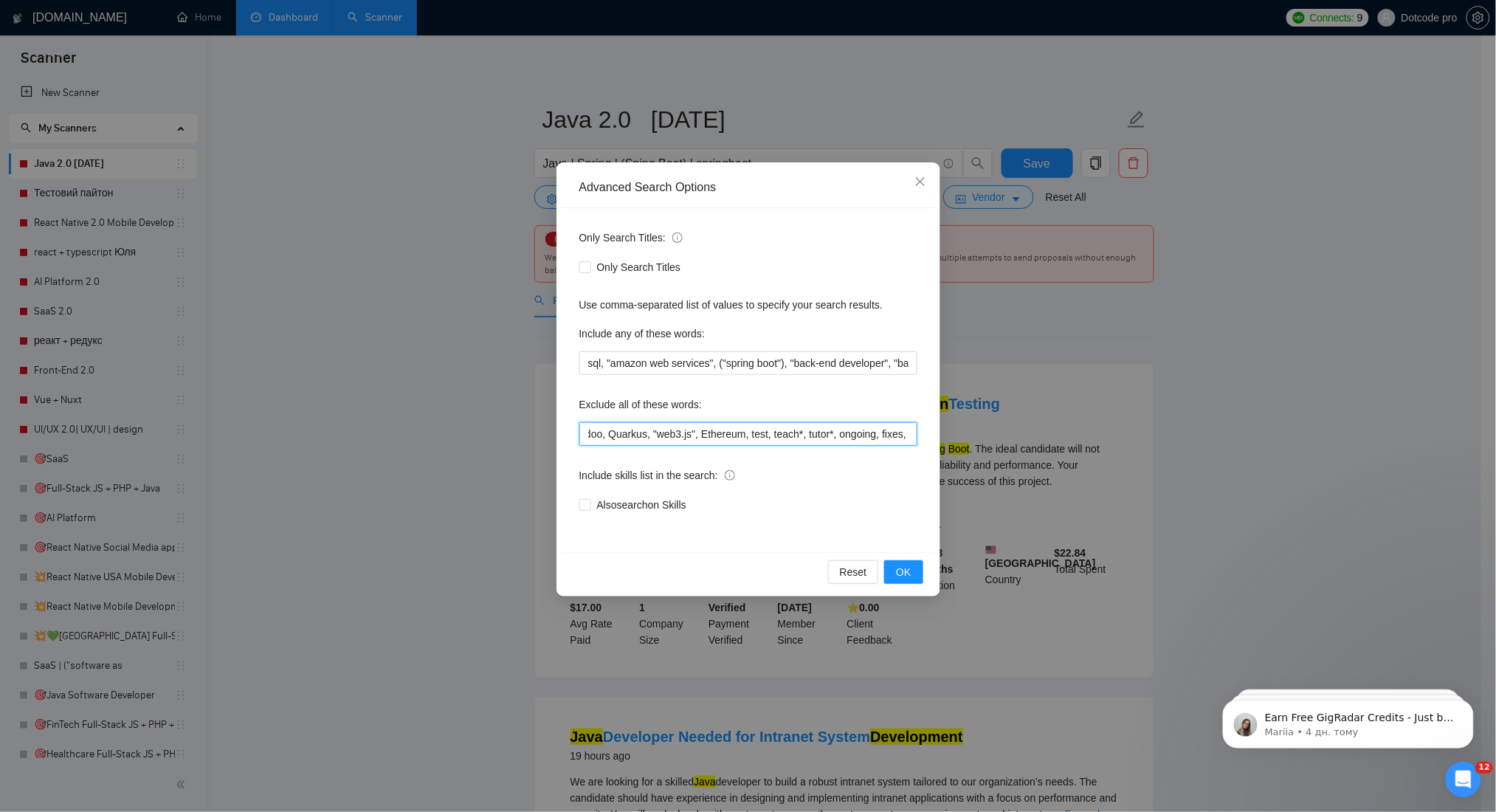
click at [769, 432] on input "ecommerce, "No agencies!", "[DOMAIN_NAME]", "Objective-C", Webflow, Ruby, WordP…" at bounding box center [748, 434] width 338 height 23
drag, startPoint x: 839, startPoint y: 433, endPoint x: 757, endPoint y: 441, distance: 82.4
click at [766, 441] on input "ecommerce, "No agencies!", "[DOMAIN_NAME]", "Objective-C", Webflow, Ruby, WordP…" at bounding box center [748, 434] width 338 height 23
click at [664, 431] on input "ecommerce, "No agencies!", "[DOMAIN_NAME]", "Objective-C", Webflow, Ruby, WordP…" at bounding box center [748, 434] width 338 height 23
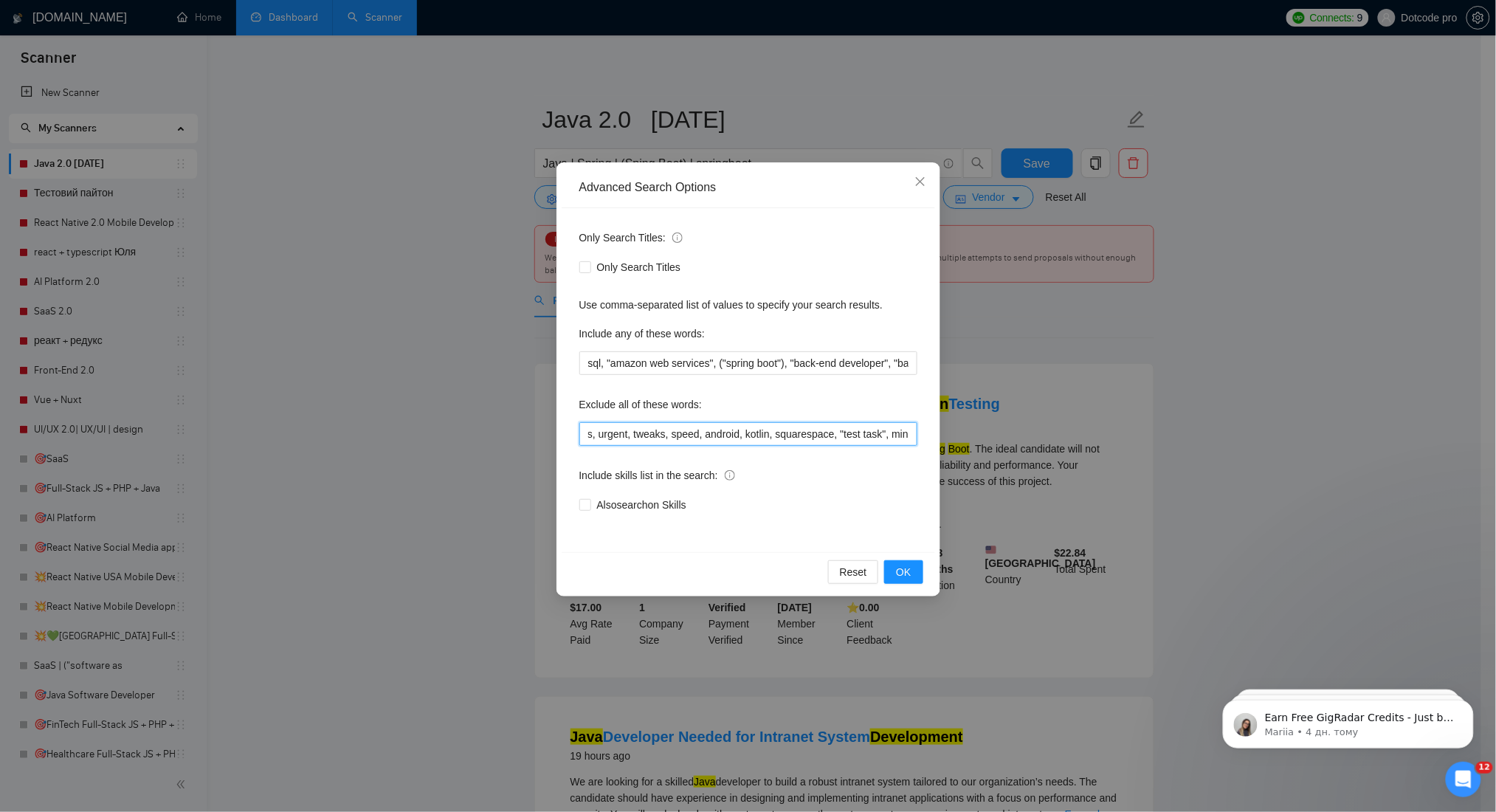
click at [714, 425] on input "ecommerce, "No agencies!", "[DOMAIN_NAME]", "Objective-C", Webflow, Ruby, WordP…" at bounding box center [748, 434] width 338 height 23
click at [792, 428] on input "ecommerce, "No agencies!", "[DOMAIN_NAME]", "Objective-C", Webflow, Ruby, WordP…" at bounding box center [748, 434] width 338 height 23
drag, startPoint x: 823, startPoint y: 429, endPoint x: 927, endPoint y: 434, distance: 104.1
click at [927, 434] on div "Only Search Titles: Only Search Titles Use comma-separated list of values to sp…" at bounding box center [748, 379] width 373 height 344
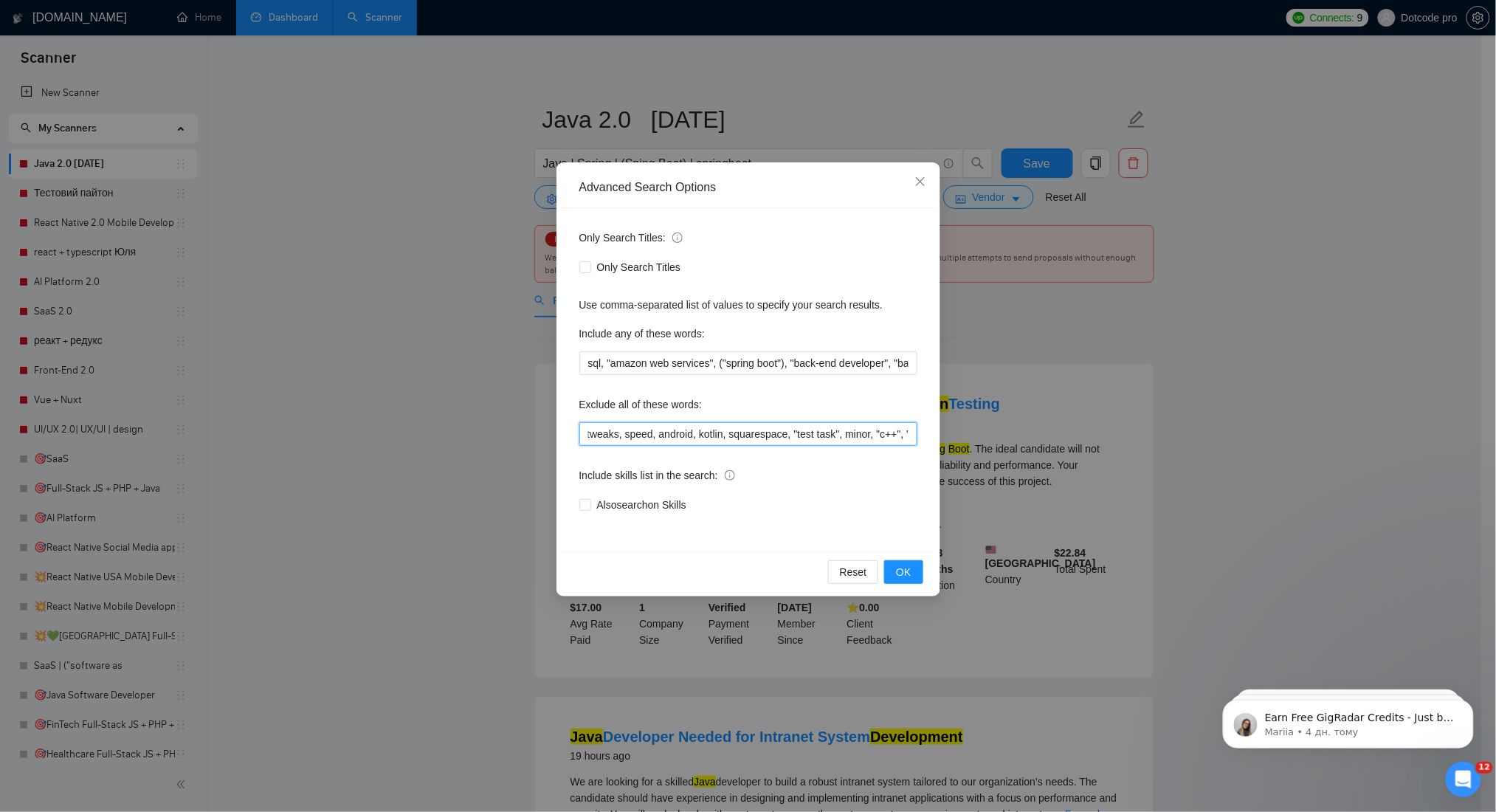
click at [837, 434] on input "ecommerce, "No agencies!", "[DOMAIN_NAME]", "Objective-C", Webflow, Ruby, WordP…" at bounding box center [748, 434] width 338 height 23
click at [910, 427] on input "ecommerce, "No agencies!", "[DOMAIN_NAME]", "Objective-C", Webflow, Ruby, WordP…" at bounding box center [748, 434] width 338 height 23
click at [884, 434] on input "ecommerce, "No agencies!", "[DOMAIN_NAME]", "Objective-C", Webflow, Ruby, WordP…" at bounding box center [748, 434] width 338 height 23
click at [930, 174] on span "Close" at bounding box center [920, 182] width 40 height 40
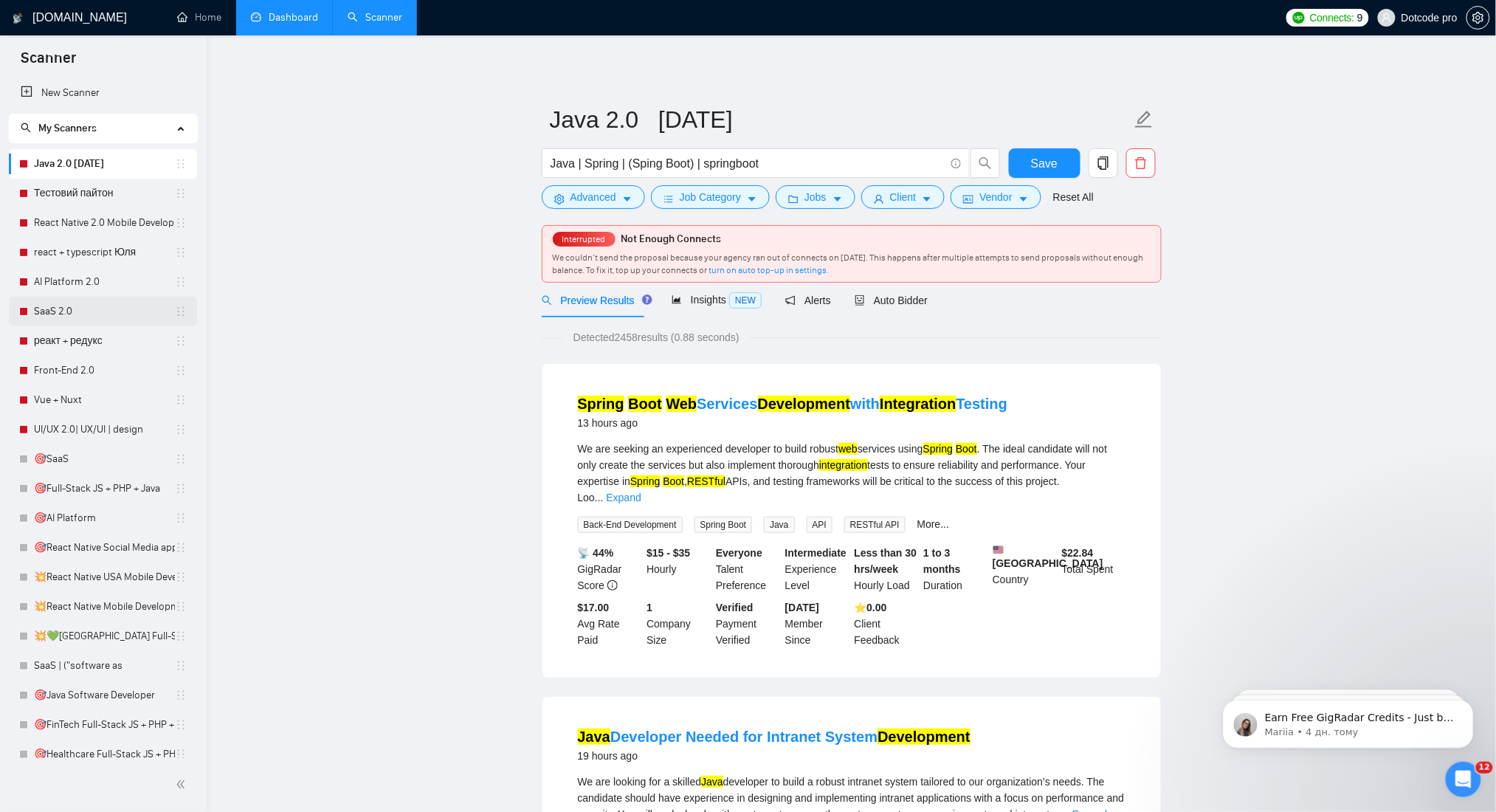
drag, startPoint x: 73, startPoint y: 308, endPoint x: 131, endPoint y: 306, distance: 58.0
click at [72, 308] on link "SaaS 2.0" at bounding box center [104, 311] width 141 height 29
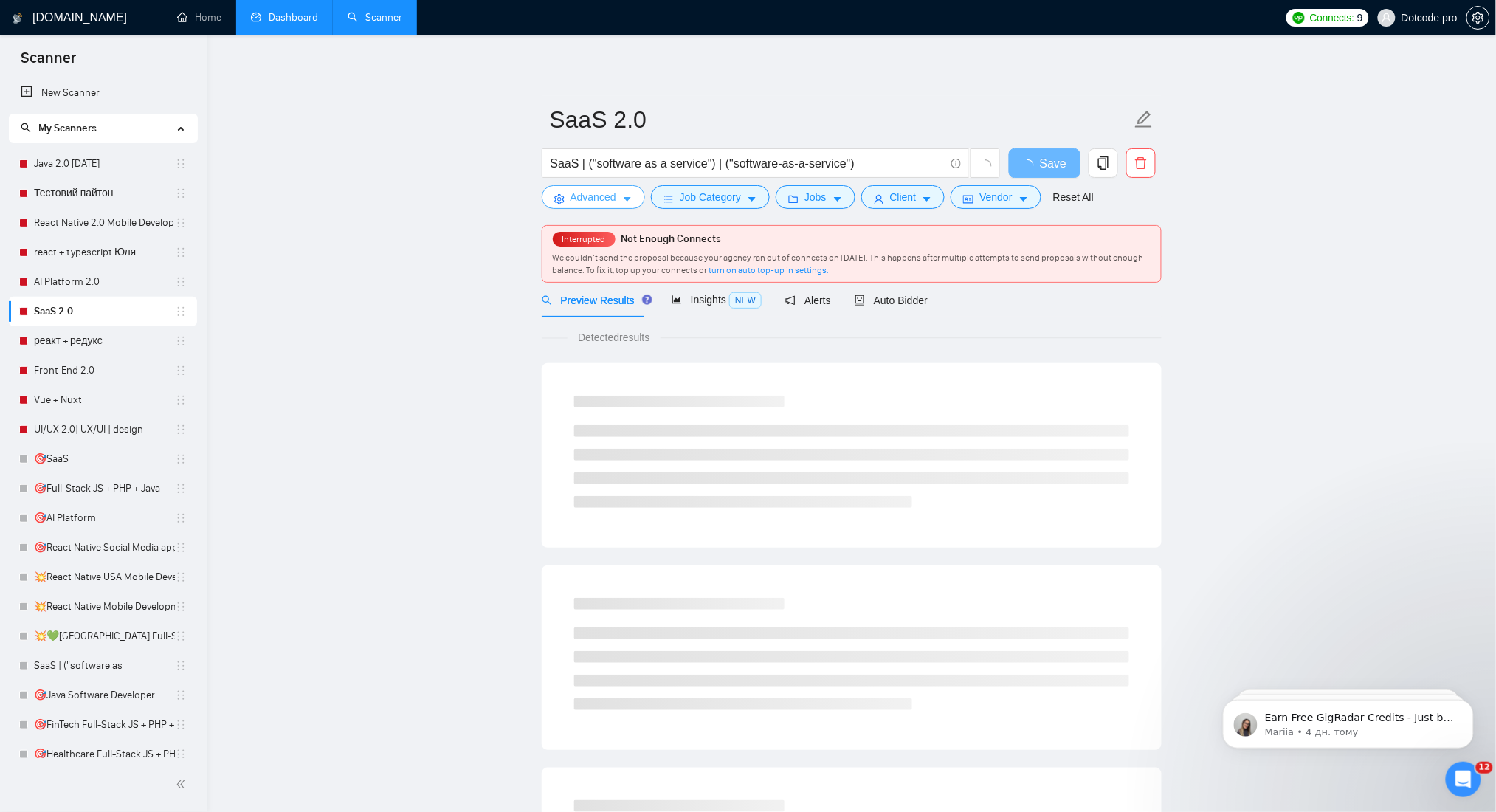
click at [592, 205] on button "Advanced" at bounding box center [593, 197] width 103 height 23
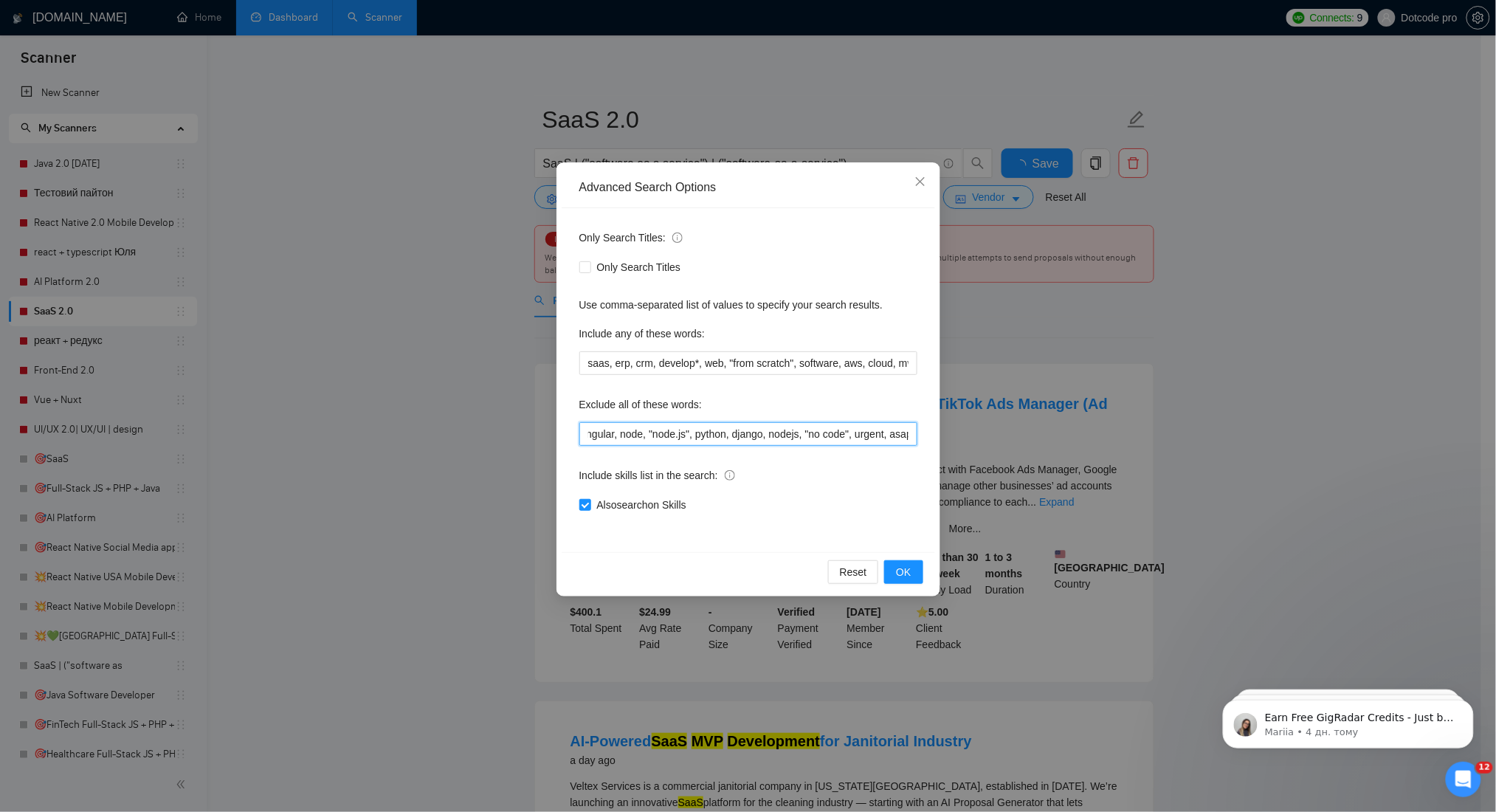
scroll to position [0, 2177]
drag, startPoint x: 675, startPoint y: 439, endPoint x: 669, endPoint y: 454, distance: 16.2
click at [669, 454] on div "Only Search Titles: Only Search Titles Use comma-separated list of values to sp…" at bounding box center [748, 379] width 373 height 344
click at [748, 440] on input "Dynamics365, "Office 365"", .Net", "Low-Code", "No-Code", "Low Code", GoHighLev…" at bounding box center [748, 434] width 338 height 23
click at [835, 435] on input "Dynamics365, "Office 365"", .Net", "Low-Code", "No-Code", "Low Code", GoHighLev…" at bounding box center [748, 434] width 338 height 23
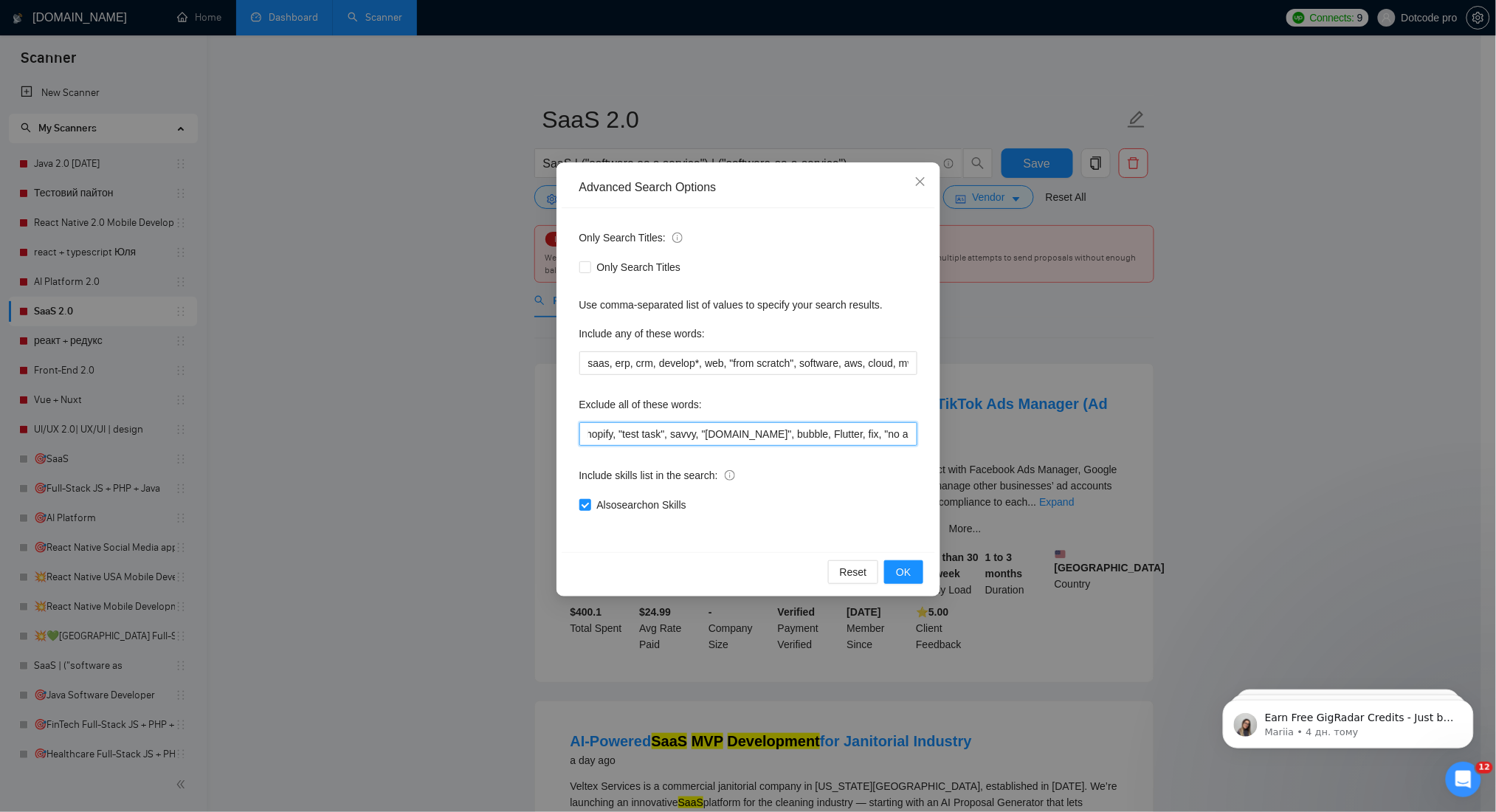
click at [886, 434] on input "Dynamics365, "Office 365"", .Net", "Low-Code", "No-Code", "Low Code", GoHighLev…" at bounding box center [748, 434] width 338 height 23
click at [435, 274] on div "Advanced Search Options Only Search Titles: Only Search Titles Use comma-separa…" at bounding box center [748, 406] width 1496 height 812
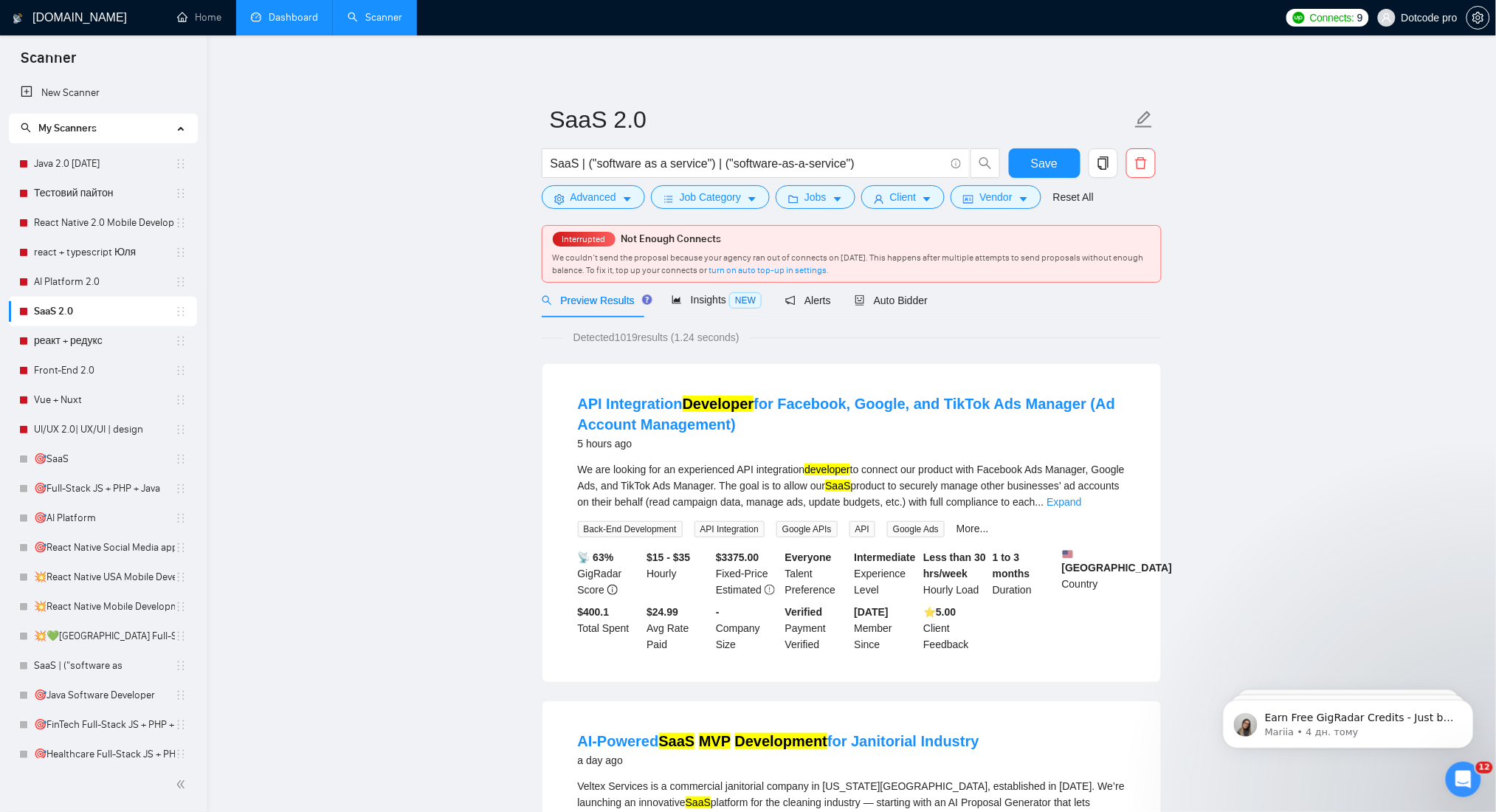
click at [116, 19] on div "[DOMAIN_NAME]" at bounding box center [72, 17] width 122 height 35
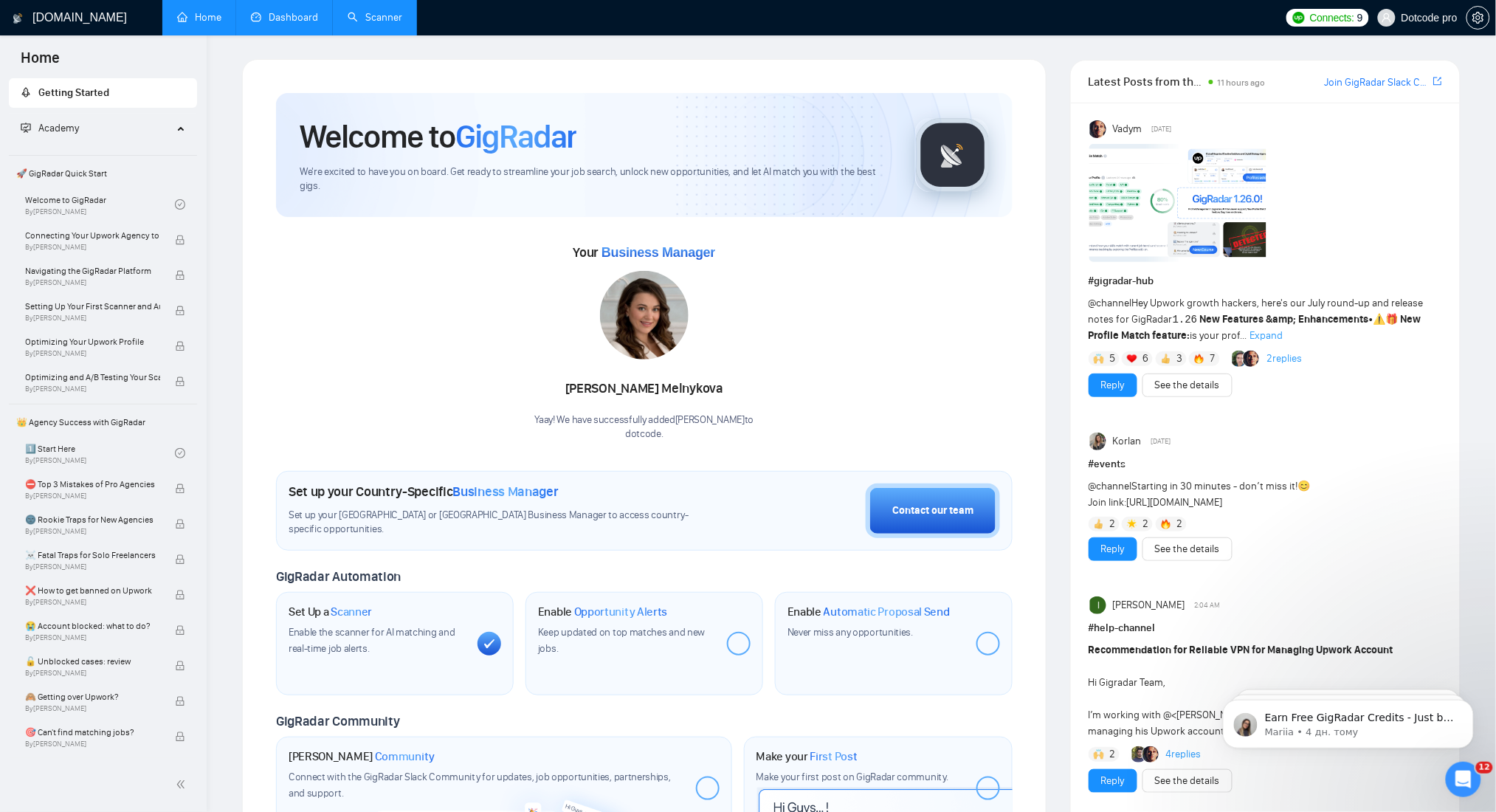
click at [364, 23] on link "Scanner" at bounding box center [374, 17] width 54 height 13
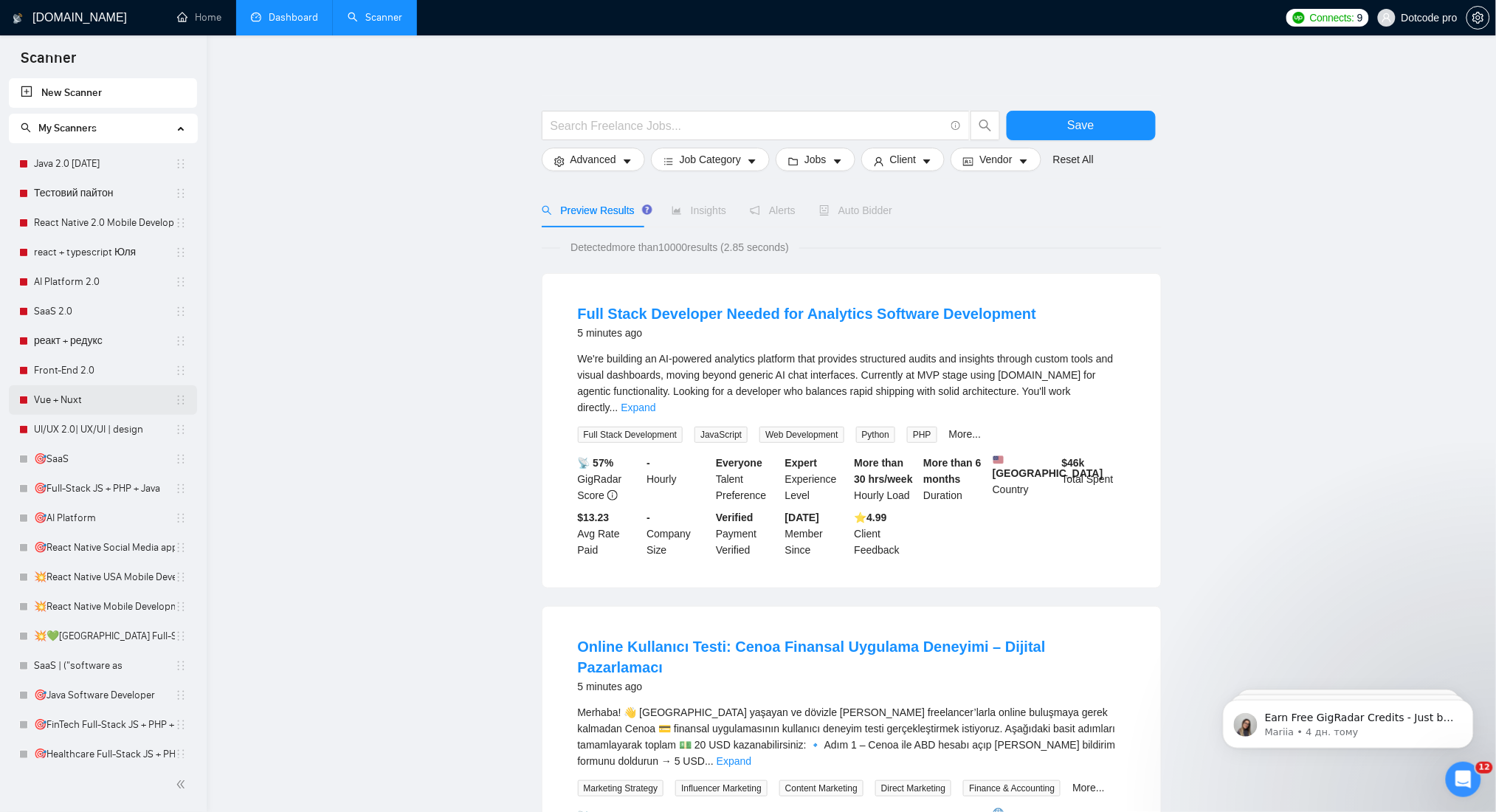
click at [53, 397] on link "Vue + Nuxt" at bounding box center [104, 400] width 141 height 29
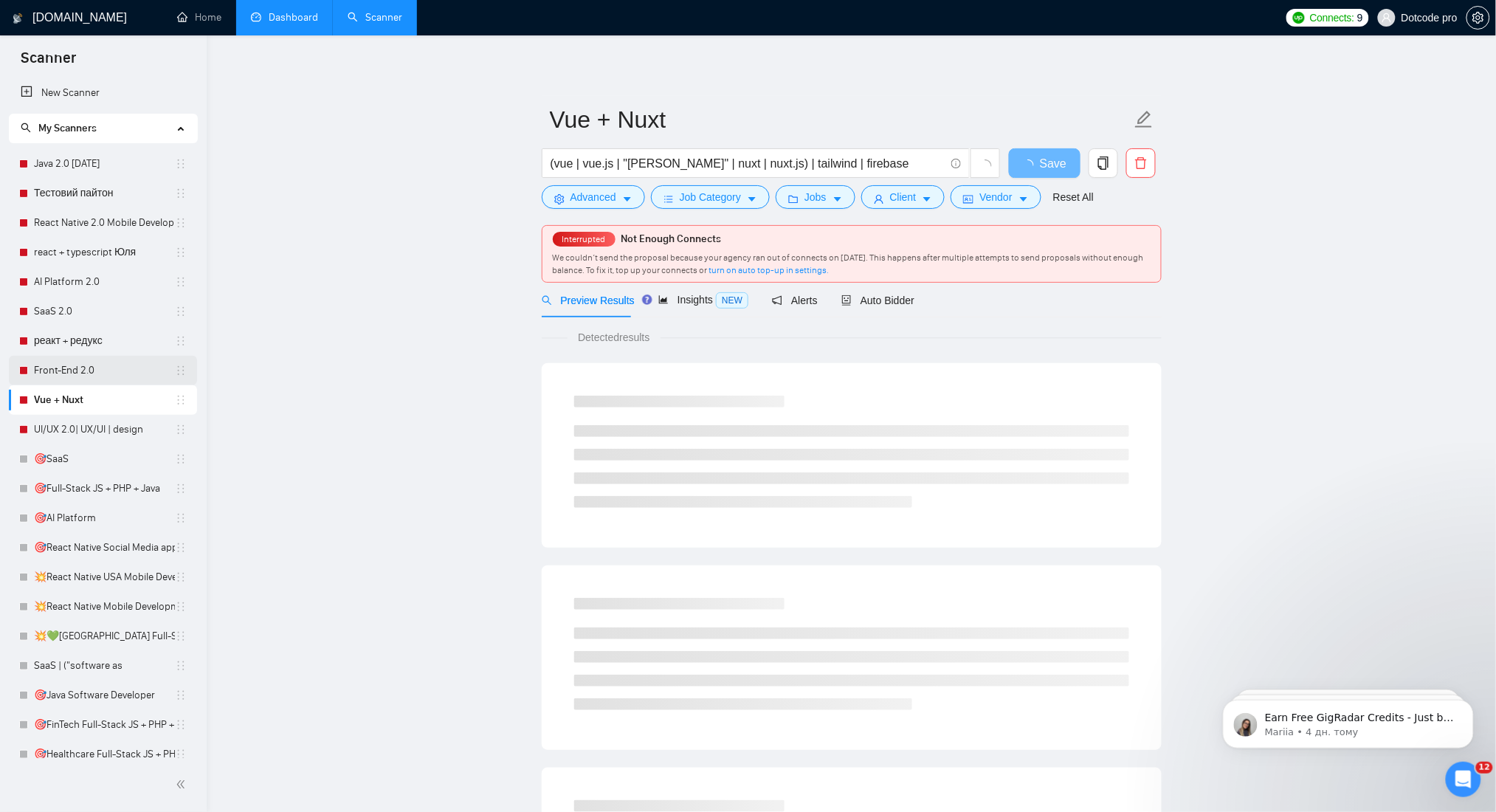
click at [79, 365] on link "Front-End 2.0" at bounding box center [104, 371] width 141 height 29
click at [86, 398] on link "Vue + Nuxt" at bounding box center [104, 400] width 141 height 29
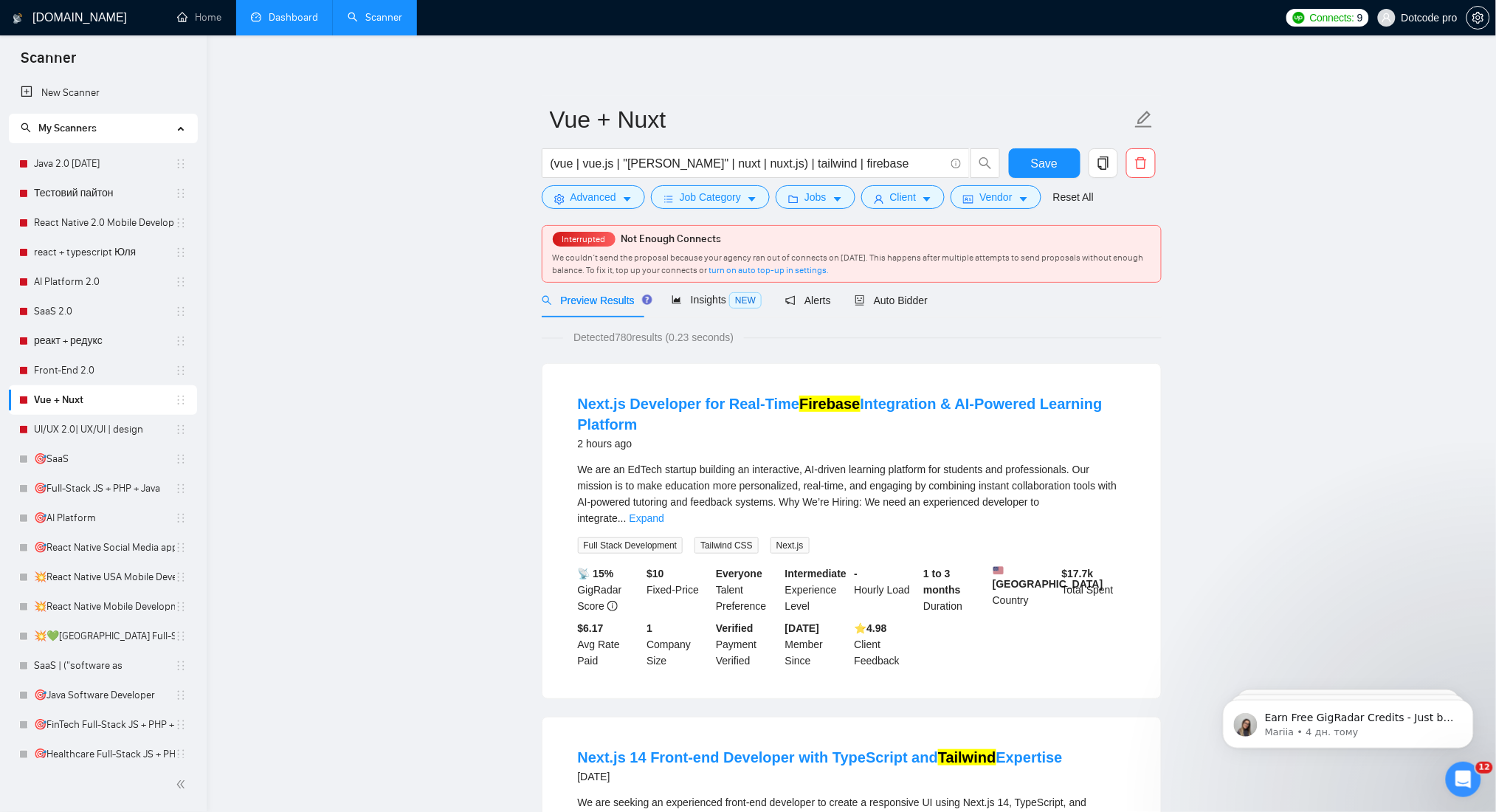
click at [291, 19] on link "Dashboard" at bounding box center [285, 17] width 67 height 13
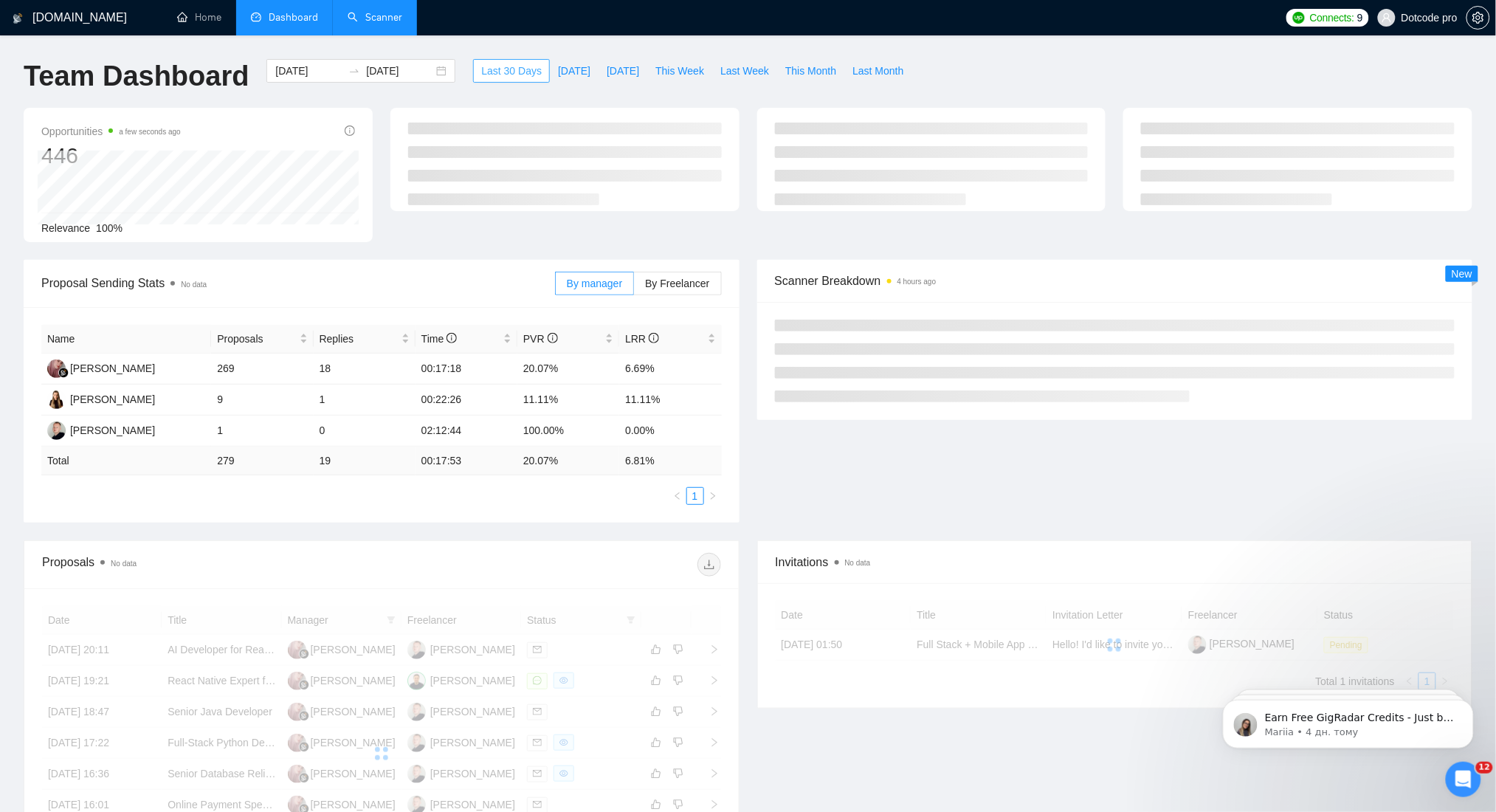
click at [516, 72] on span "Last 30 Days" at bounding box center [511, 71] width 60 height 16
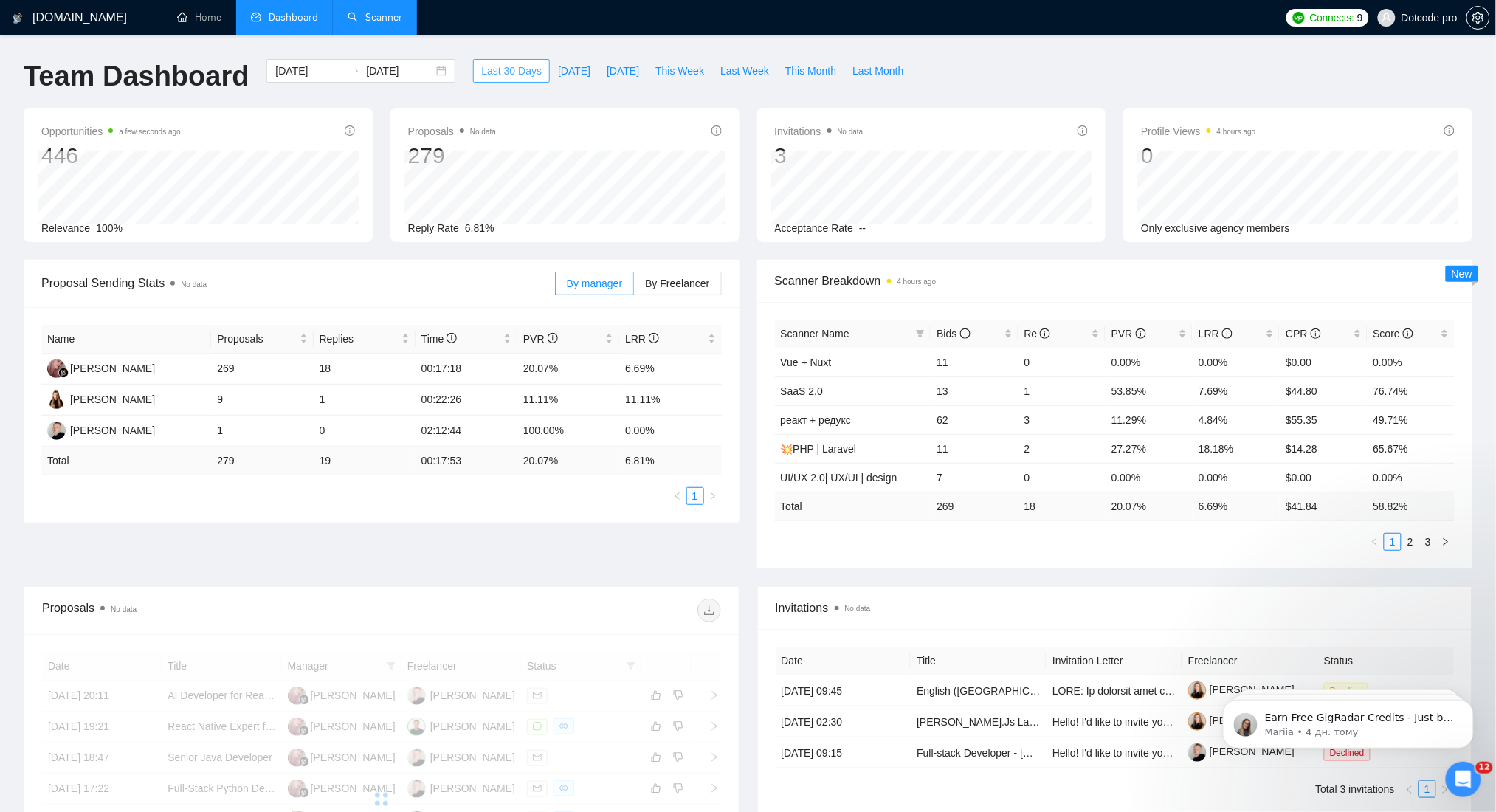
click at [516, 72] on span "Last 30 Days" at bounding box center [511, 71] width 60 height 16
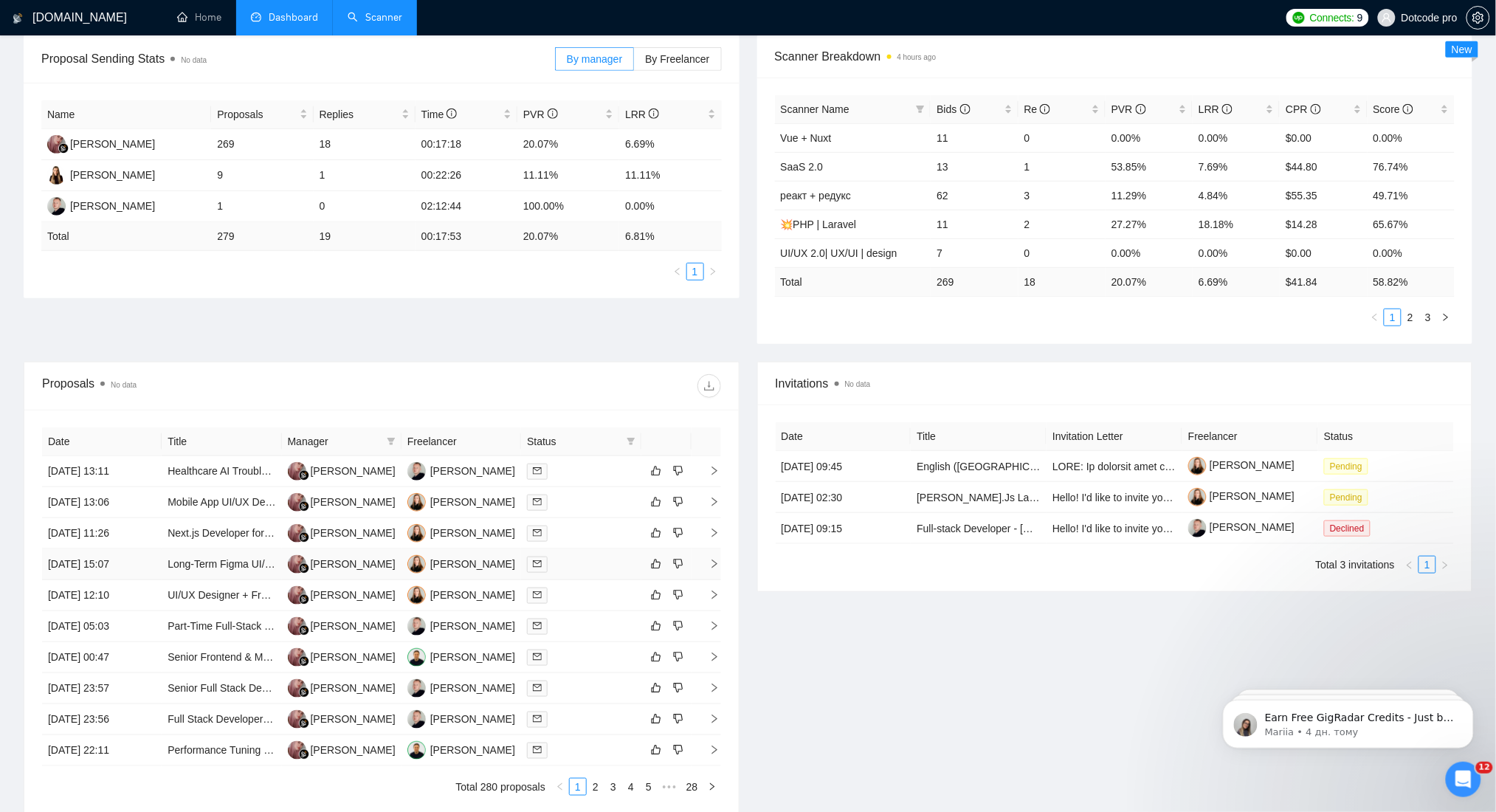
scroll to position [358, 0]
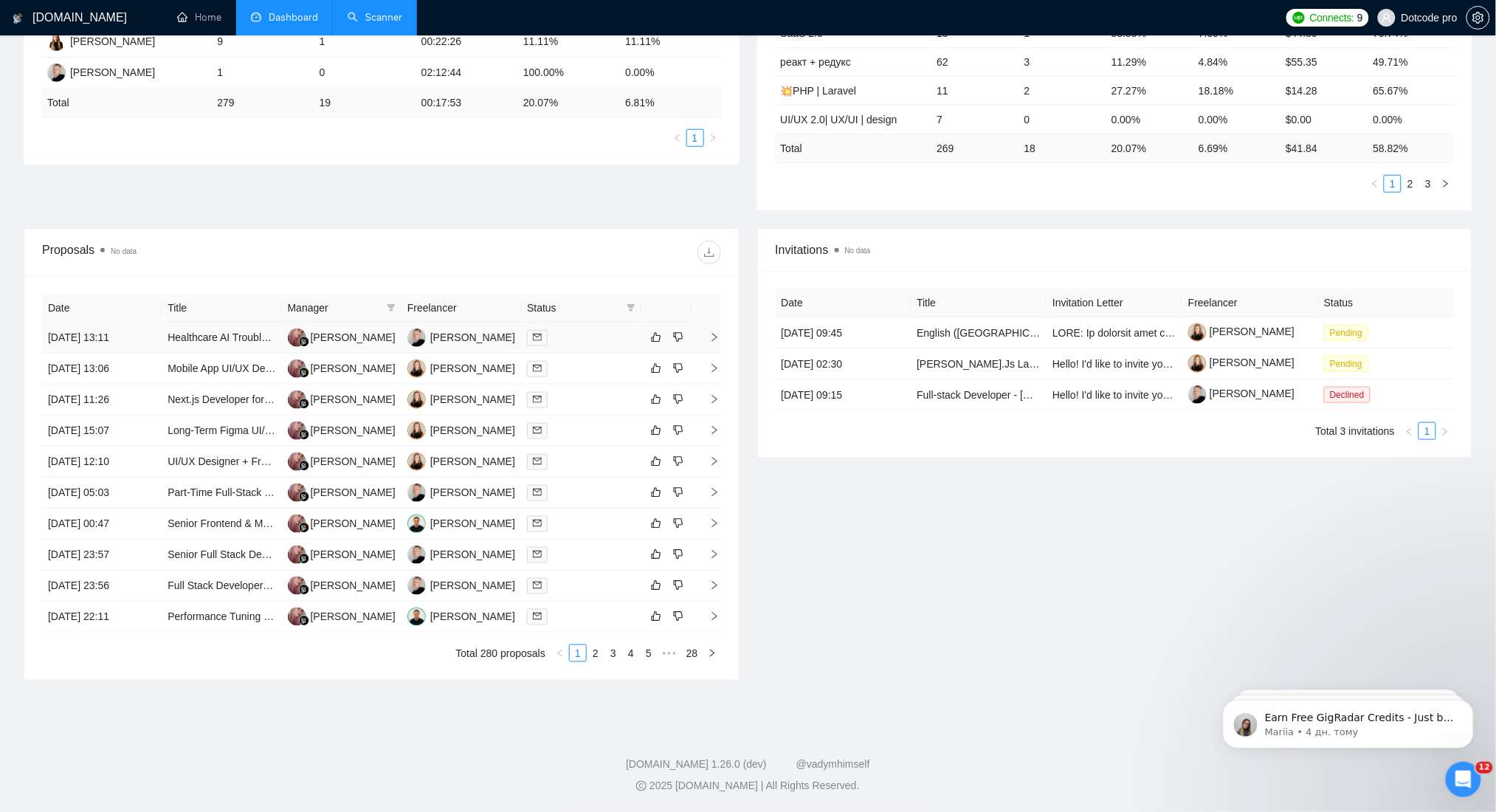
click at [138, 341] on td "[DATE] 13:11" at bounding box center [102, 338] width 120 height 31
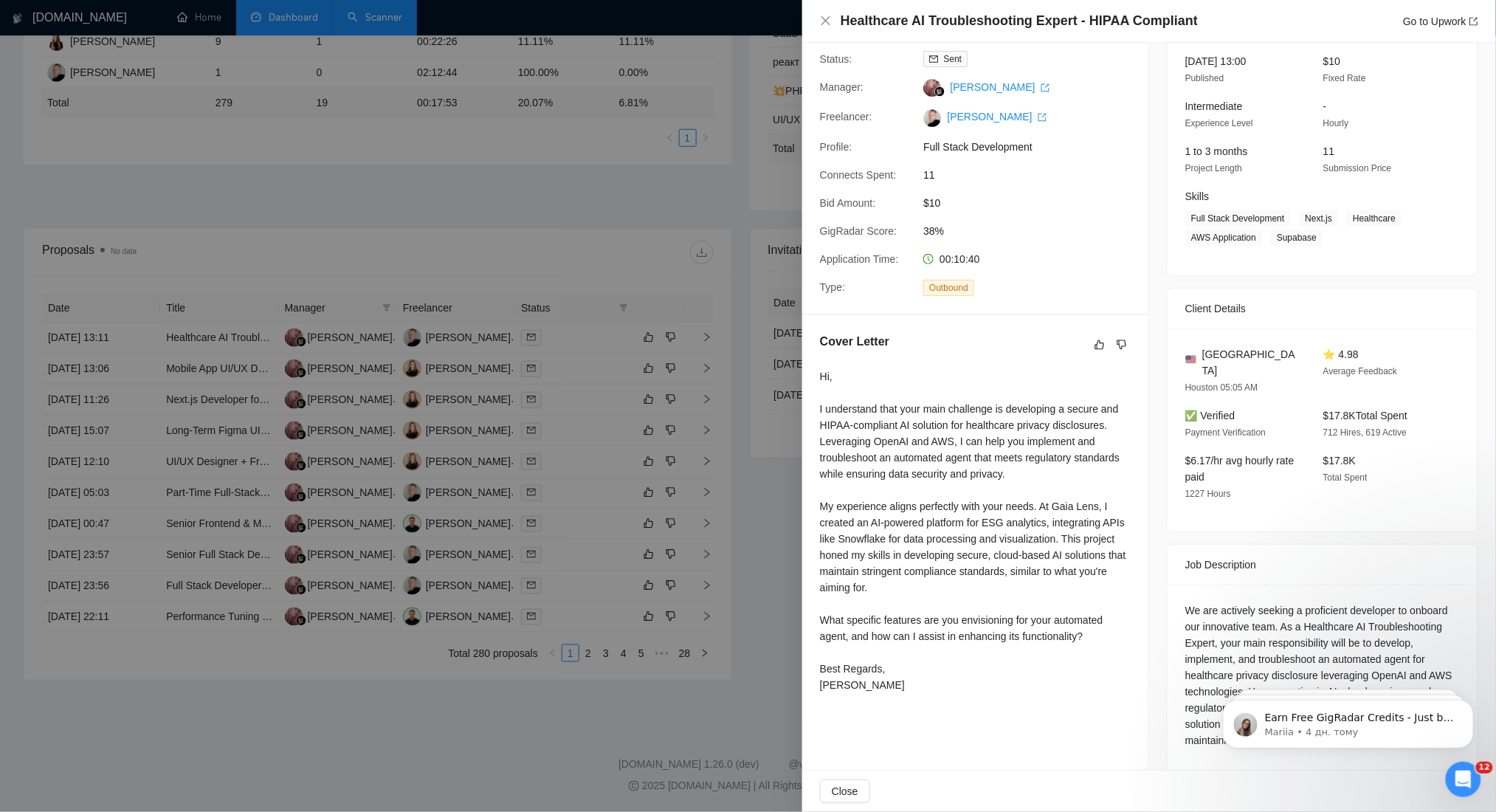
scroll to position [102, 0]
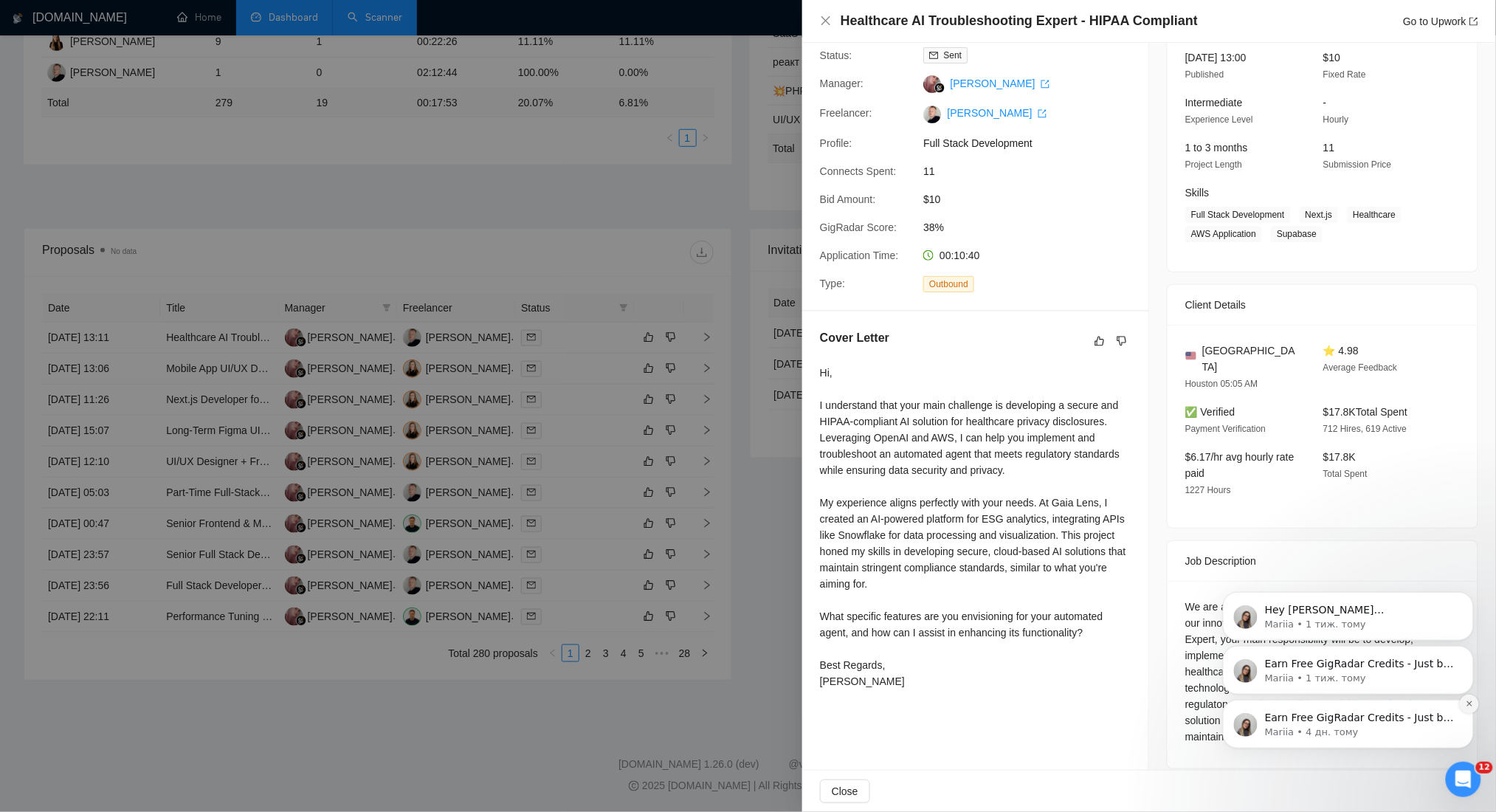
click at [1473, 706] on button "Dismiss notification" at bounding box center [1469, 703] width 19 height 19
click at [1466, 707] on button "Dismiss notification" at bounding box center [1469, 703] width 19 height 19
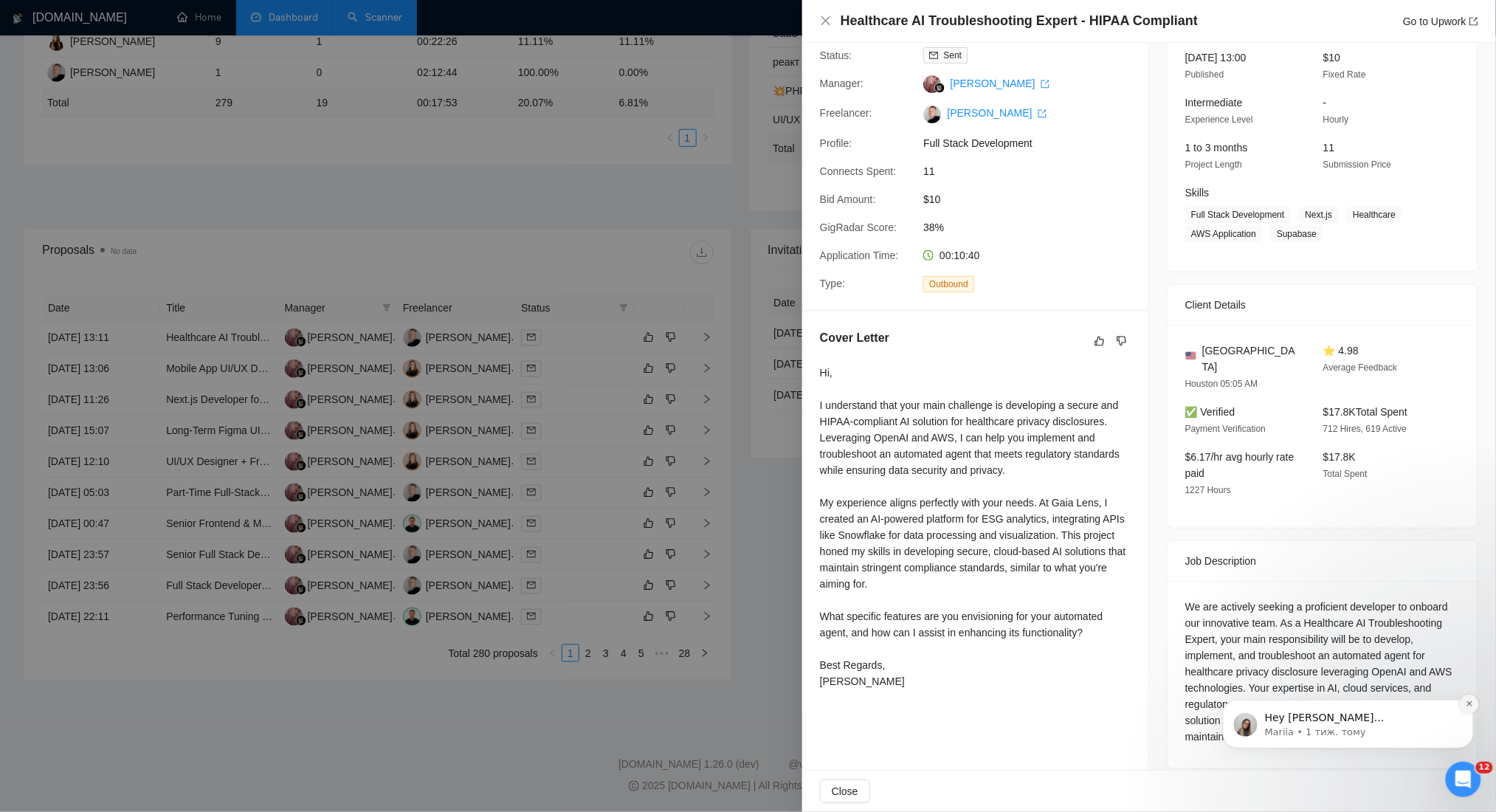
click at [1465, 700] on icon "Dismiss notification" at bounding box center [1468, 703] width 8 height 8
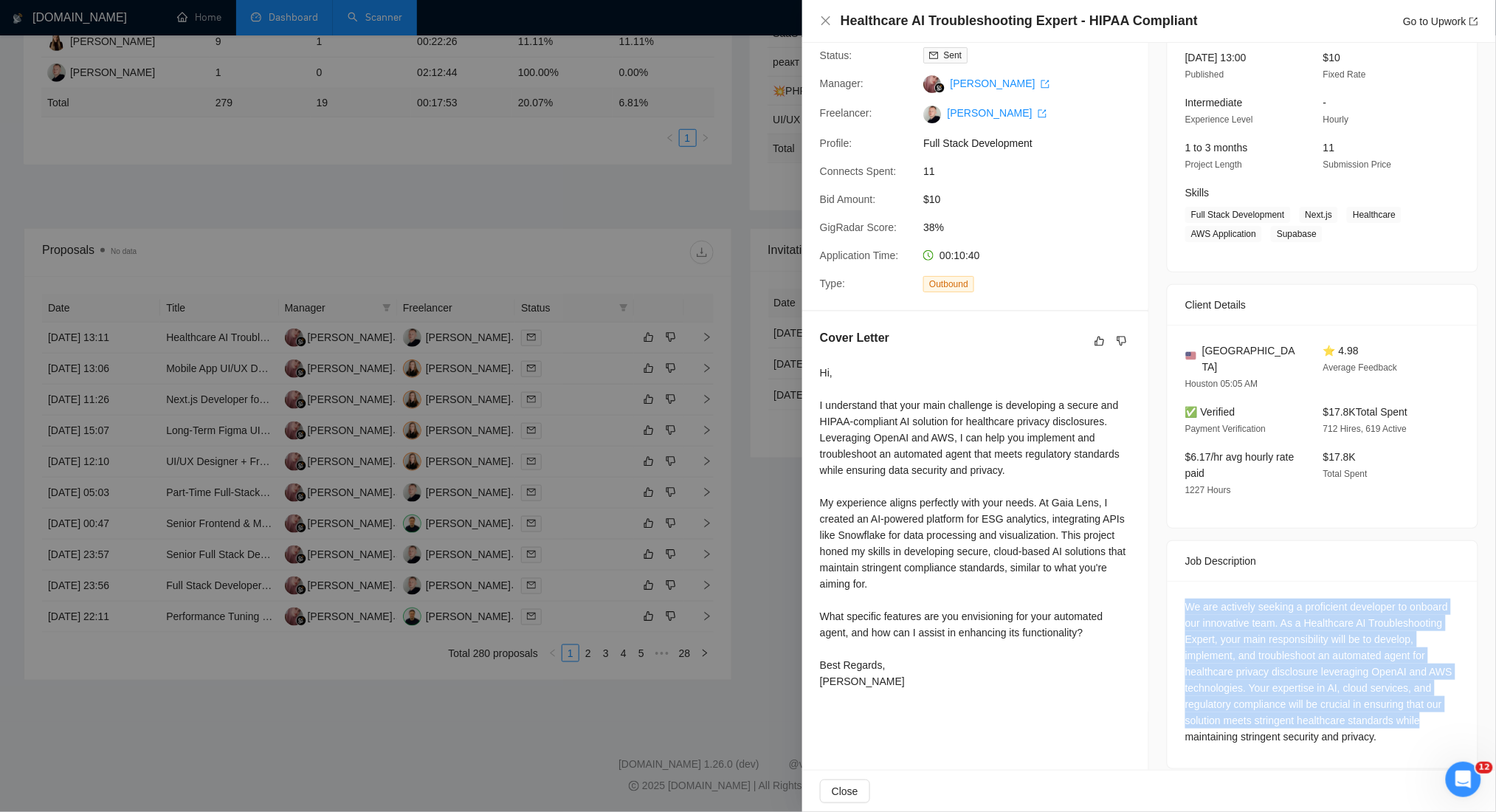
drag, startPoint x: 1193, startPoint y: 592, endPoint x: 1430, endPoint y: 707, distance: 263.4
click at [1430, 707] on div "We are actively seeking a proficient developer to onboard our innovative team. …" at bounding box center [1323, 671] width 274 height 147
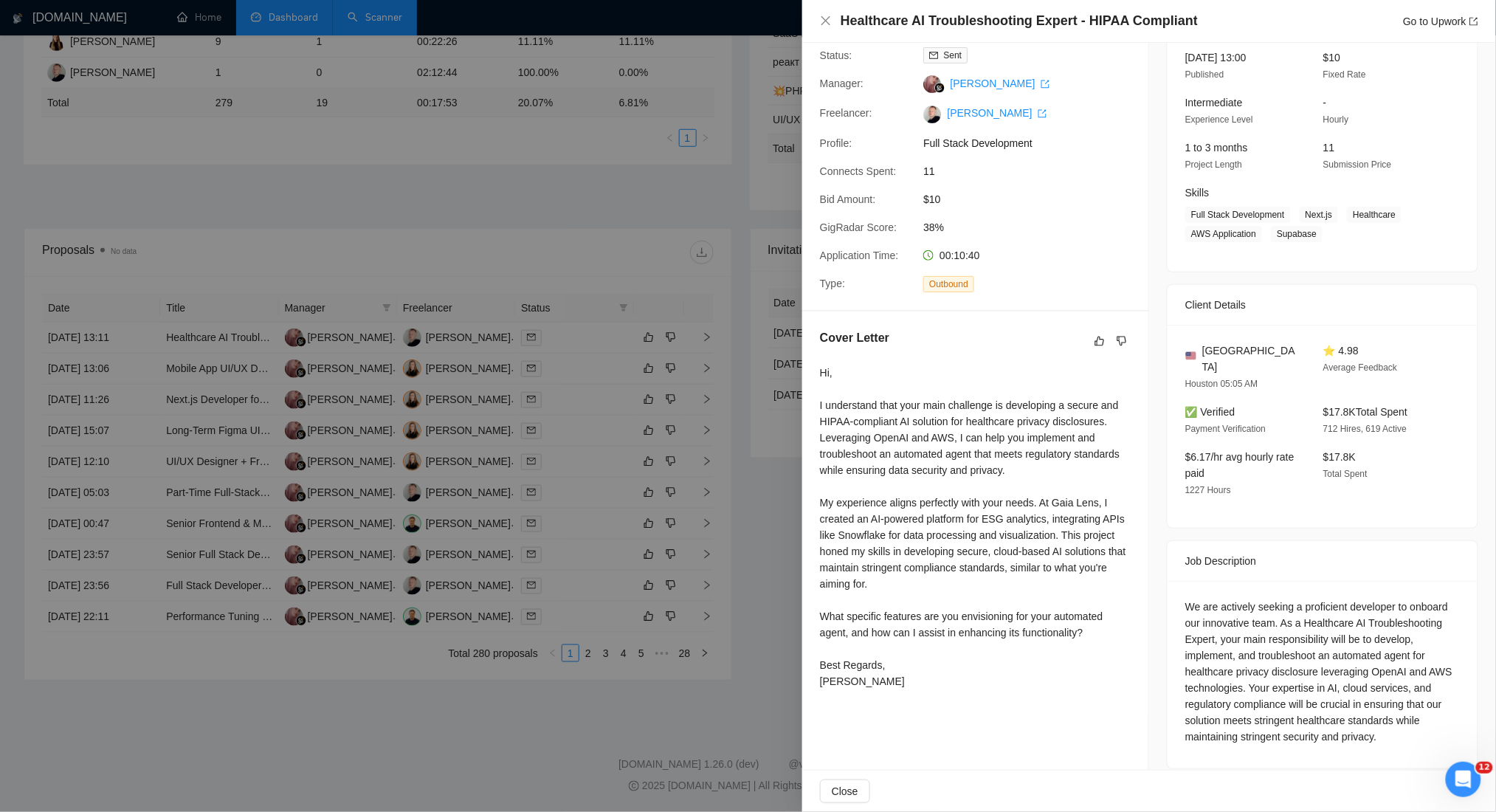
click at [907, 466] on div "Hi, I understand that your main challenge is developing a secure and HIPAA-comp…" at bounding box center [975, 527] width 310 height 325
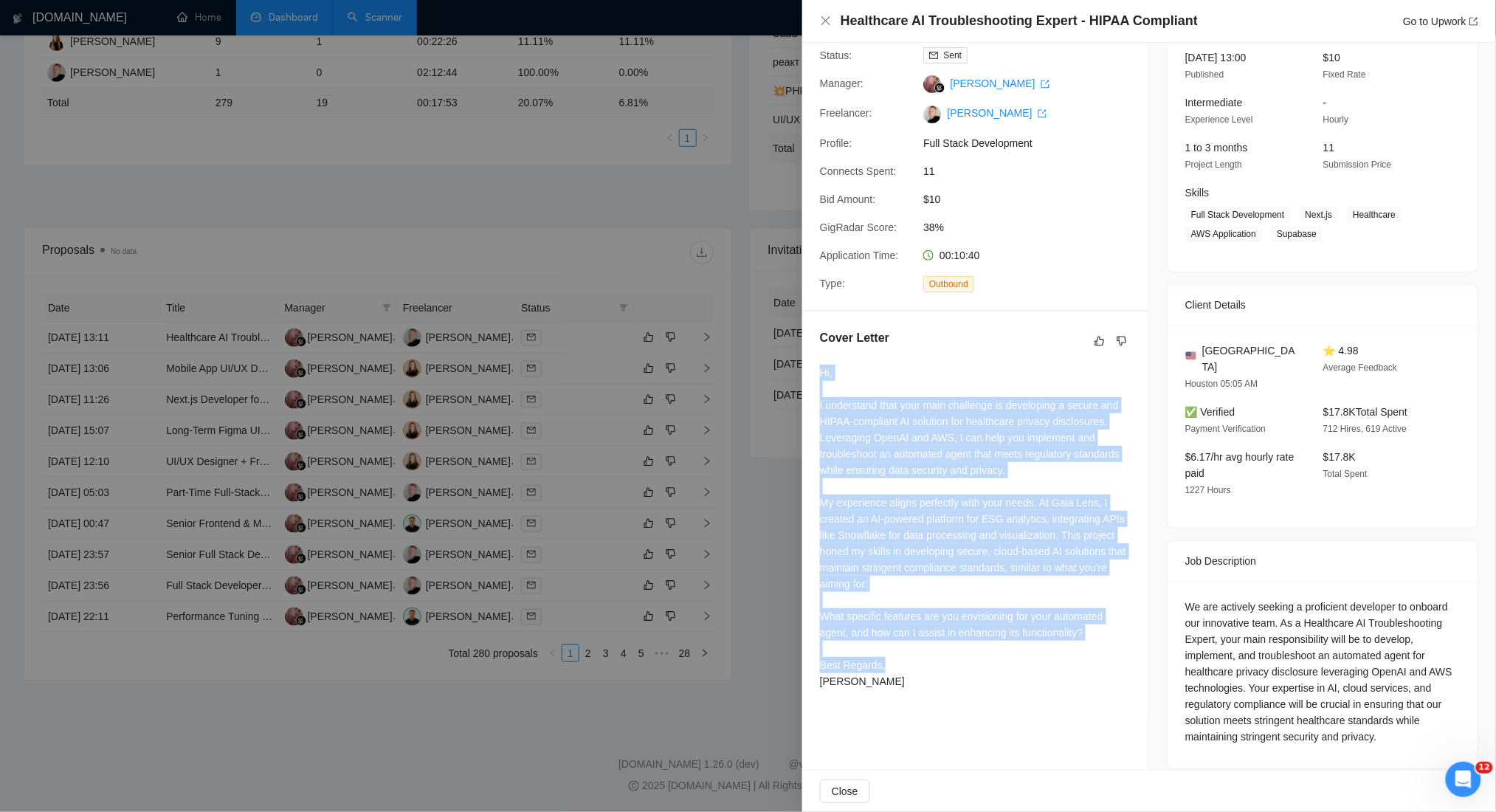
drag, startPoint x: 817, startPoint y: 372, endPoint x: 1061, endPoint y: 661, distance: 378.2
click at [1061, 661] on div "Cover Letter Hi, I understand that your main challenge is developing a secure a…" at bounding box center [976, 512] width 347 height 402
click at [993, 588] on div "Hi, I understand that your main challenge is developing a secure and HIPAA-comp…" at bounding box center [975, 527] width 310 height 325
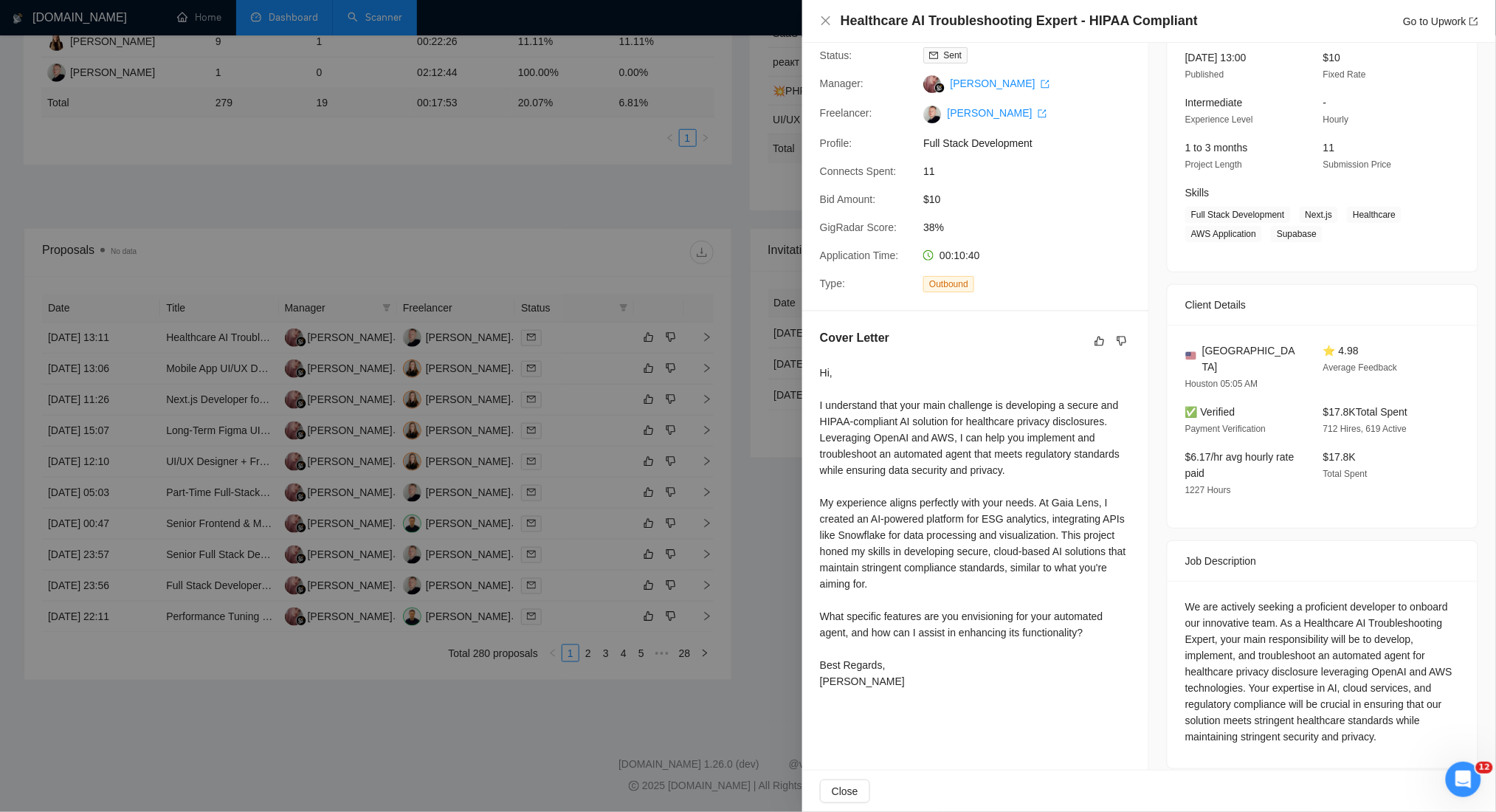
click at [1408, 598] on div "We are actively seeking a proficient developer to onboard our innovative team. …" at bounding box center [1323, 671] width 274 height 147
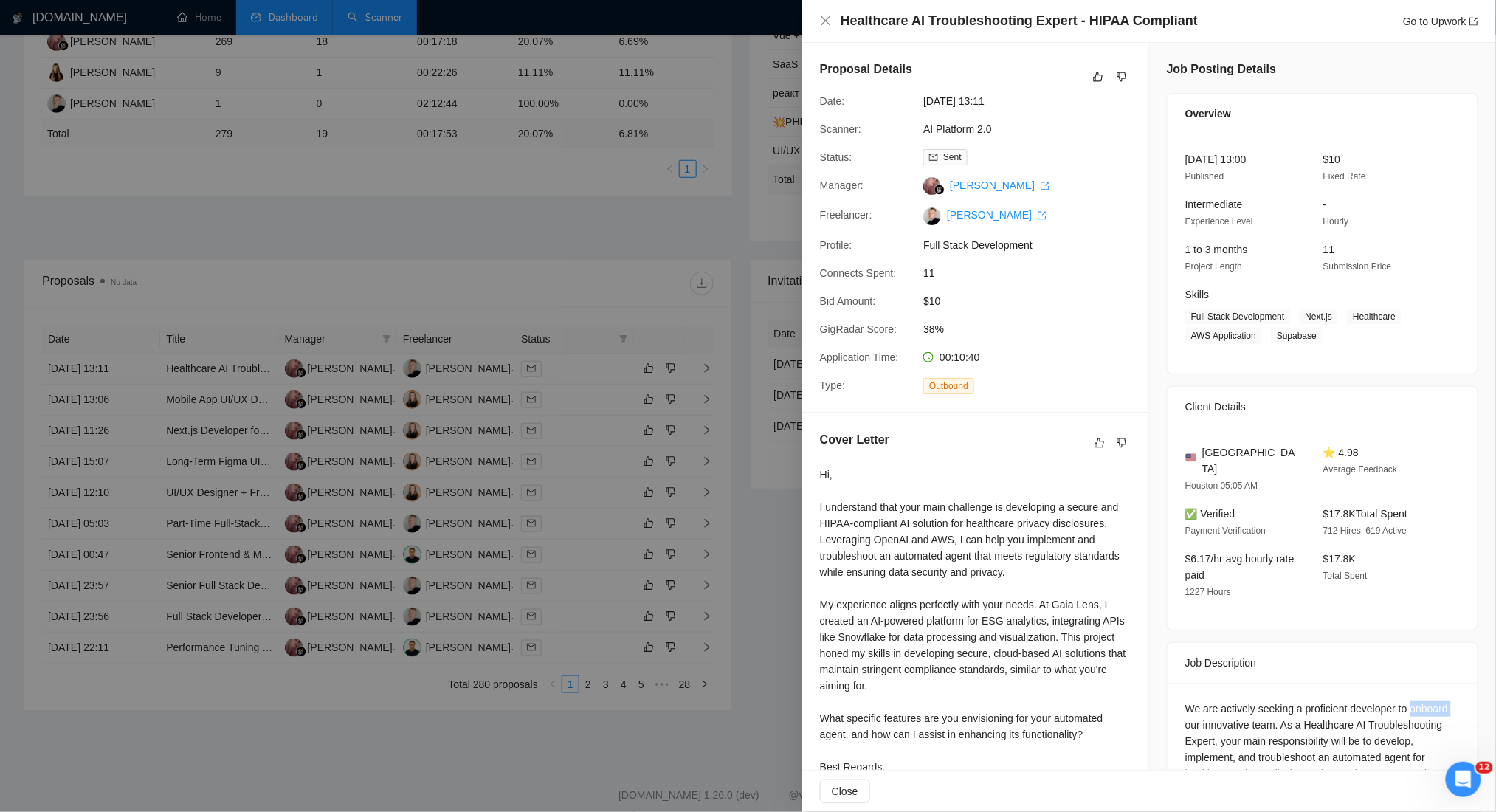
scroll to position [358, 0]
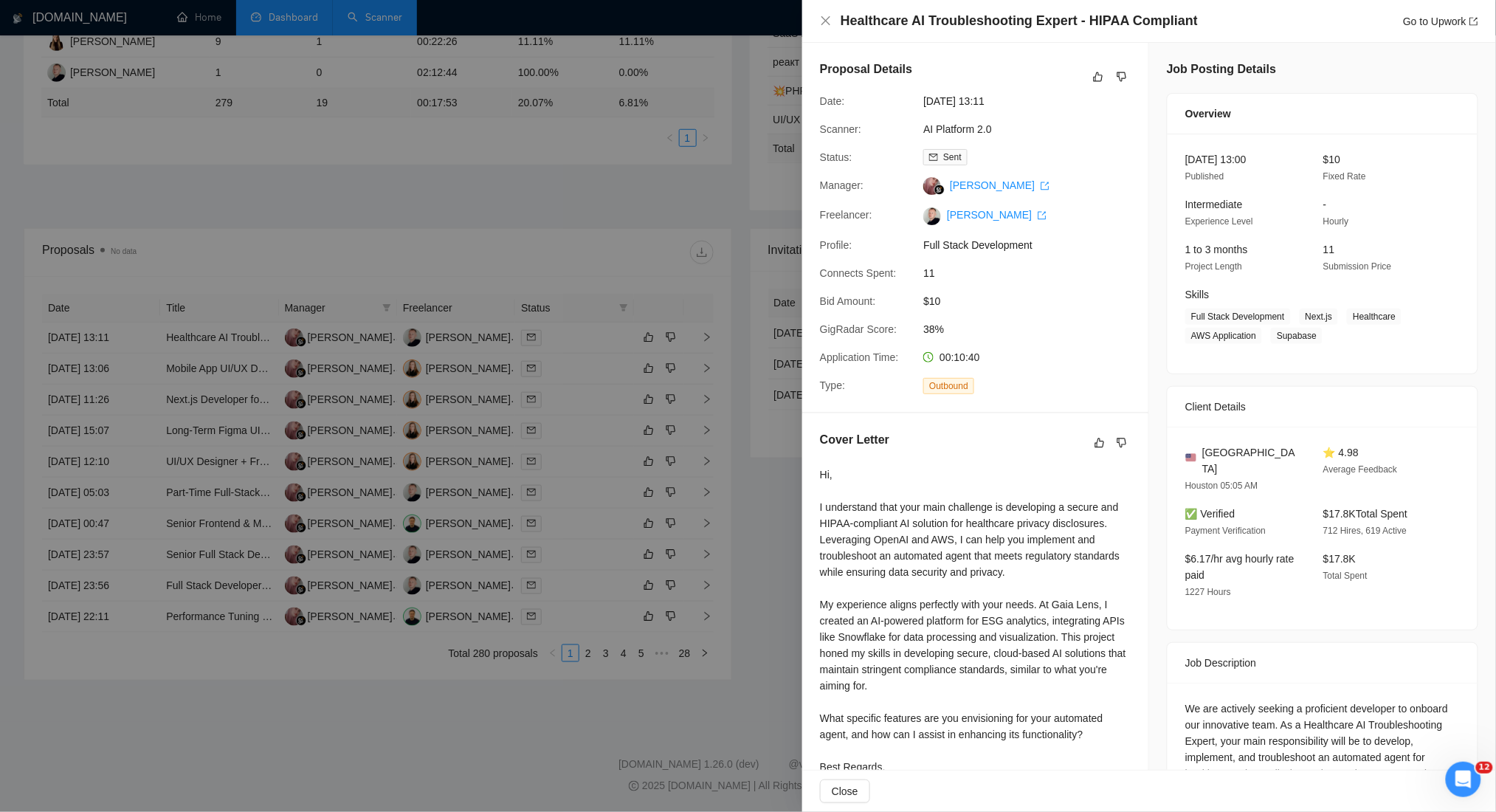
click at [373, 175] on div at bounding box center [748, 406] width 1496 height 812
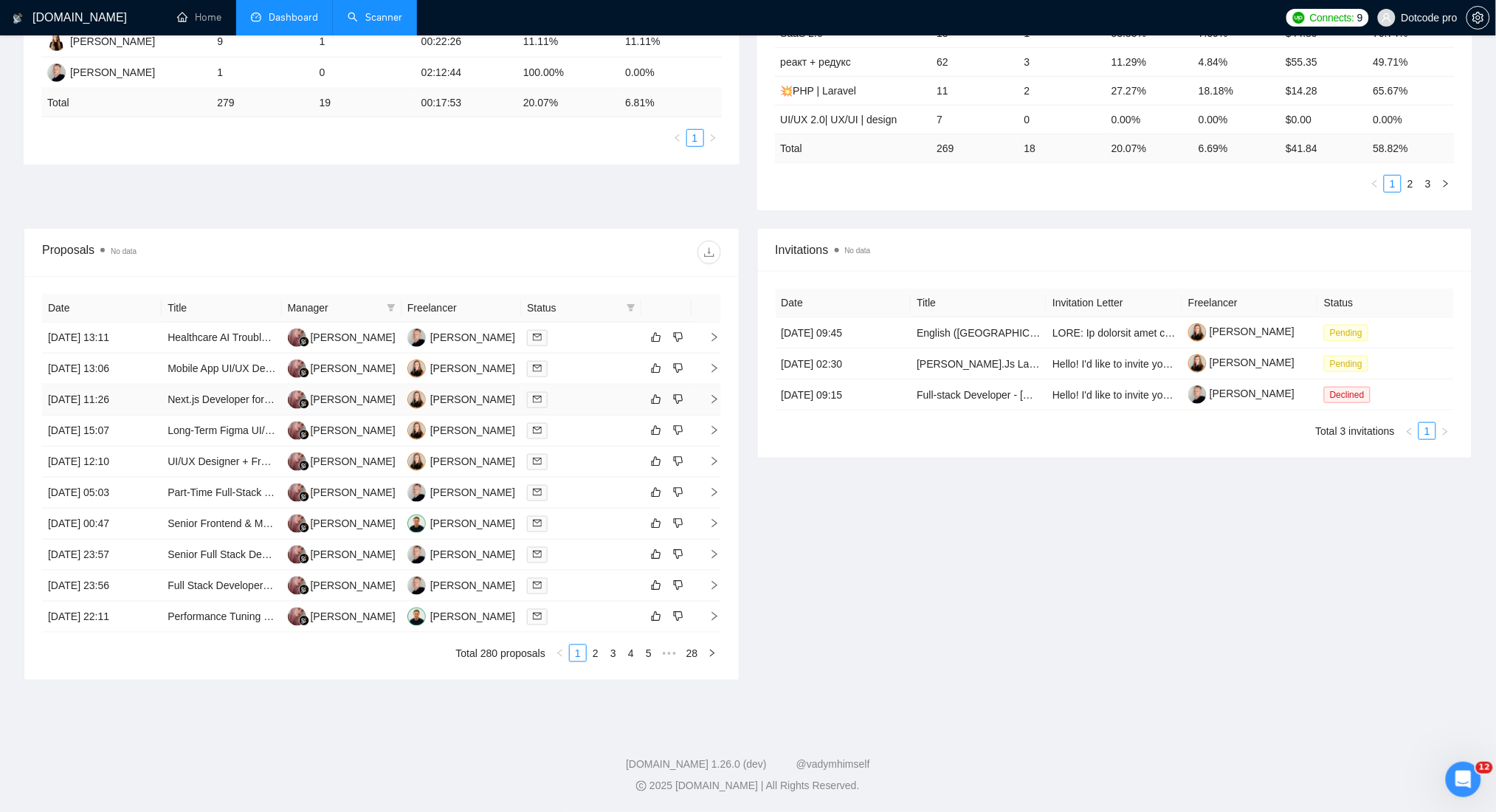
click at [139, 402] on td "[DATE] 11:26" at bounding box center [102, 400] width 120 height 31
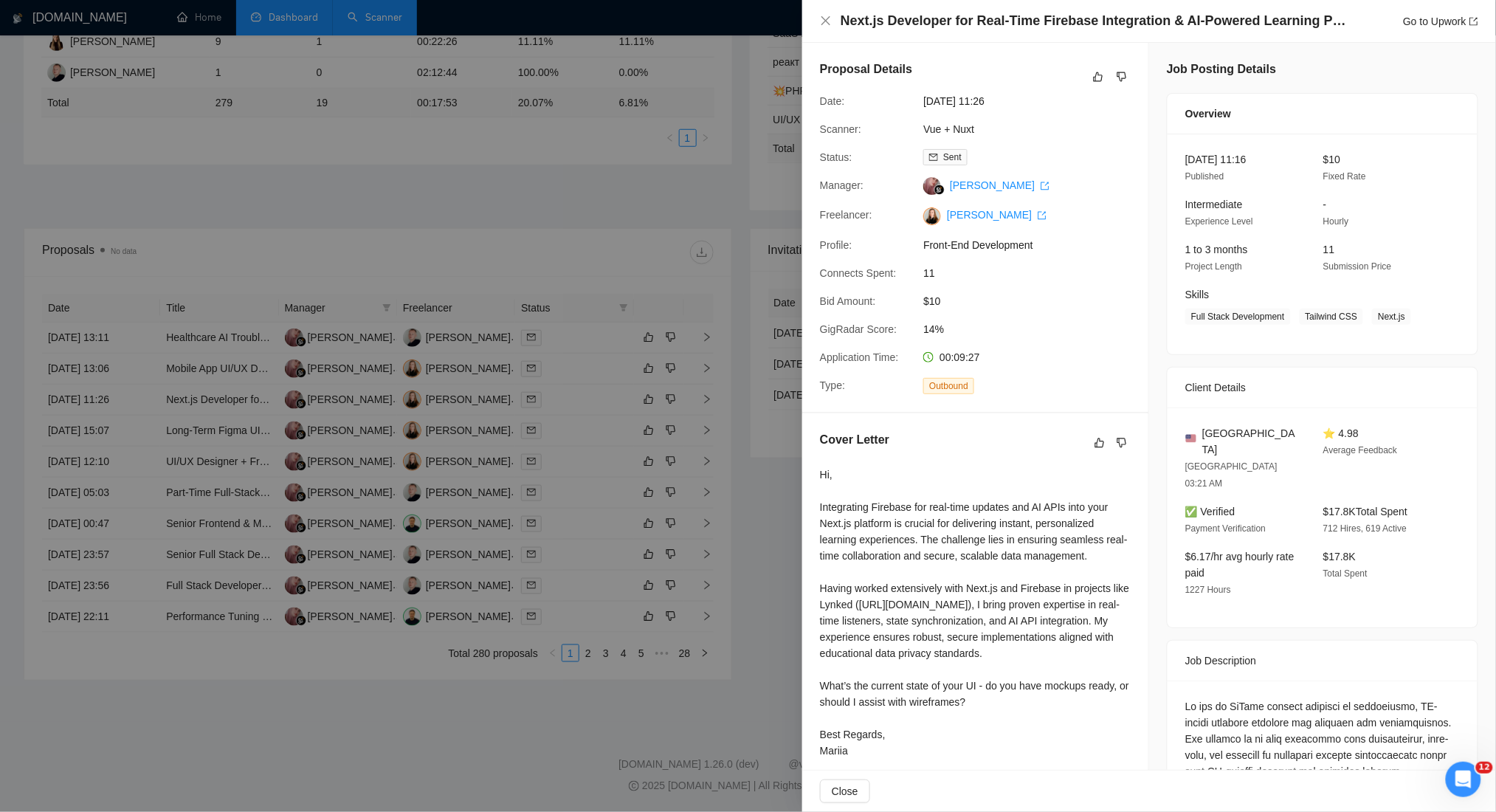
click at [250, 142] on div at bounding box center [748, 406] width 1496 height 812
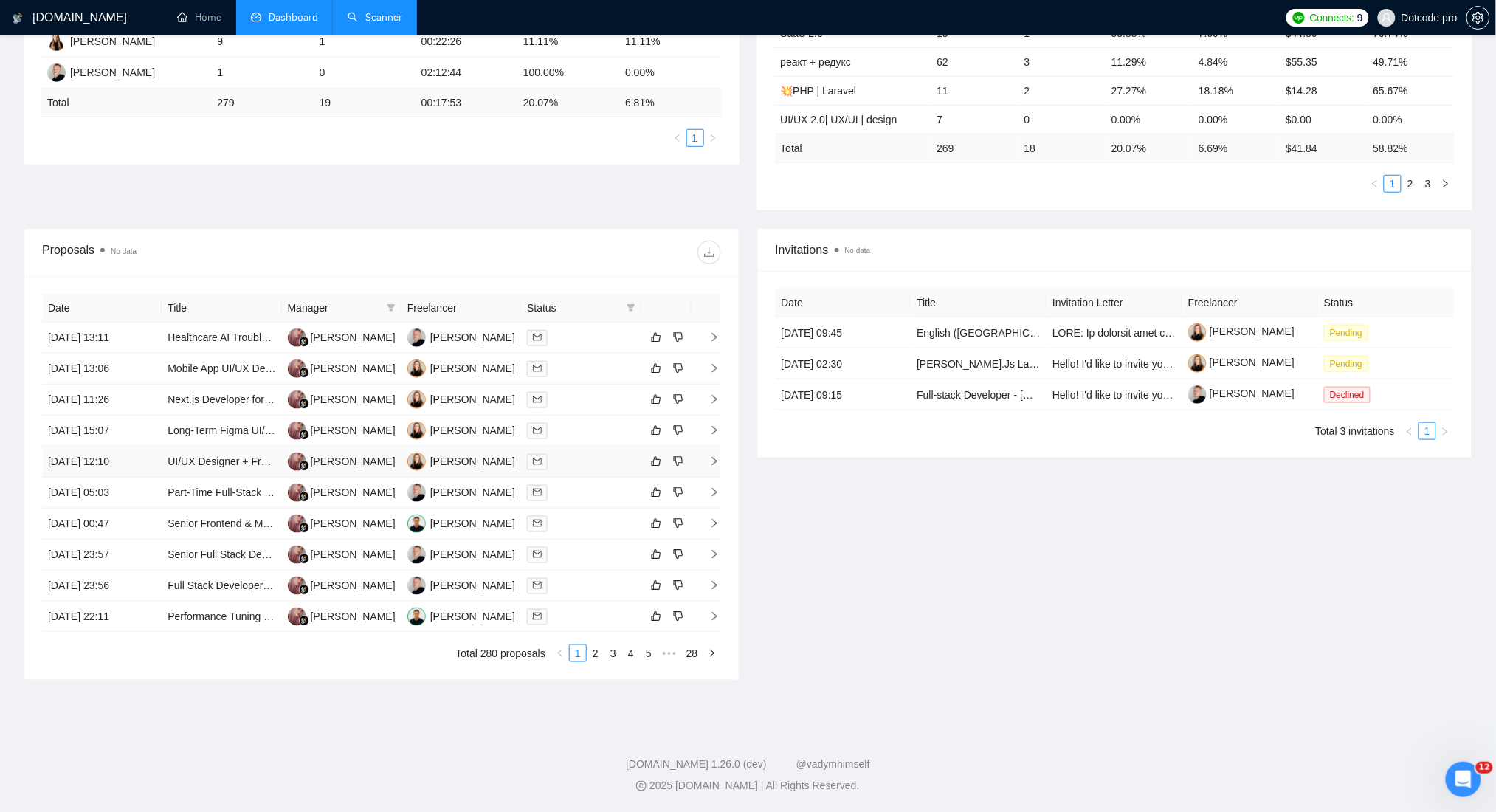
click at [149, 472] on td "[DATE] 12:10" at bounding box center [102, 462] width 120 height 31
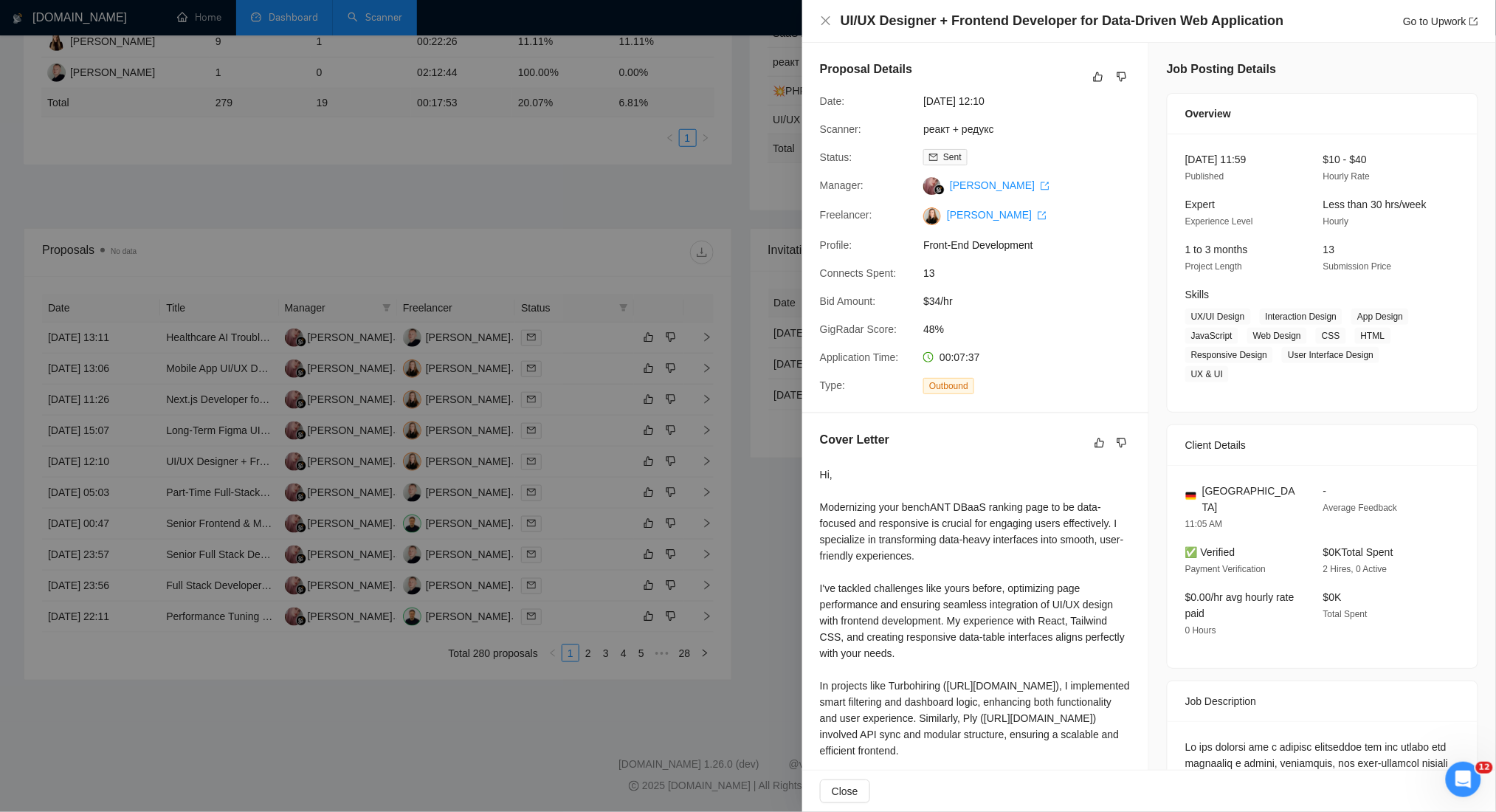
click at [284, 151] on div at bounding box center [748, 406] width 1496 height 812
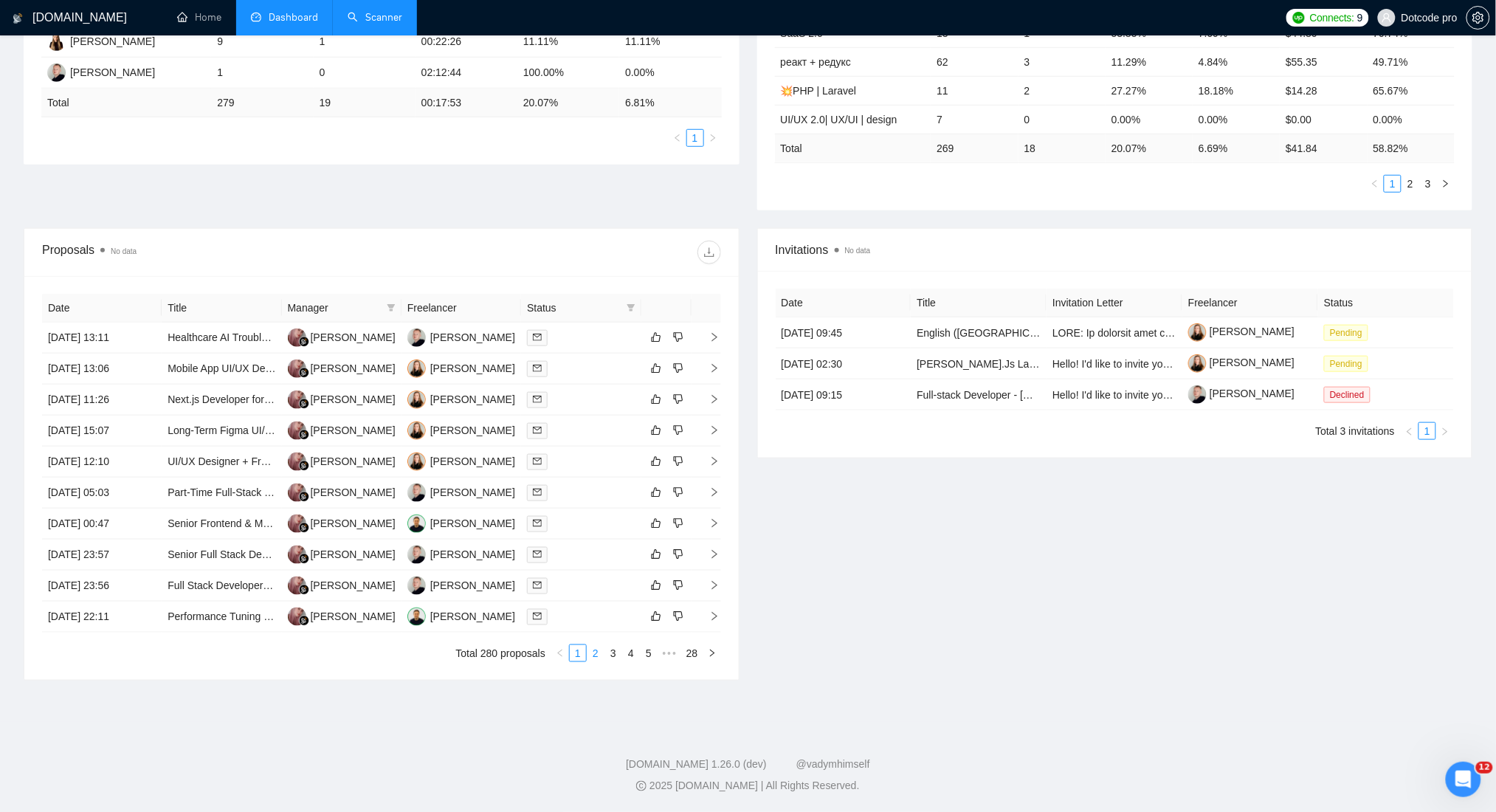
click at [591, 659] on link "2" at bounding box center [595, 653] width 16 height 16
click at [125, 369] on td "[DATE] 19:55" at bounding box center [102, 369] width 120 height 31
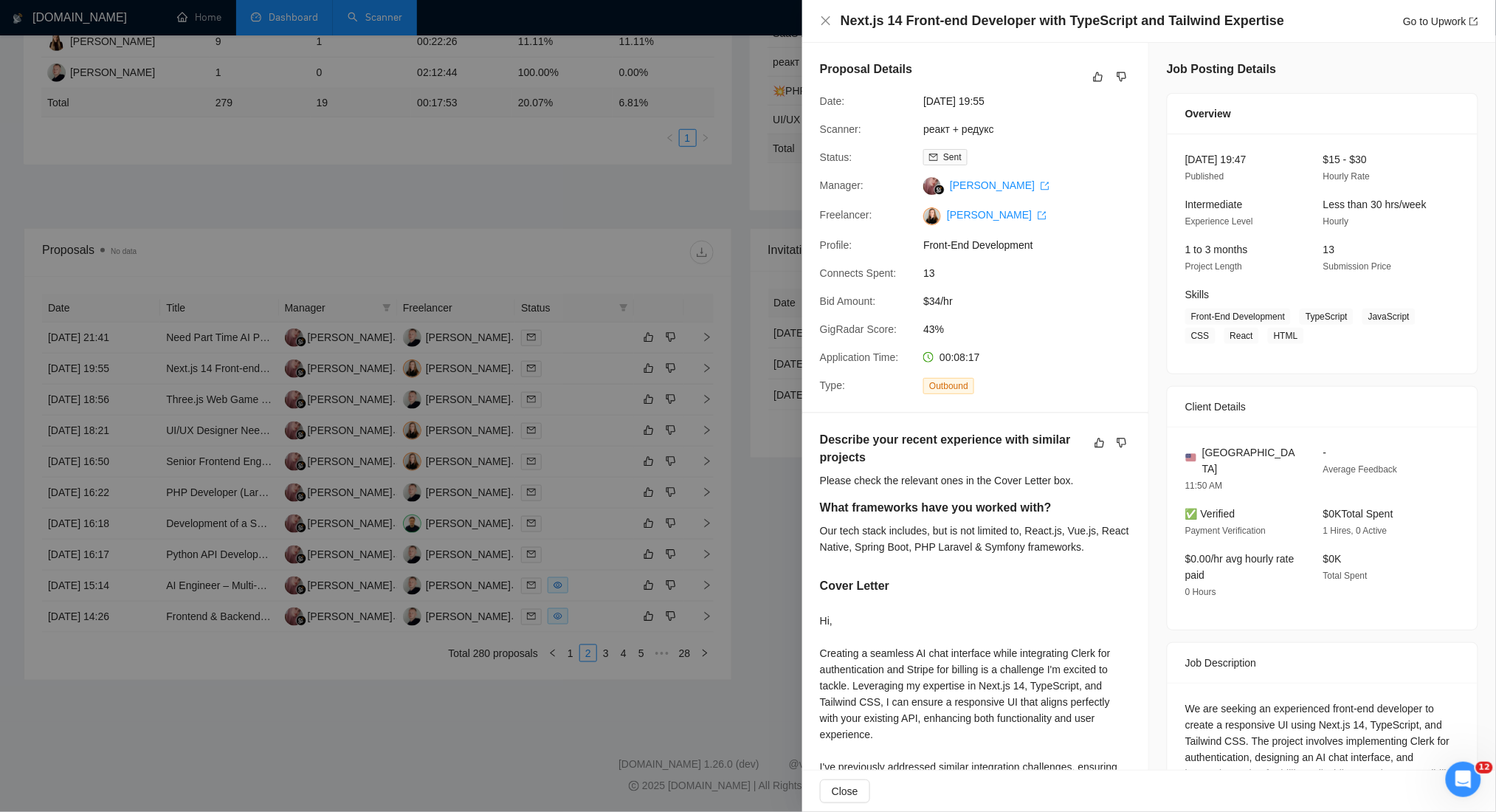
click at [279, 172] on div at bounding box center [748, 406] width 1496 height 812
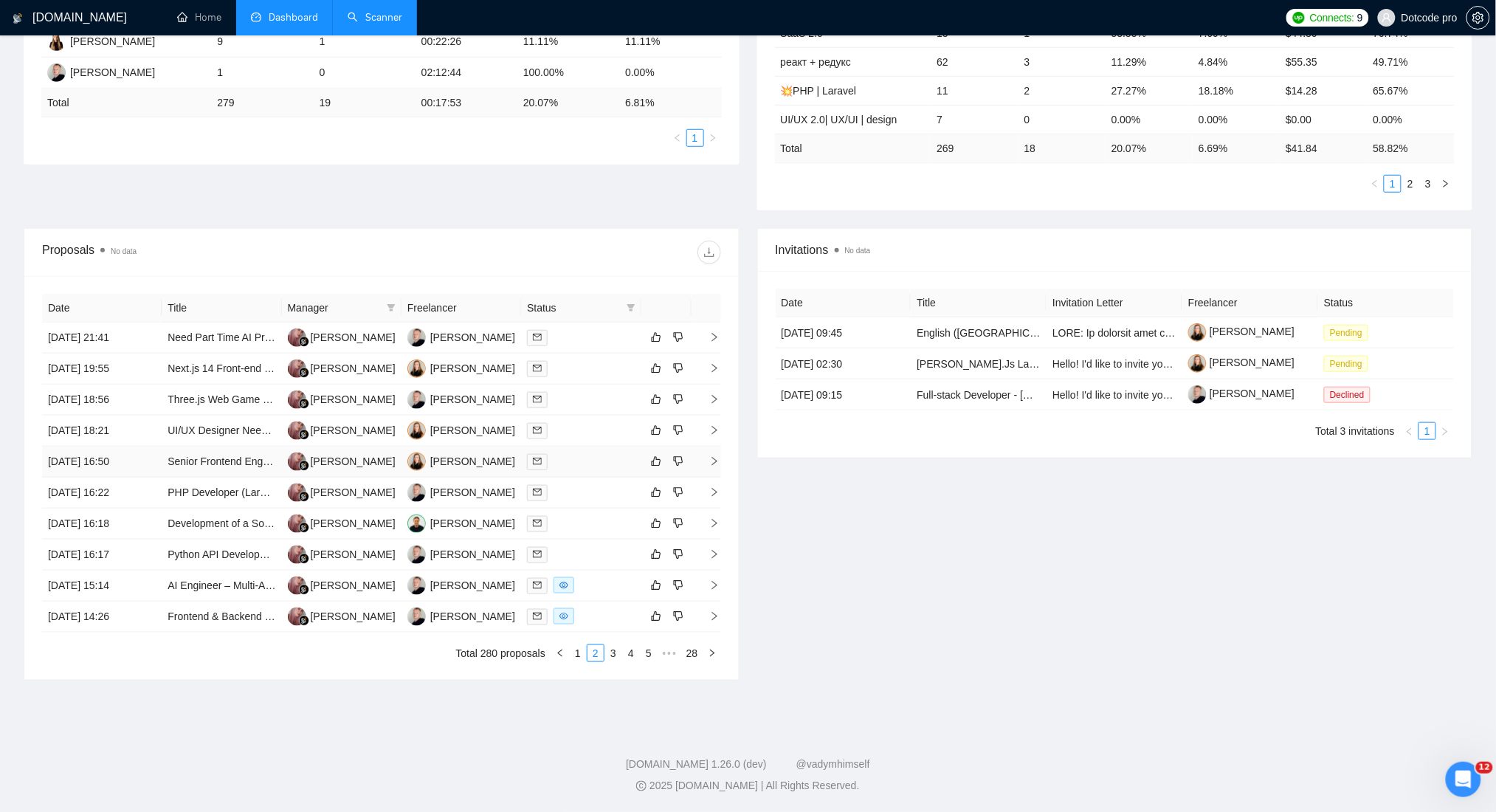
click at [153, 461] on td "[DATE] 16:50" at bounding box center [102, 462] width 120 height 31
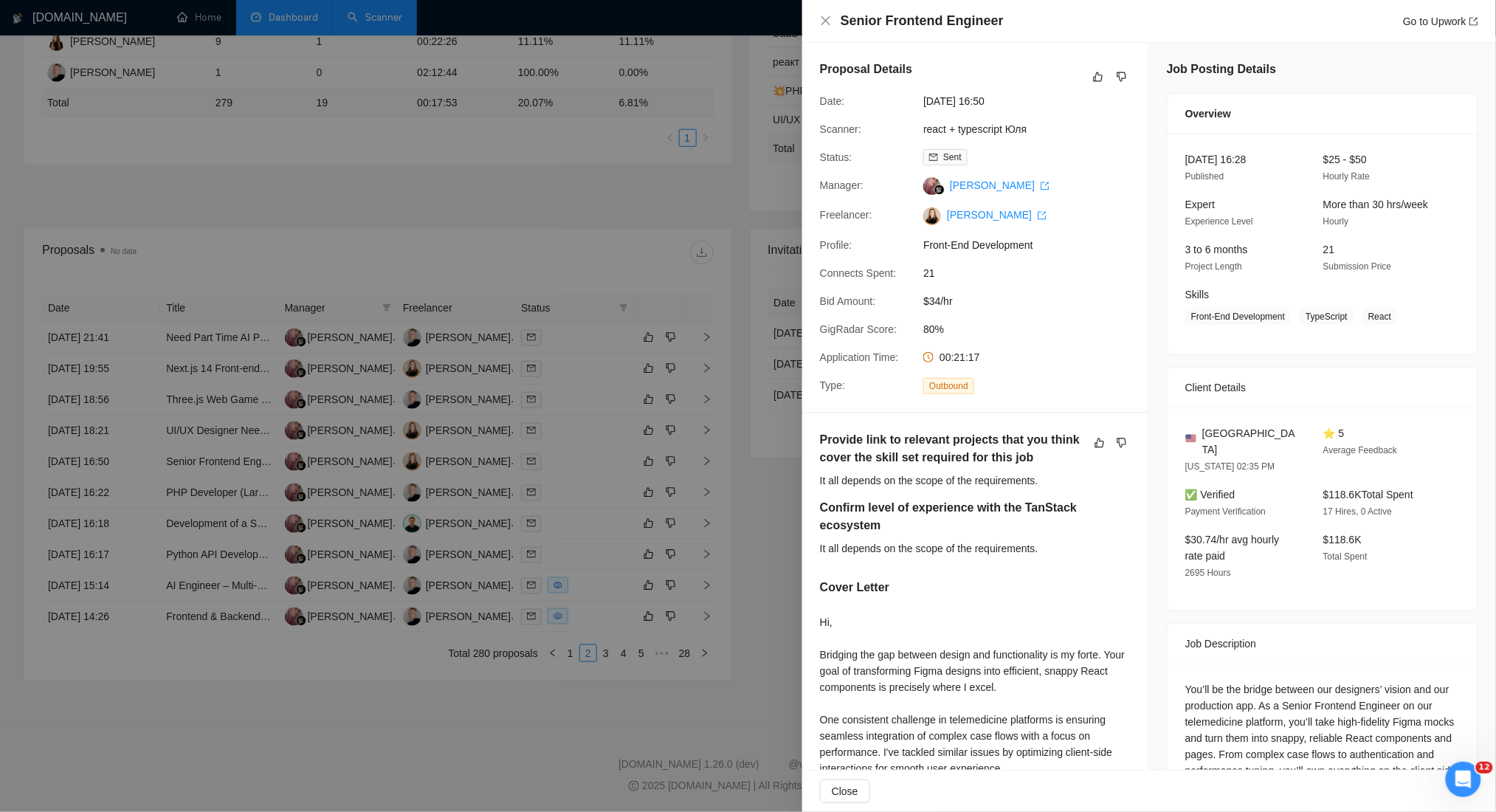
click at [265, 139] on div at bounding box center [748, 406] width 1496 height 812
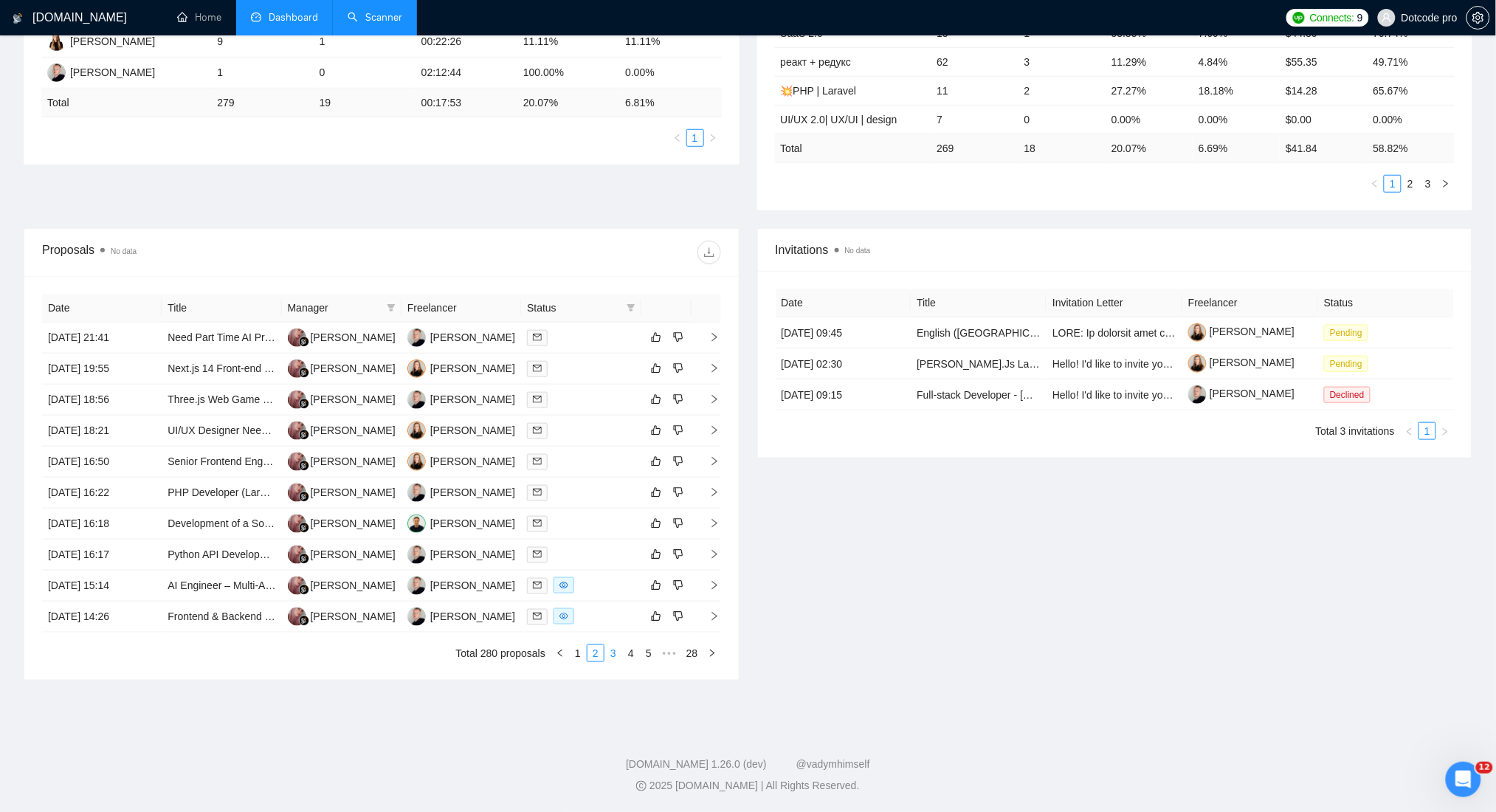
click at [610, 656] on link "3" at bounding box center [613, 653] width 16 height 16
click at [153, 523] on td "[DATE] 21:31" at bounding box center [102, 524] width 120 height 31
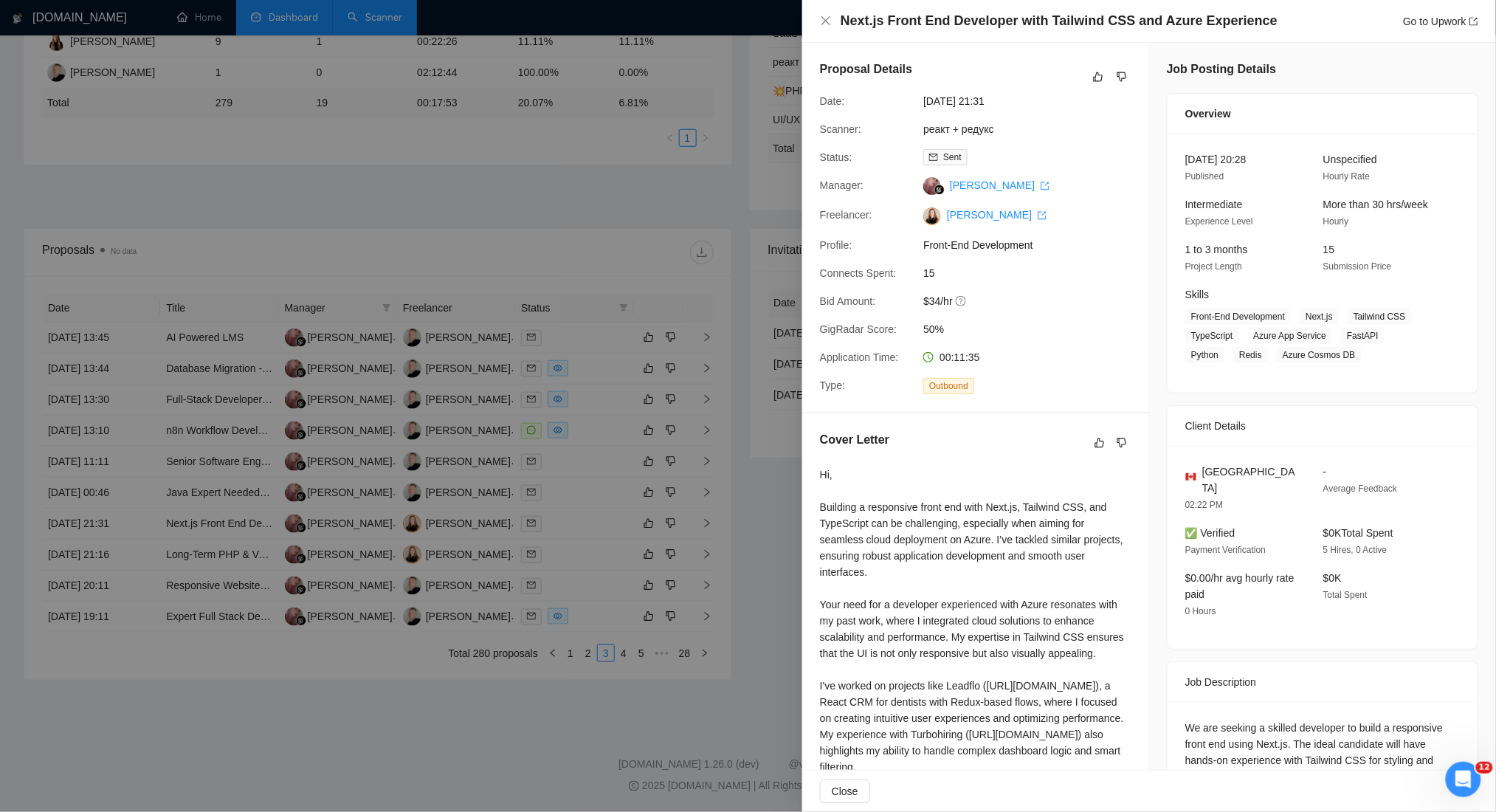
click at [191, 322] on div at bounding box center [748, 406] width 1496 height 812
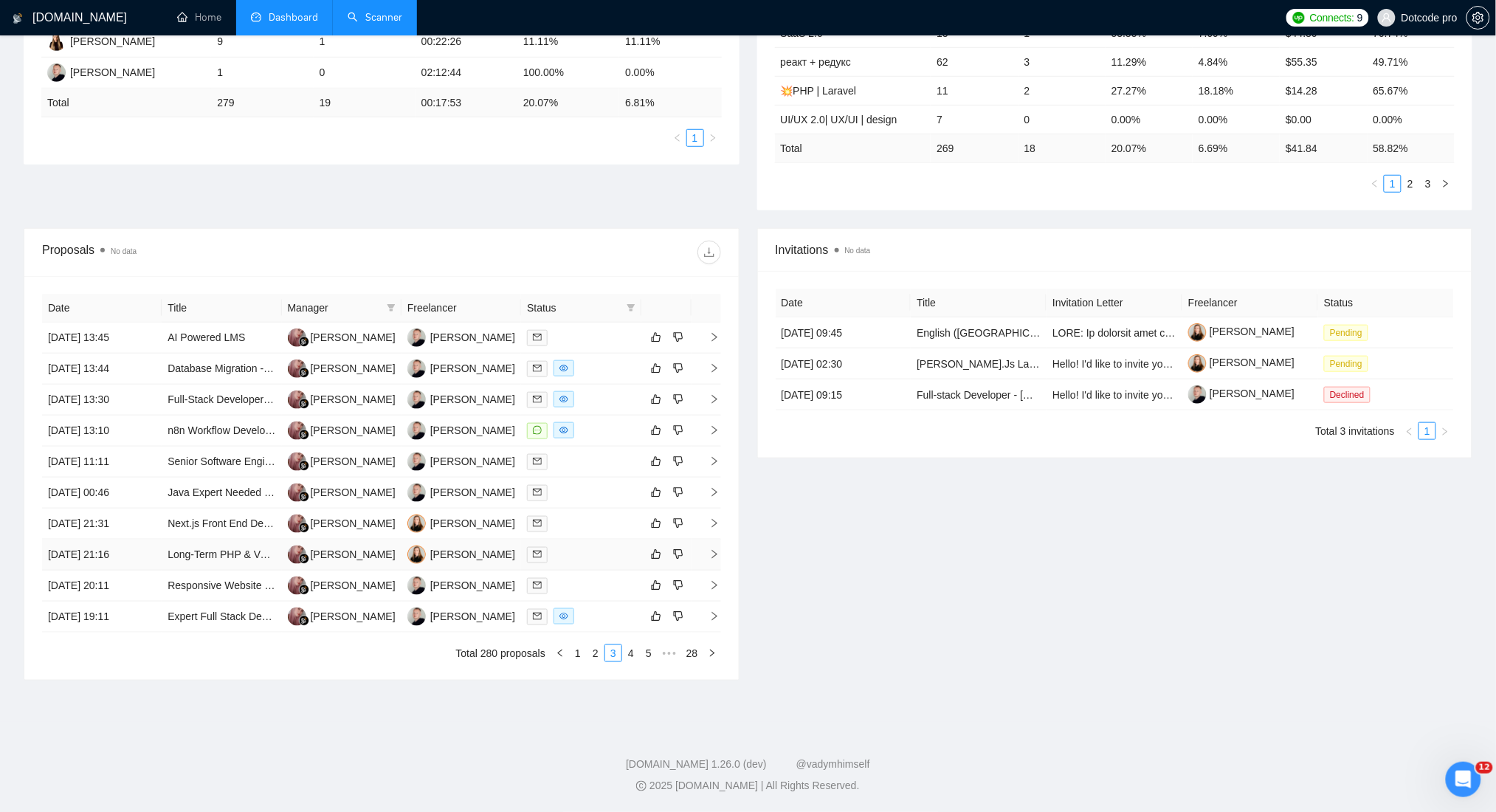
click at [145, 562] on td "[DATE] 21:16" at bounding box center [102, 555] width 120 height 31
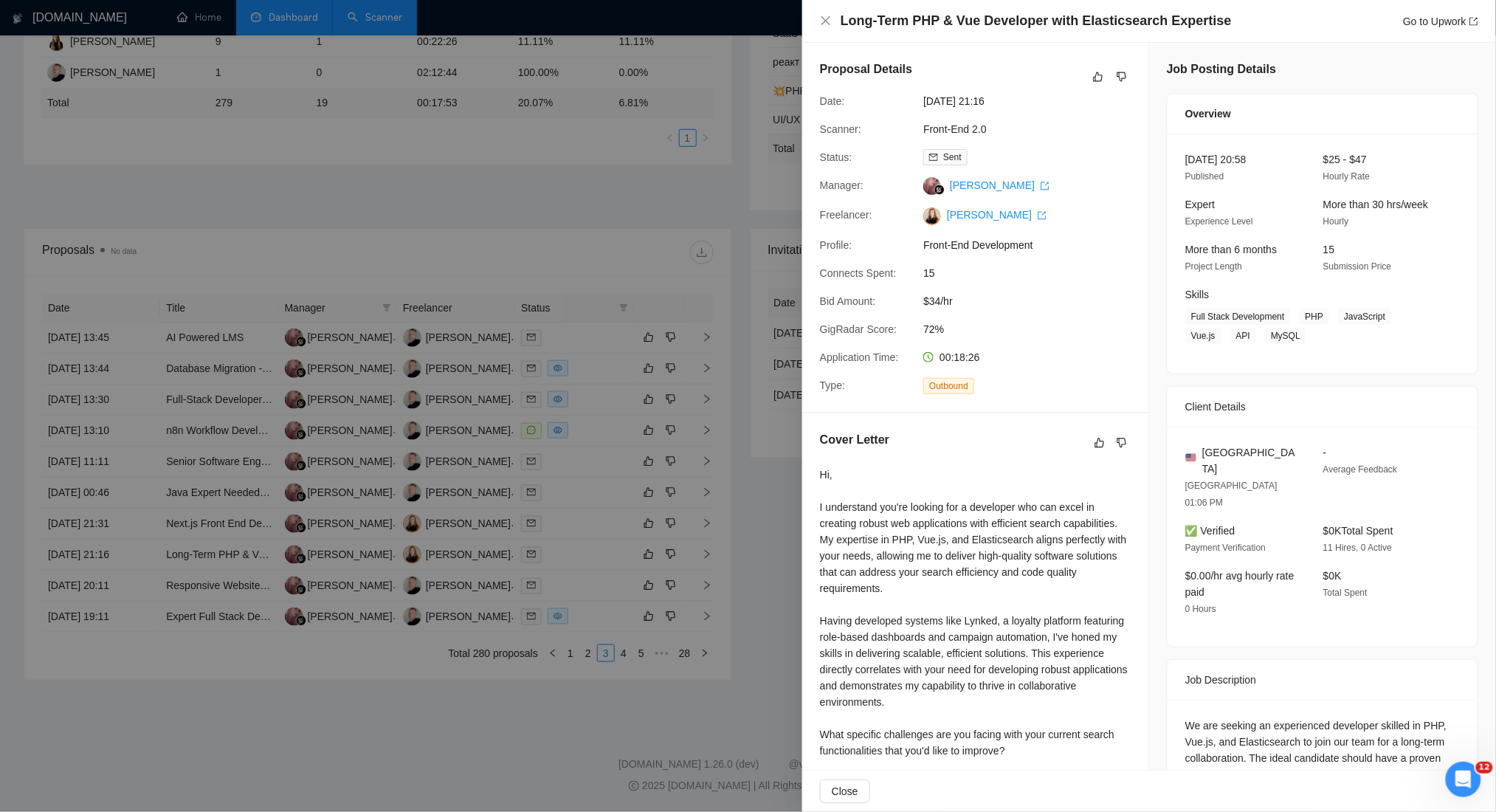
click at [166, 206] on div at bounding box center [748, 406] width 1496 height 812
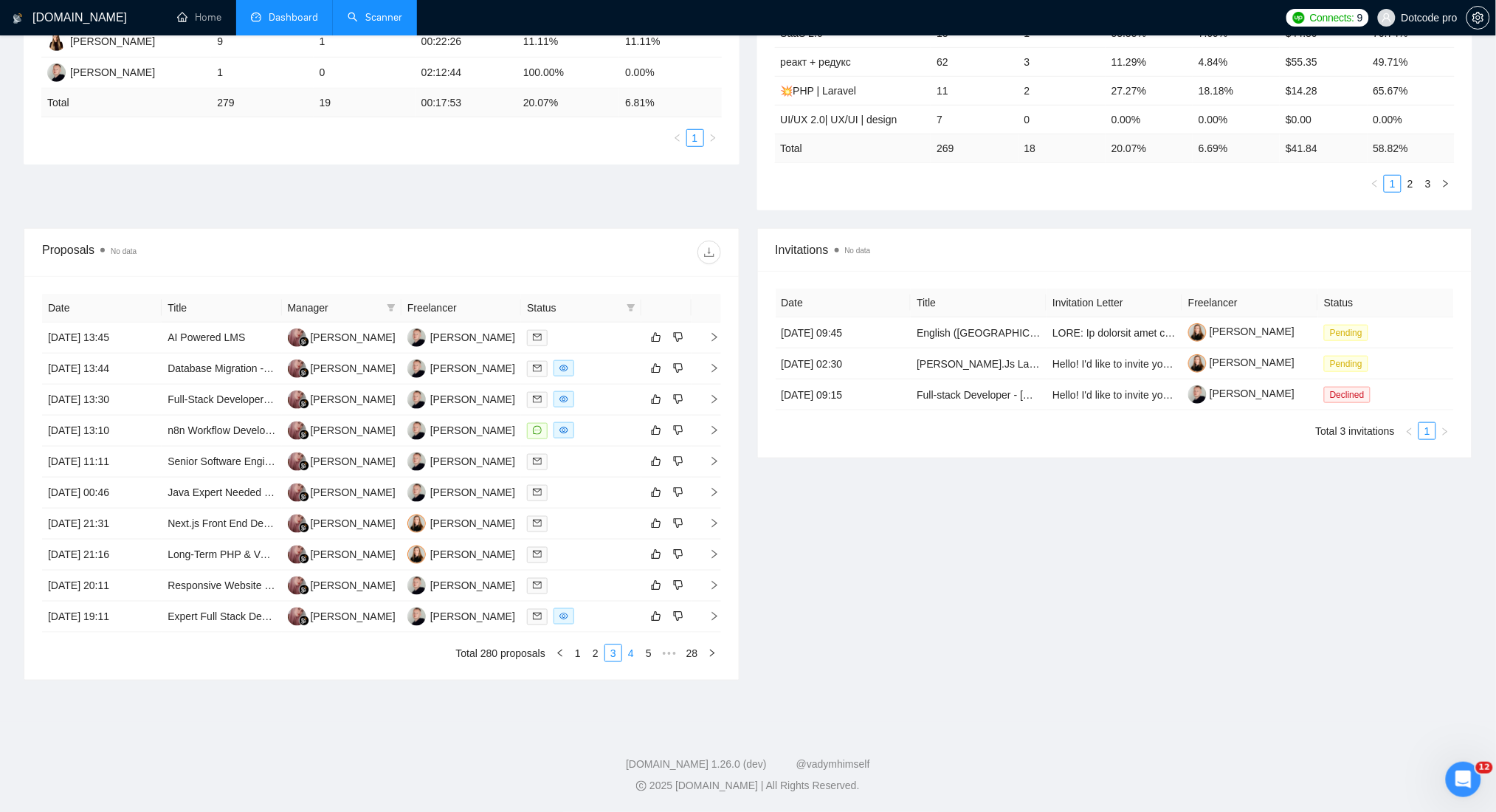
click at [628, 659] on link "4" at bounding box center [631, 653] width 16 height 16
click at [152, 336] on td "[DATE] 18:51" at bounding box center [102, 338] width 120 height 31
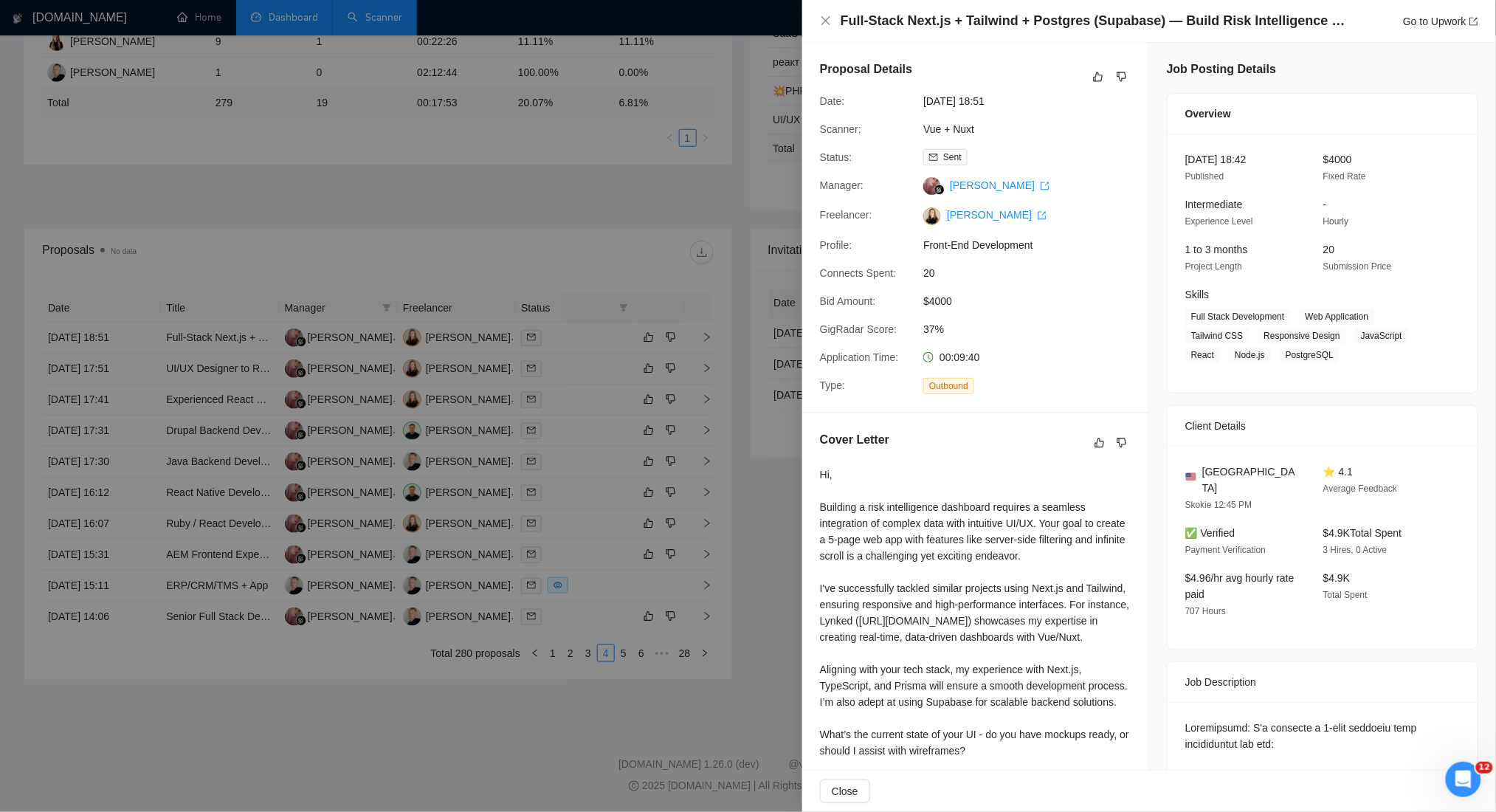
click at [187, 232] on div at bounding box center [748, 406] width 1496 height 812
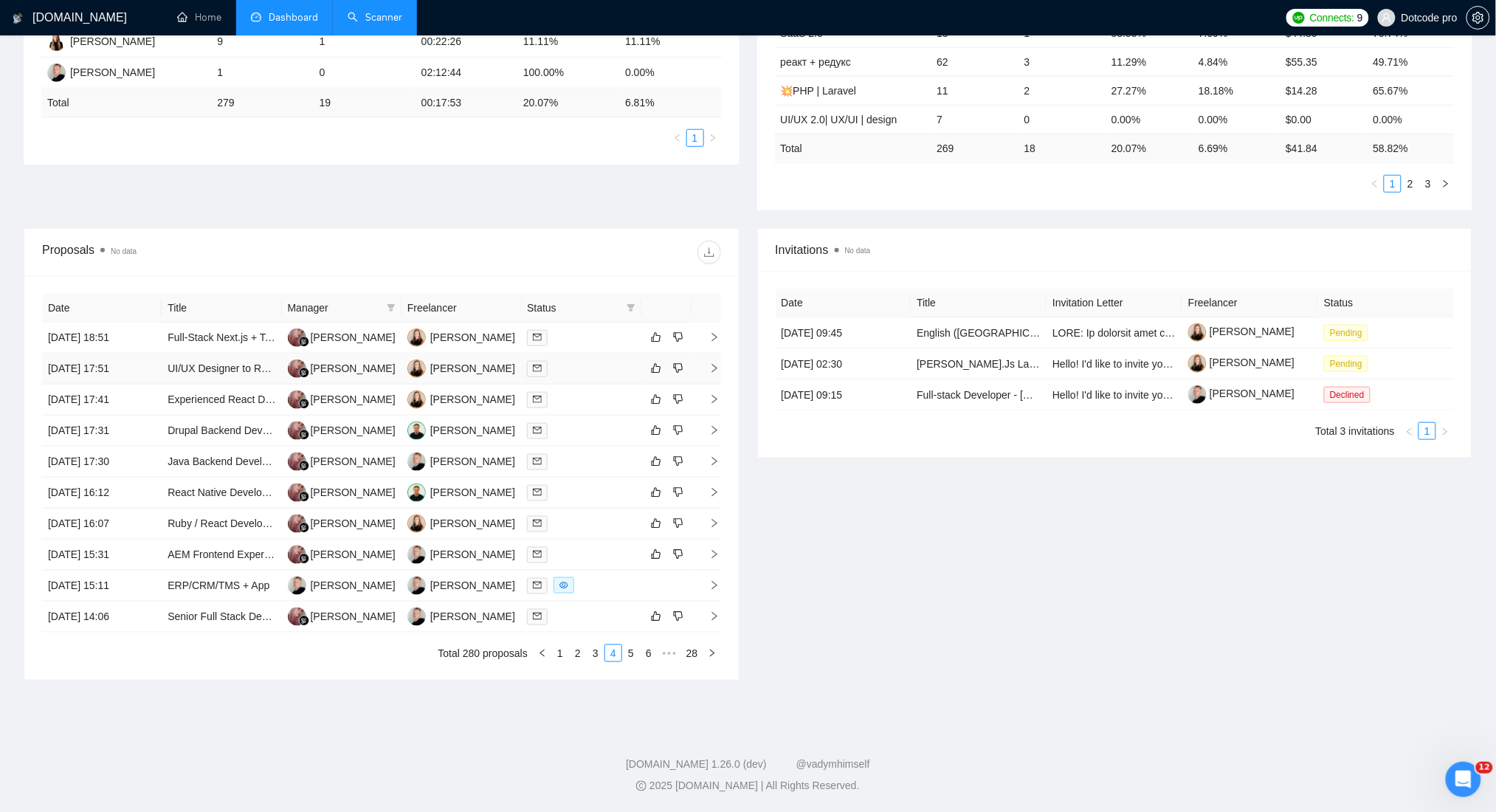
click at [150, 372] on td "[DATE] 17:51" at bounding box center [102, 369] width 120 height 31
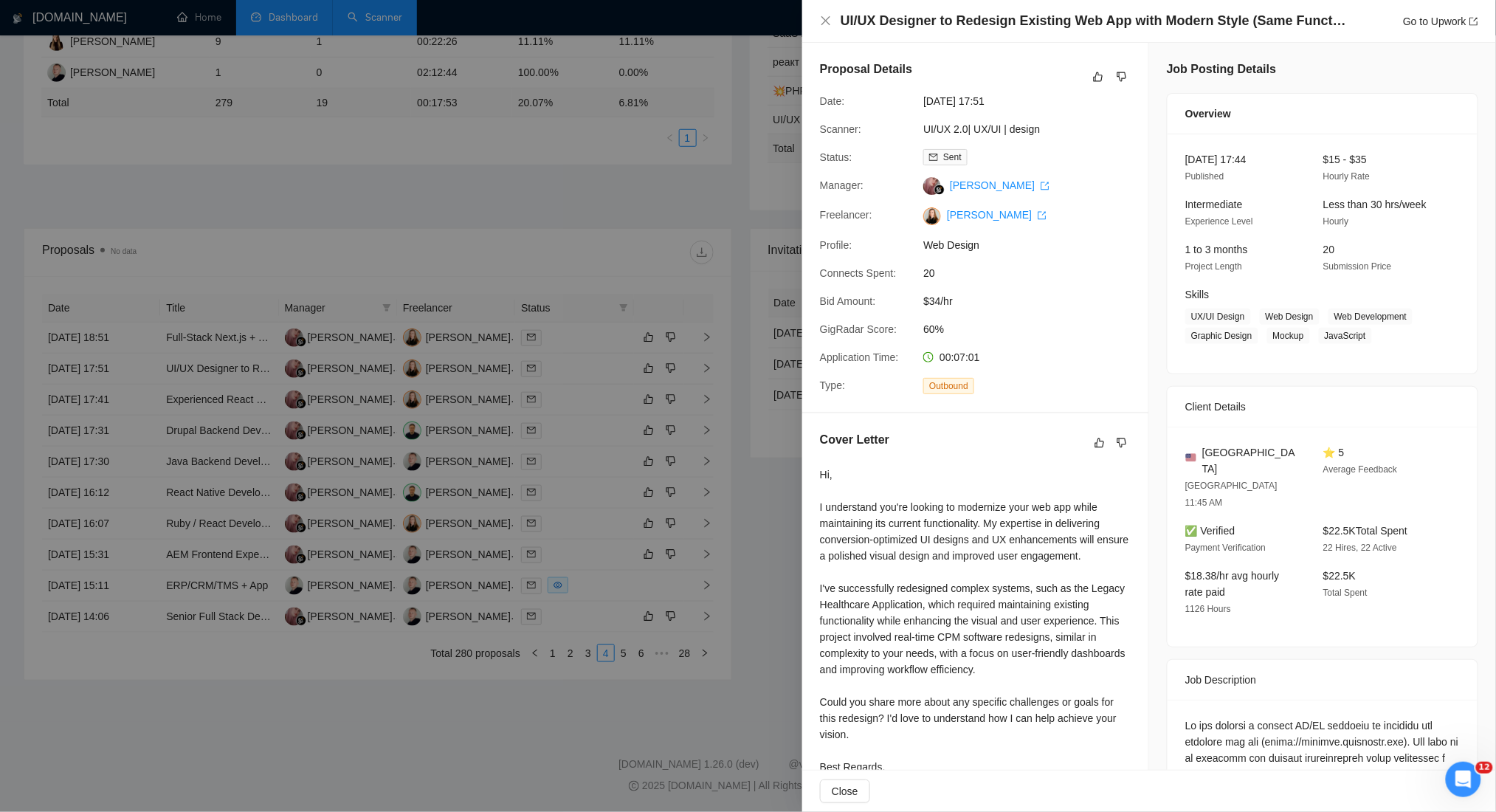
click at [163, 222] on div at bounding box center [748, 406] width 1496 height 812
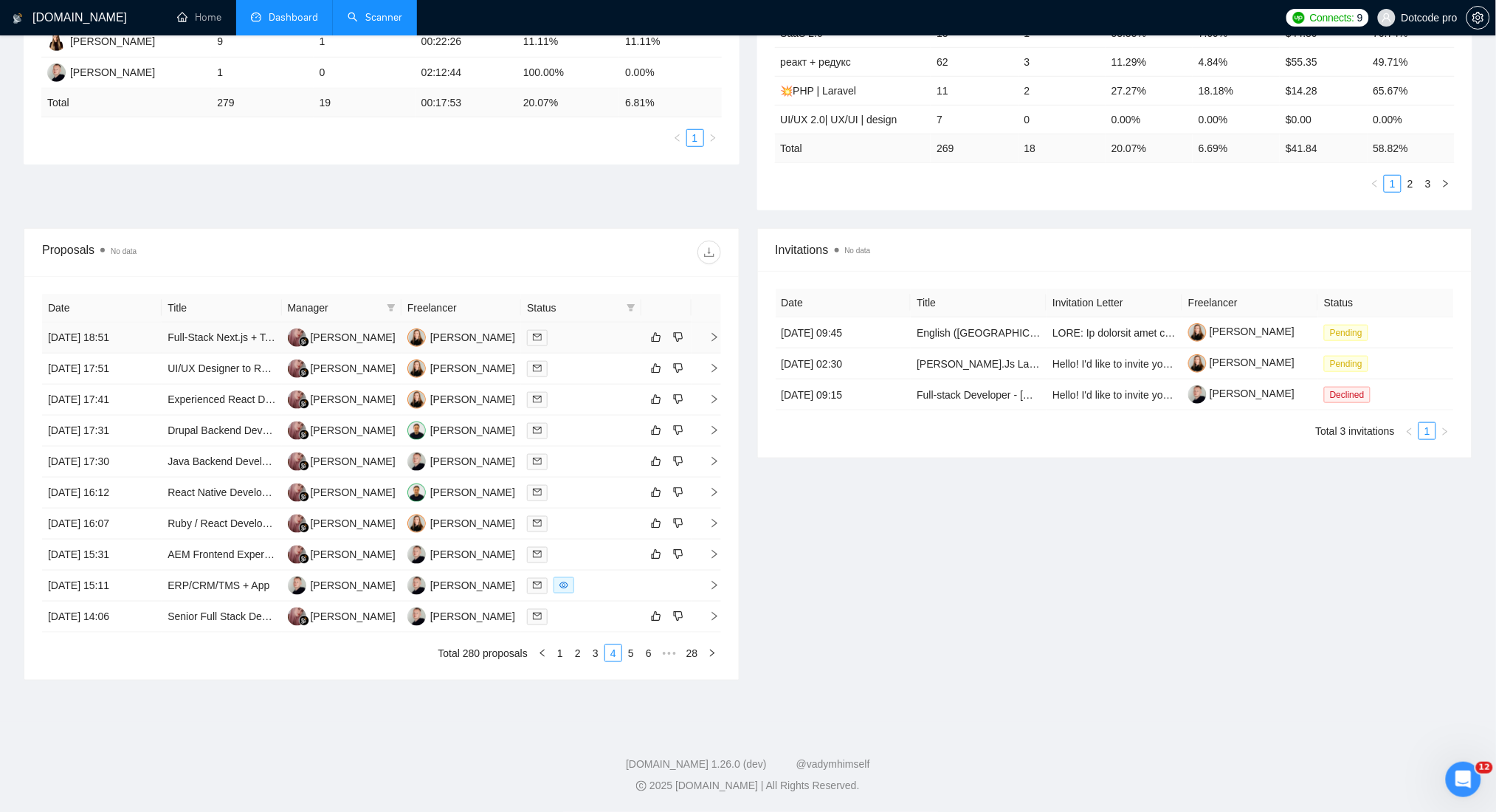
click at [149, 338] on td "[DATE] 18:51" at bounding box center [102, 338] width 120 height 31
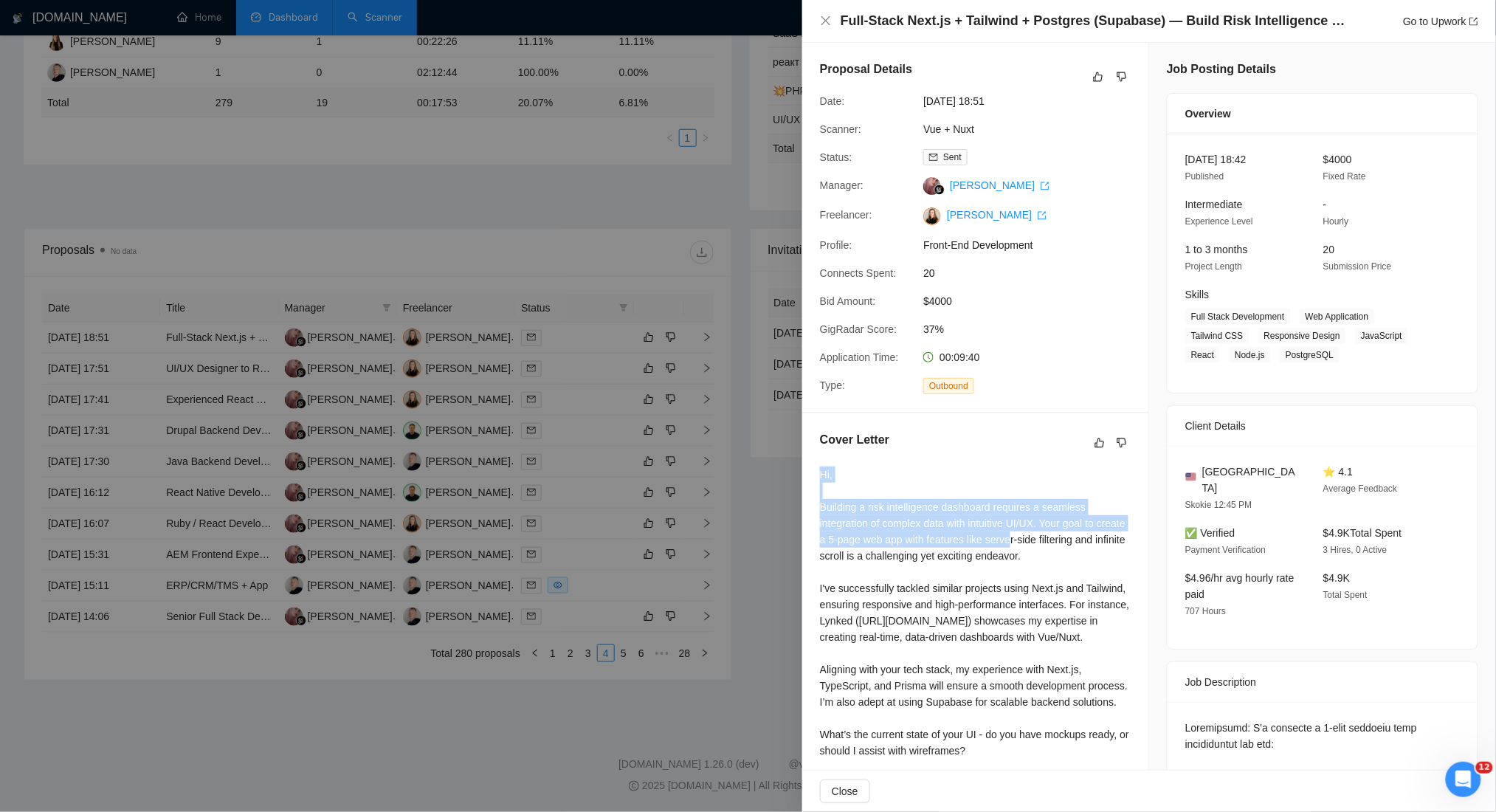
drag, startPoint x: 819, startPoint y: 478, endPoint x: 1042, endPoint y: 534, distance: 229.9
click at [1042, 534] on div "Cover Letter Hi, Building a risk intelligence dashboard requires a seamless int…" at bounding box center [976, 621] width 347 height 418
click at [964, 485] on div "Hi, Building a risk intelligence dashboard requires a seamless integration of c…" at bounding box center [975, 637] width 310 height 341
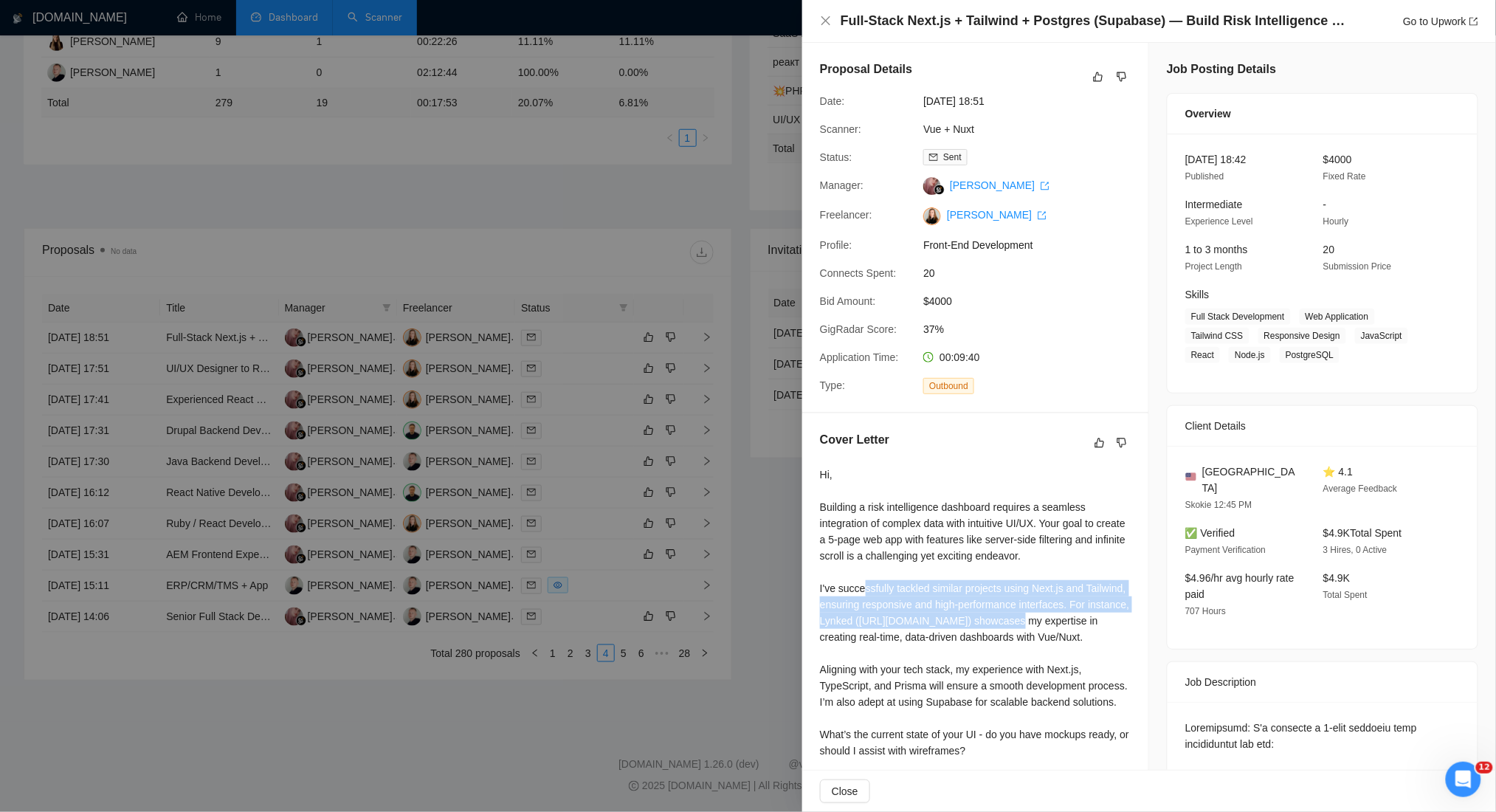
drag, startPoint x: 862, startPoint y: 592, endPoint x: 1036, endPoint y: 628, distance: 177.7
click at [1036, 628] on div "Hi, Building a risk intelligence dashboard requires a seamless integration of c…" at bounding box center [975, 637] width 310 height 341
click at [1024, 649] on div "Hi, Building a risk intelligence dashboard requires a seamless integration of c…" at bounding box center [975, 637] width 310 height 341
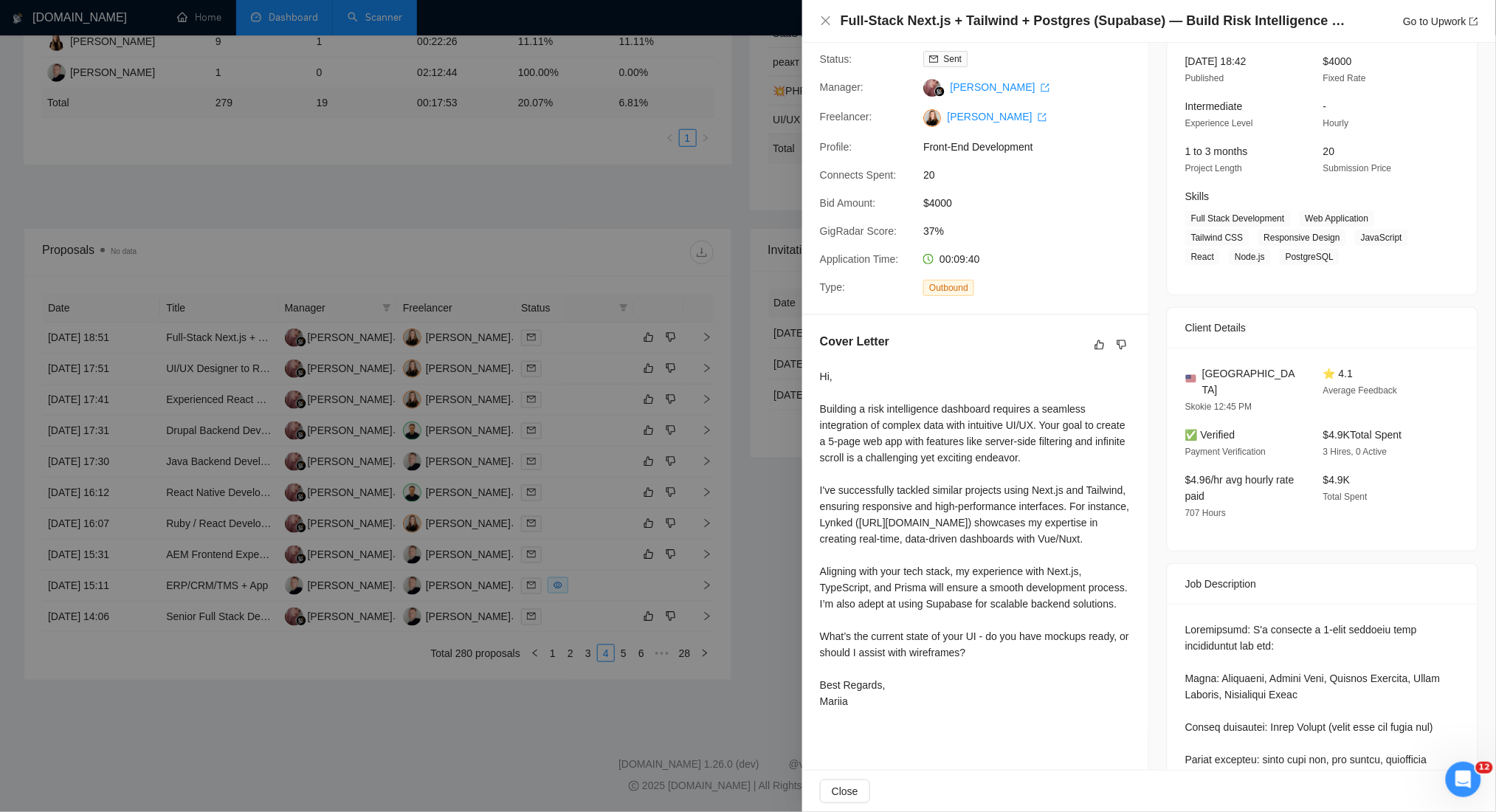
click at [979, 527] on div "Hi, Building a risk intelligence dashboard requires a seamless integration of c…" at bounding box center [975, 539] width 310 height 341
click at [961, 526] on div "Hi, Building a risk intelligence dashboard requires a seamless integration of c…" at bounding box center [975, 539] width 310 height 341
drag, startPoint x: 911, startPoint y: 523, endPoint x: 1022, endPoint y: 523, distance: 111.0
click at [1022, 523] on div "Hi, Building a risk intelligence dashboard requires a seamless integration of c…" at bounding box center [975, 539] width 310 height 341
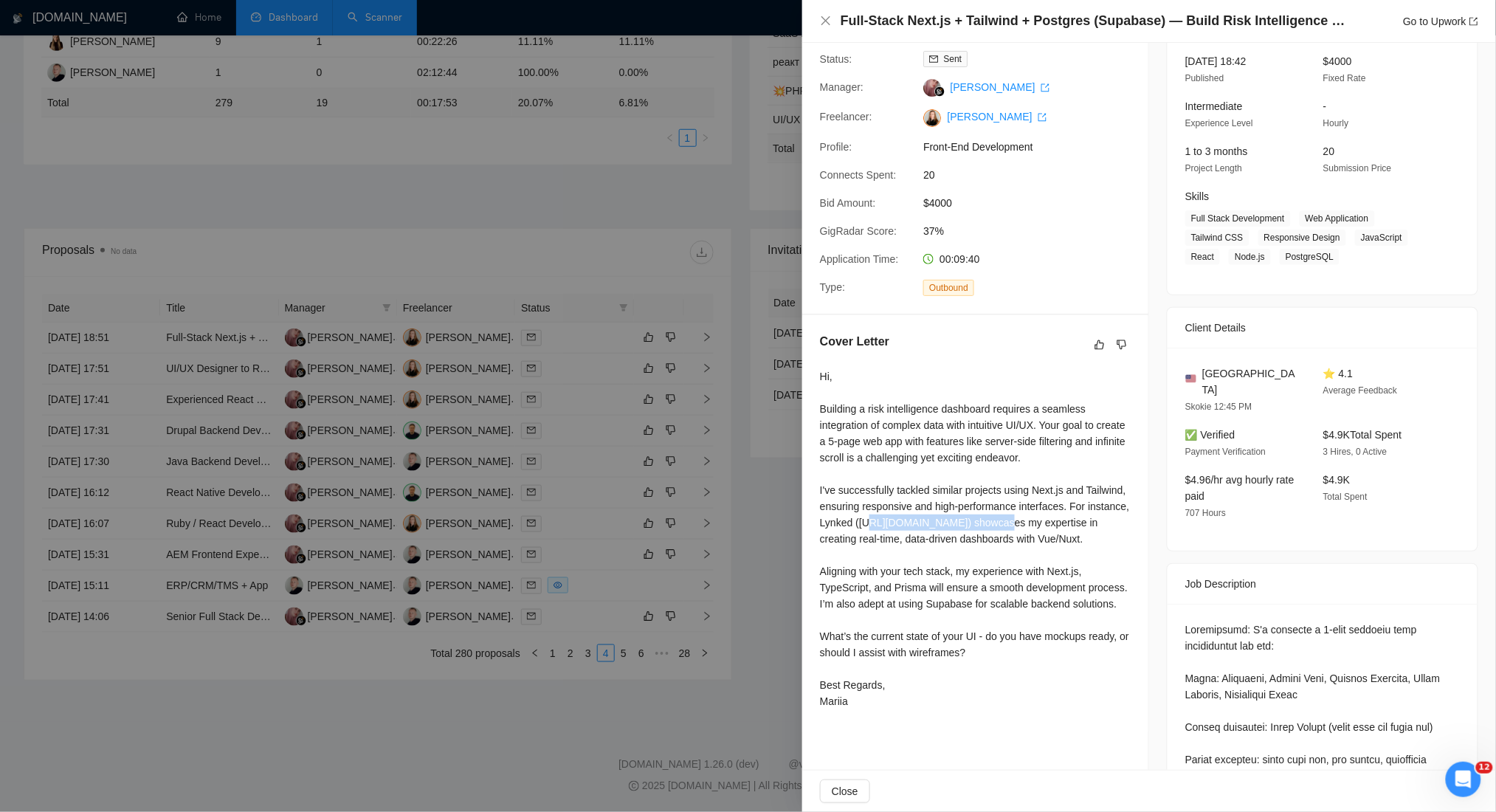
drag, startPoint x: 990, startPoint y: 526, endPoint x: 937, endPoint y: 526, distance: 53.0
click at [989, 526] on div "Hi, Building a risk intelligence dashboard requires a seamless integration of c…" at bounding box center [975, 539] width 310 height 341
click at [912, 527] on div "Hi, Building a risk intelligence dashboard requires a seamless integration of c…" at bounding box center [975, 539] width 310 height 341
drag, startPoint x: 900, startPoint y: 524, endPoint x: 1013, endPoint y: 526, distance: 113.0
click at [1013, 526] on div "Hi, Building a risk intelligence dashboard requires a seamless integration of c…" at bounding box center [975, 539] width 310 height 341
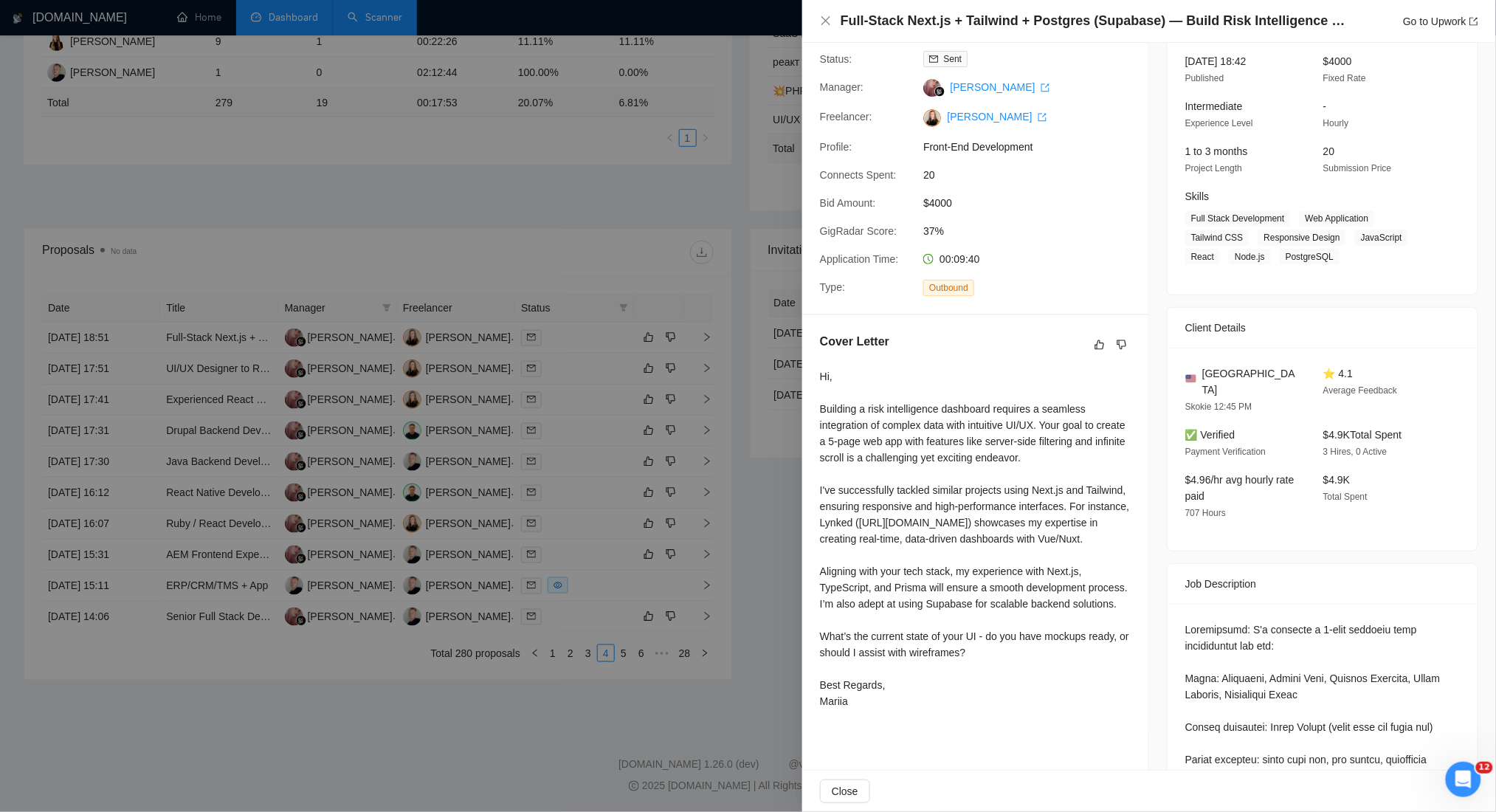
click at [1002, 559] on div "Hi, Building a risk intelligence dashboard requires a seamless integration of c…" at bounding box center [975, 539] width 310 height 341
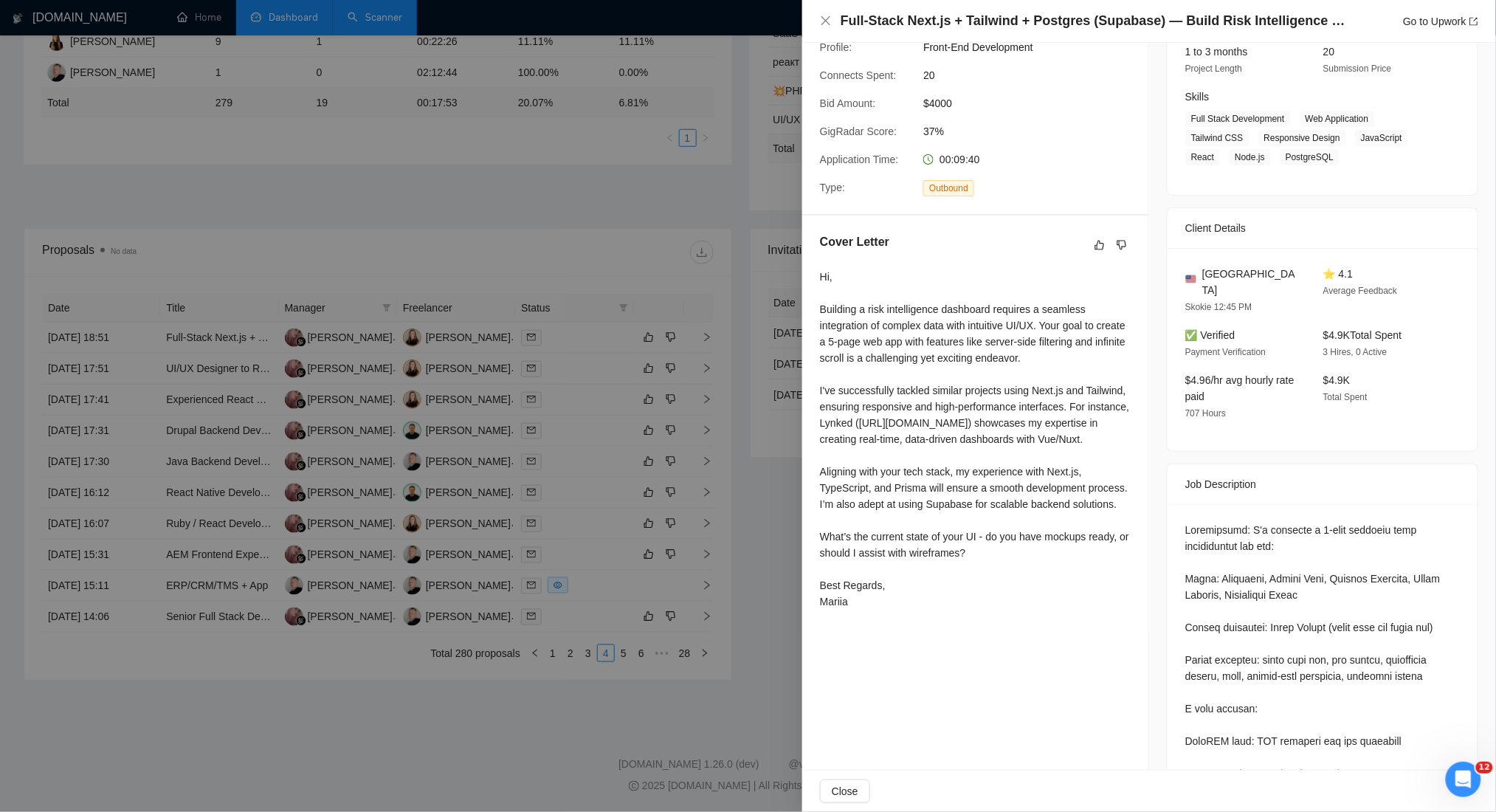
scroll to position [393, 0]
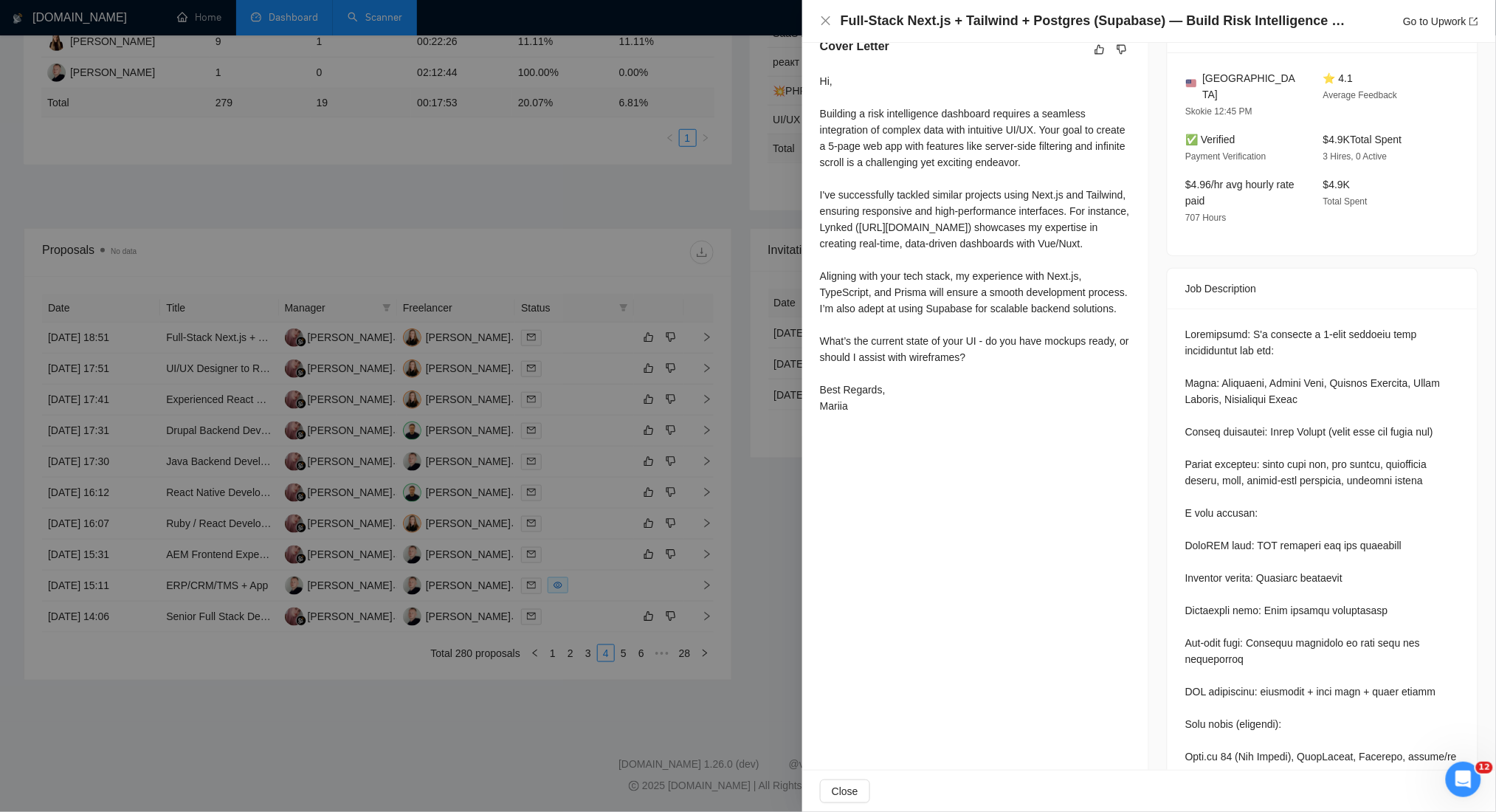
click at [667, 495] on div at bounding box center [748, 406] width 1496 height 812
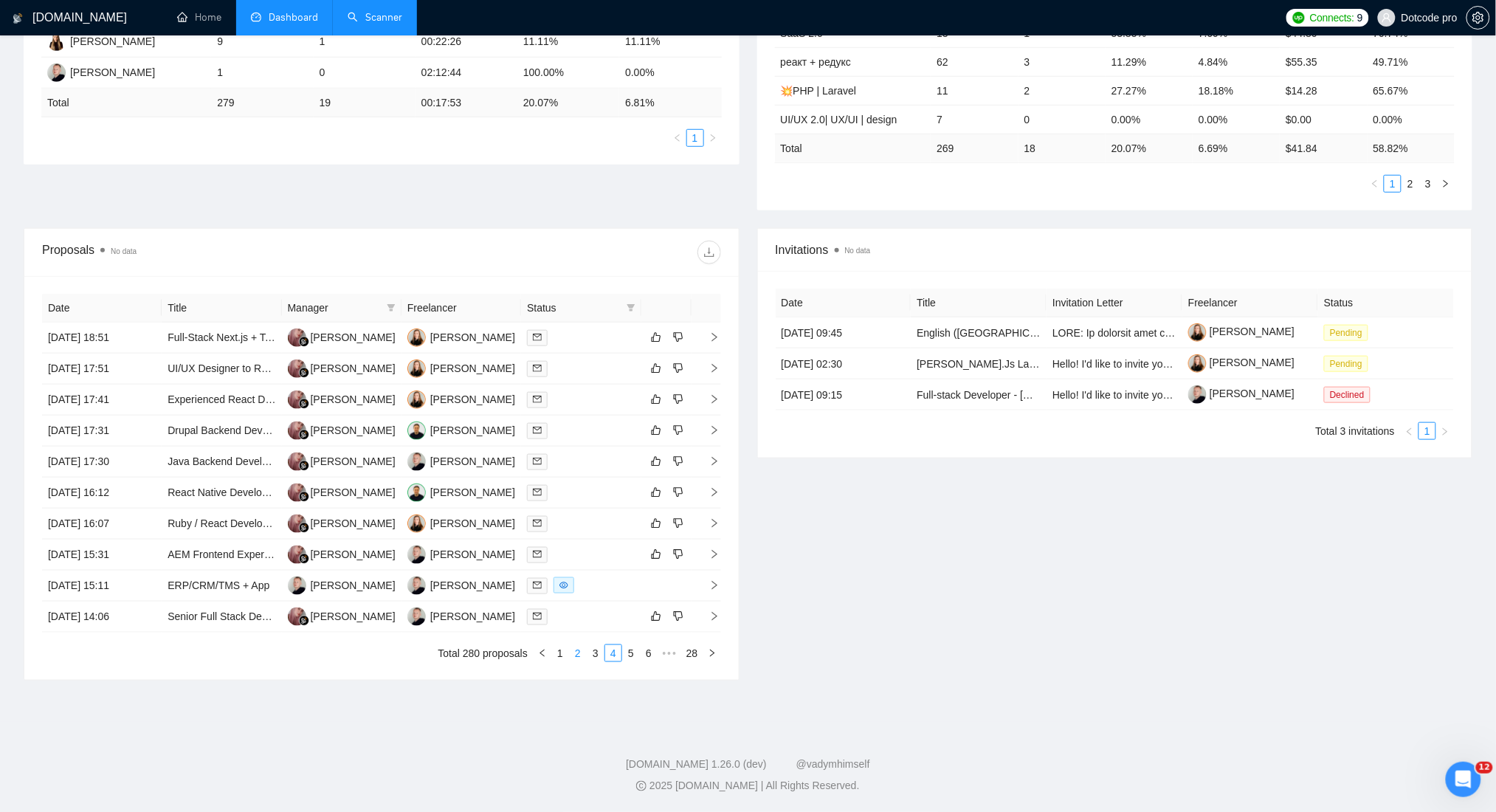
click at [572, 649] on link "2" at bounding box center [578, 653] width 16 height 16
click at [586, 649] on ul "Total 280 proposals 1 2 3 4 5 ••• 28" at bounding box center [382, 653] width 679 height 18
click at [579, 650] on link "1" at bounding box center [578, 653] width 16 height 16
click at [136, 460] on td "[DATE] 12:10" at bounding box center [102, 462] width 120 height 31
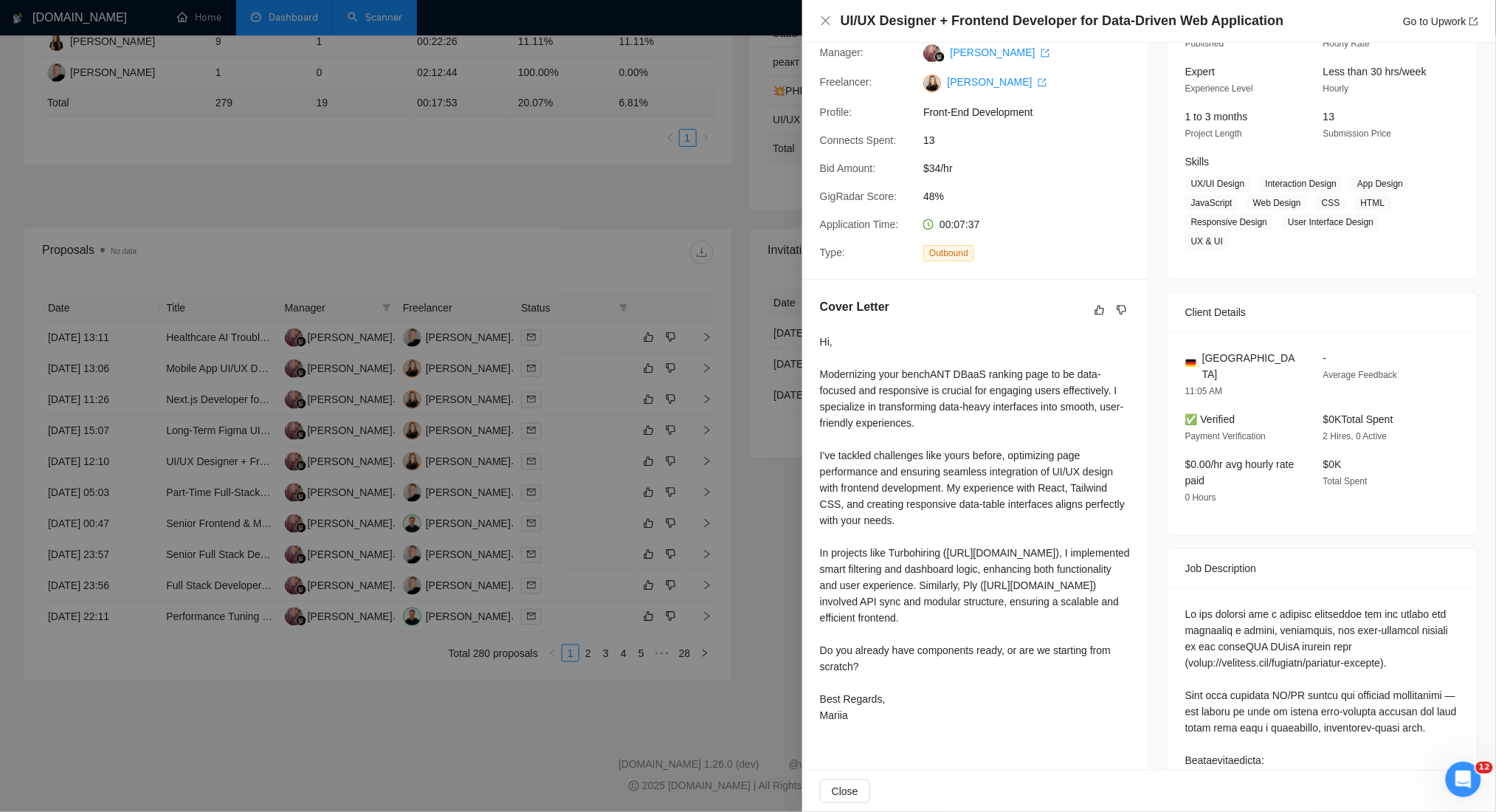
scroll to position [0, 0]
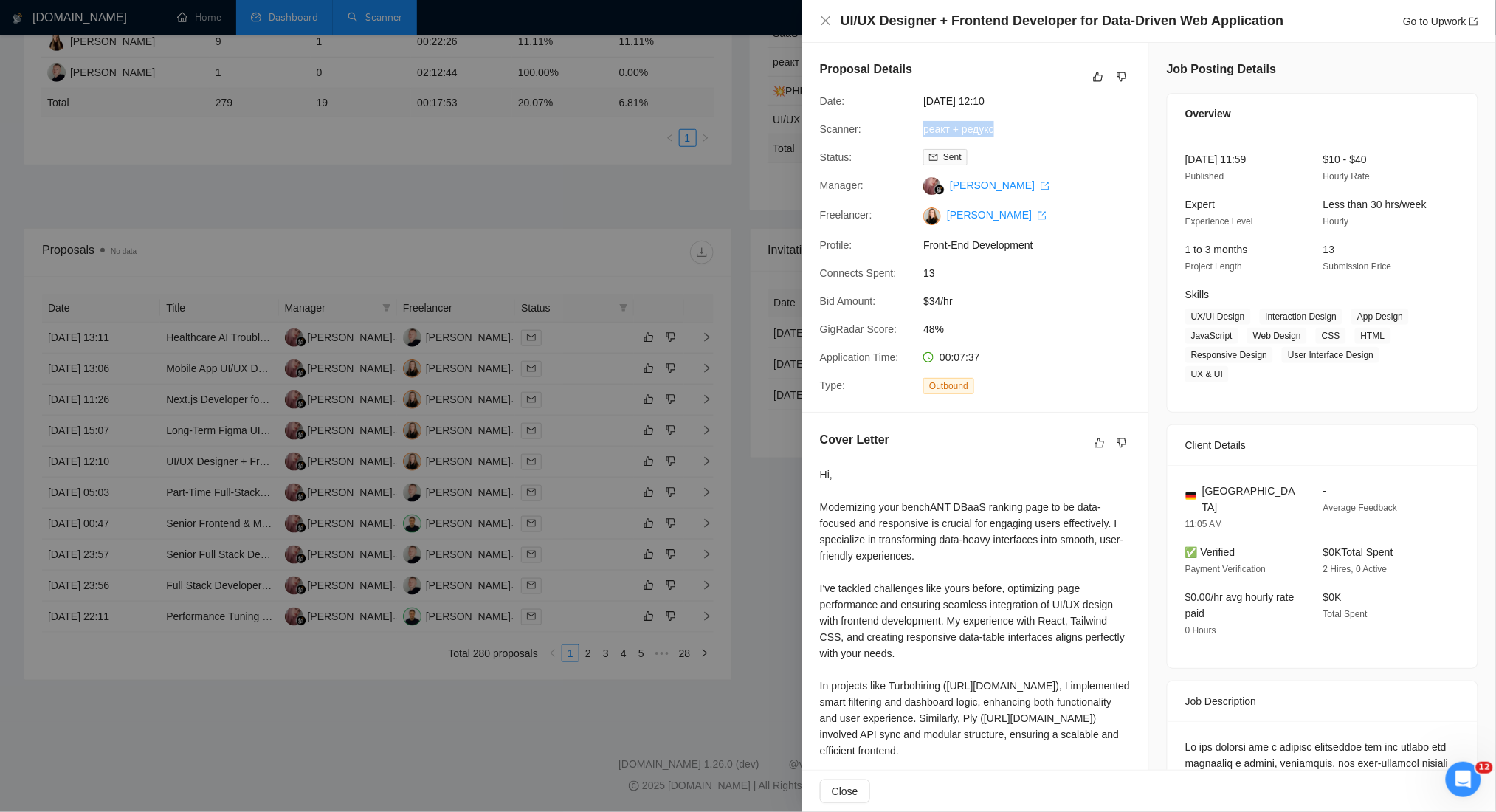
drag, startPoint x: 1013, startPoint y: 128, endPoint x: 917, endPoint y: 131, distance: 96.0
click at [917, 131] on div "реакт + редукс" at bounding box center [995, 128] width 156 height 16
click at [911, 520] on div "Hi, Modernizing your benchANT DBaaS ranking page to be data-focused and respons…" at bounding box center [975, 661] width 310 height 390
drag, startPoint x: 865, startPoint y: 510, endPoint x: 968, endPoint y: 536, distance: 106.2
click at [968, 536] on div "Hi, Modernizing your benchANT DBaaS ranking page to be data-focused and respons…" at bounding box center [975, 661] width 310 height 390
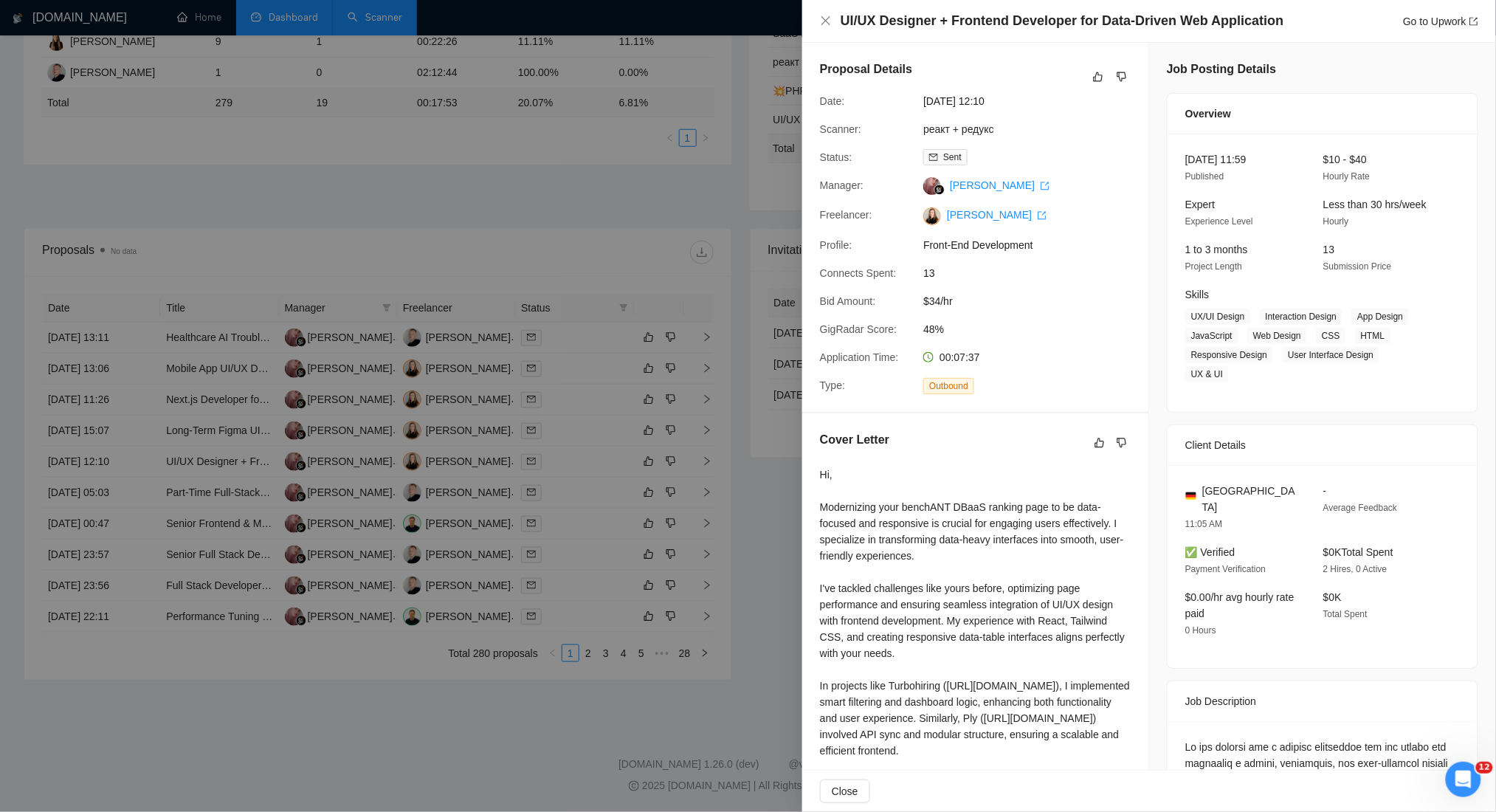
click at [988, 615] on div "Hi, Modernizing your benchANT DBaaS ranking page to be data-focused and respons…" at bounding box center [975, 661] width 310 height 390
click at [1011, 684] on div "Hi, Modernizing your benchANT DBaaS ranking page to be data-focused and respons…" at bounding box center [975, 661] width 310 height 390
click at [874, 667] on div "Hi, Modernizing your benchANT DBaaS ranking page to be data-focused and respons…" at bounding box center [975, 661] width 310 height 390
click at [972, 717] on div "Hi, Modernizing your benchANT DBaaS ranking page to be data-focused and respons…" at bounding box center [975, 661] width 310 height 390
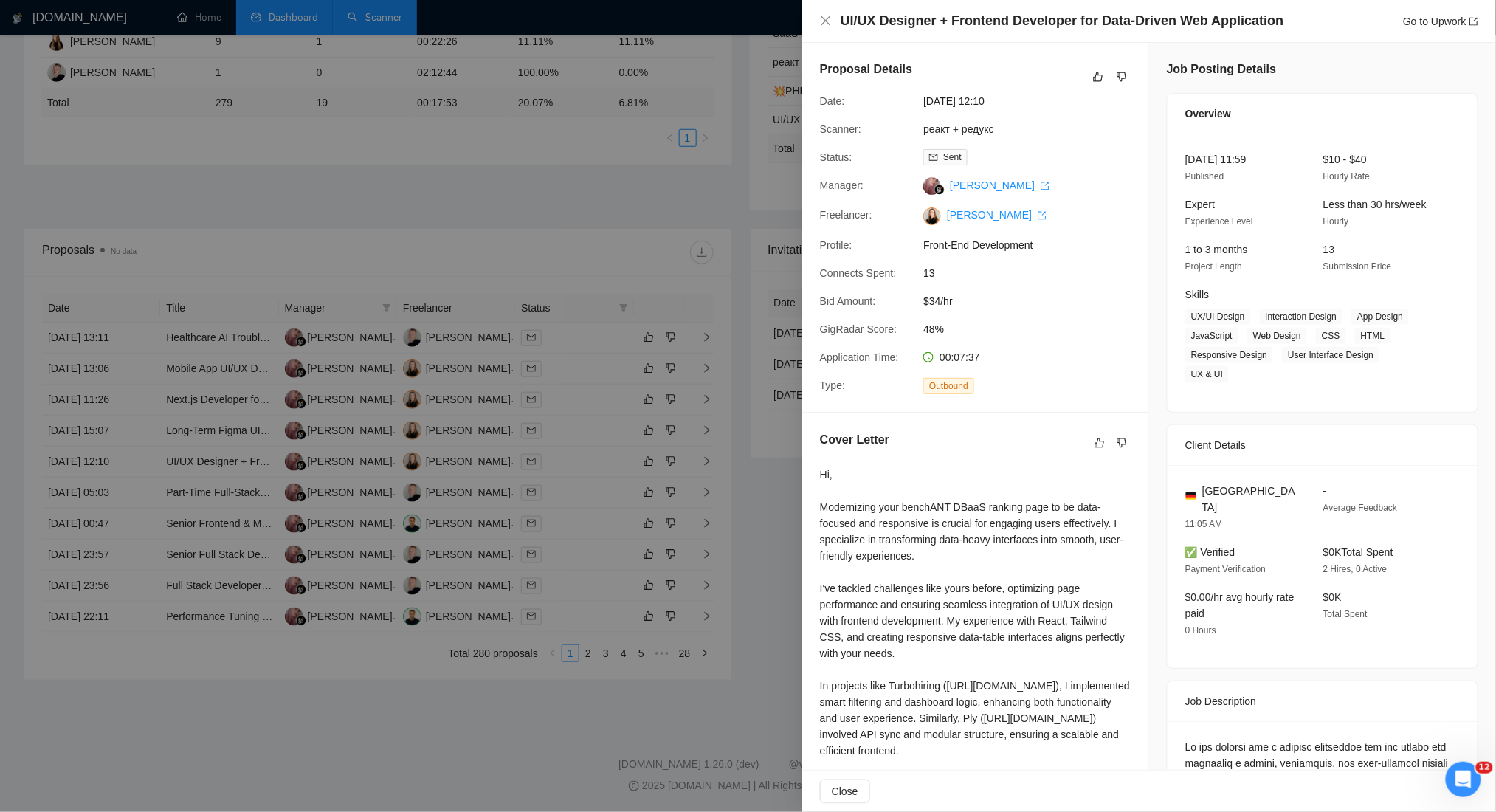
click at [960, 653] on div "Hi, Modernizing your benchANT DBaaS ranking page to be data-focused and respons…" at bounding box center [975, 661] width 310 height 390
click at [341, 154] on div at bounding box center [748, 406] width 1496 height 812
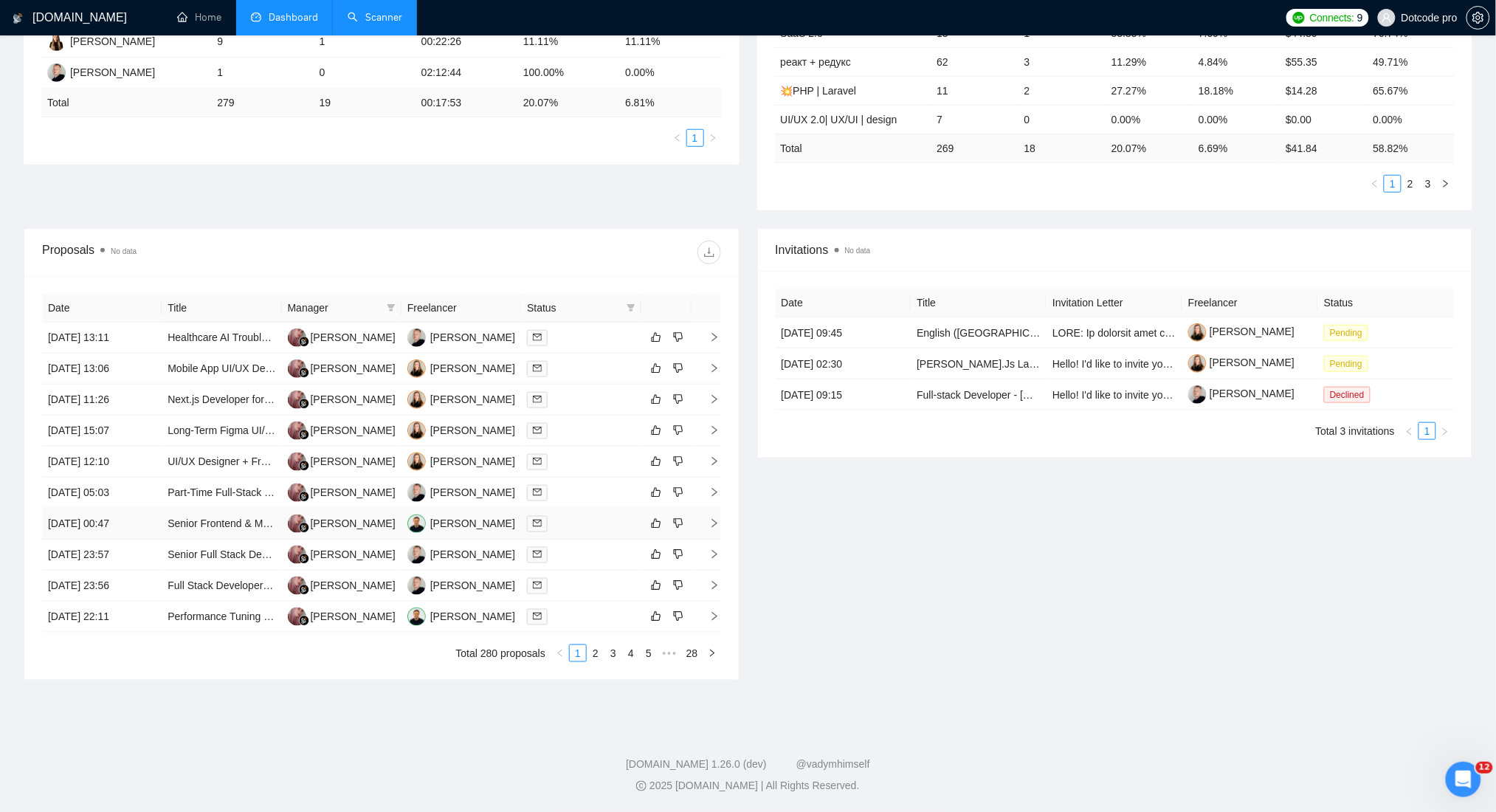
click at [140, 527] on td "[DATE] 00:47" at bounding box center [102, 524] width 120 height 31
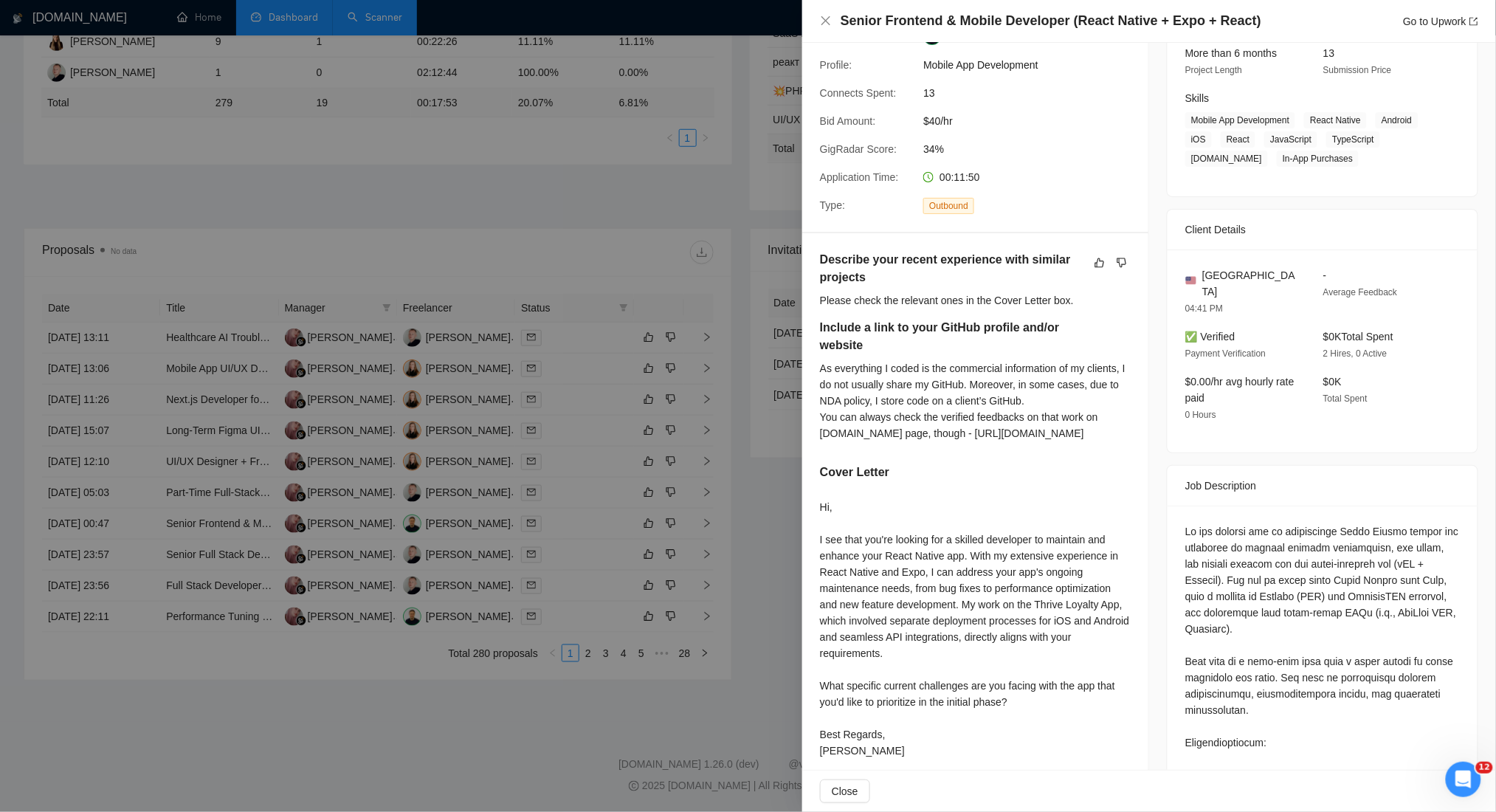
scroll to position [295, 0]
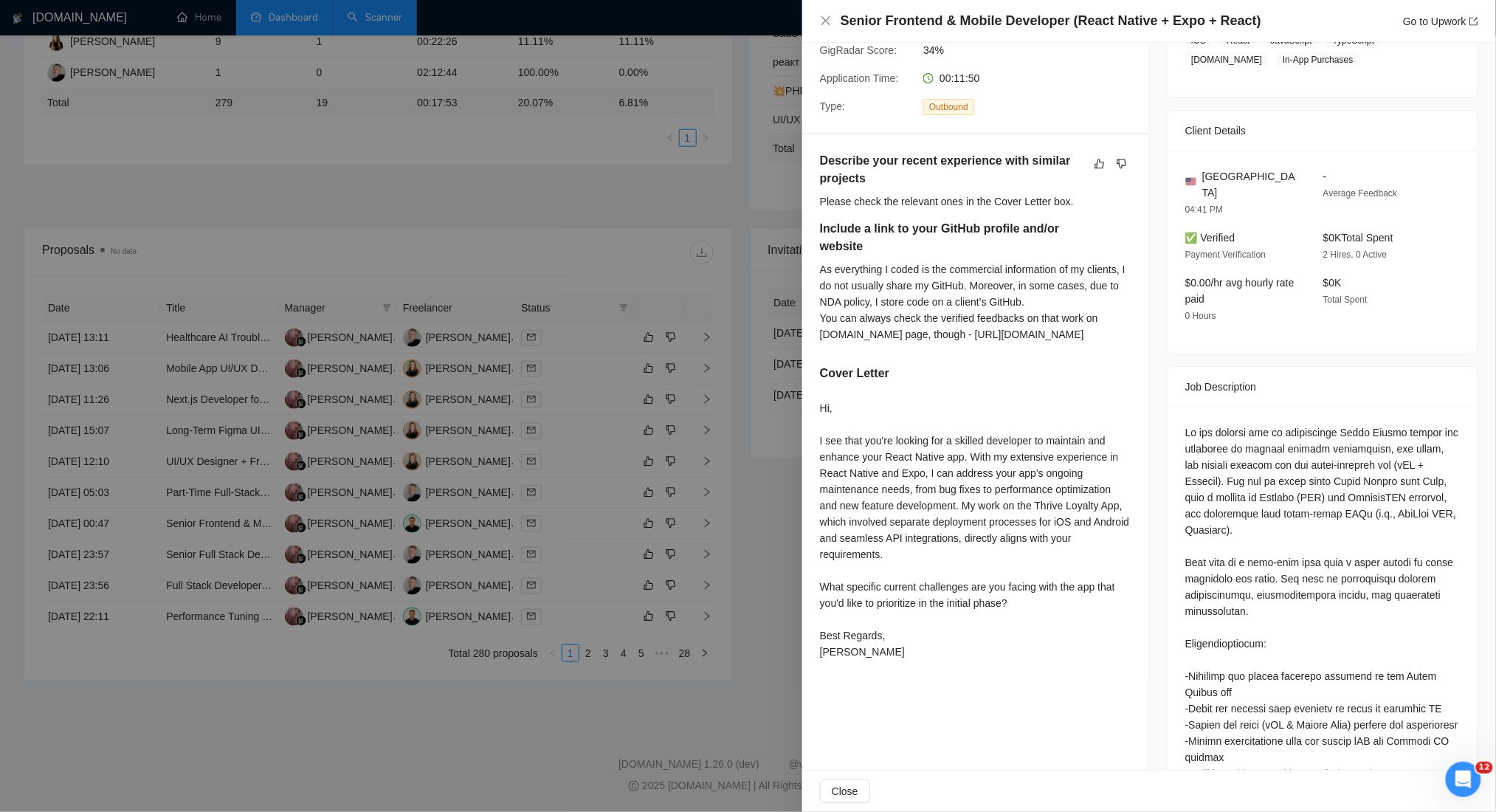
click at [878, 493] on div "Hi, I see that you're looking for a skilled developer to maintain and enhance y…" at bounding box center [975, 529] width 310 height 259
click at [1092, 547] on div "Hi, I see that you're looking for a skilled developer to maintain and enhance y…" at bounding box center [975, 529] width 310 height 259
drag, startPoint x: 1043, startPoint y: 521, endPoint x: 1067, endPoint y: 531, distance: 26.0
click at [1067, 531] on div "Hi, I see that you're looking for a skilled developer to maintain and enhance y…" at bounding box center [975, 529] width 310 height 259
click at [914, 510] on div "Hi, I see that you're looking for a skilled developer to maintain and enhance y…" at bounding box center [975, 529] width 310 height 259
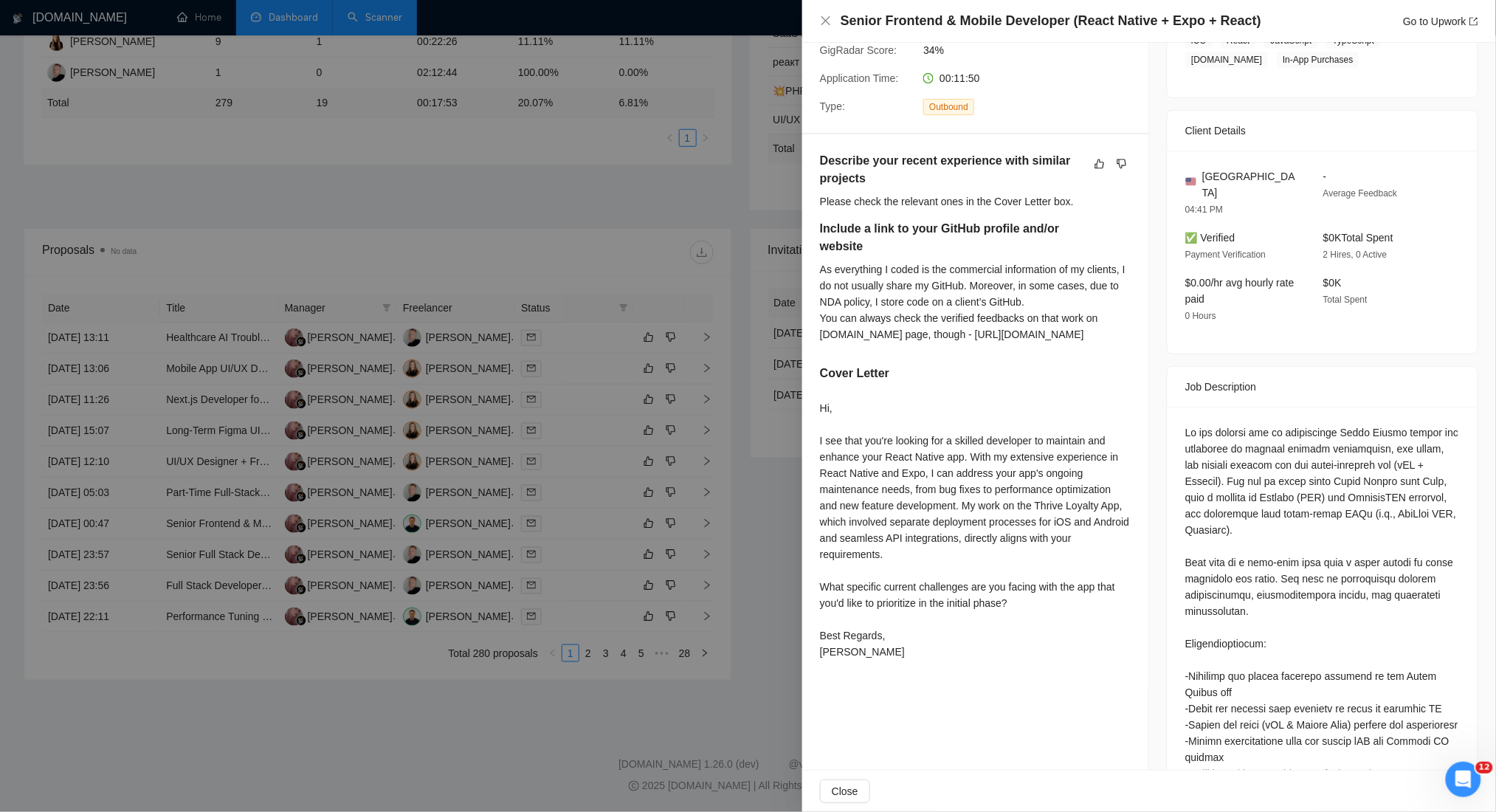
click at [365, 102] on div at bounding box center [748, 406] width 1496 height 812
